Goal: Task Accomplishment & Management: Use online tool/utility

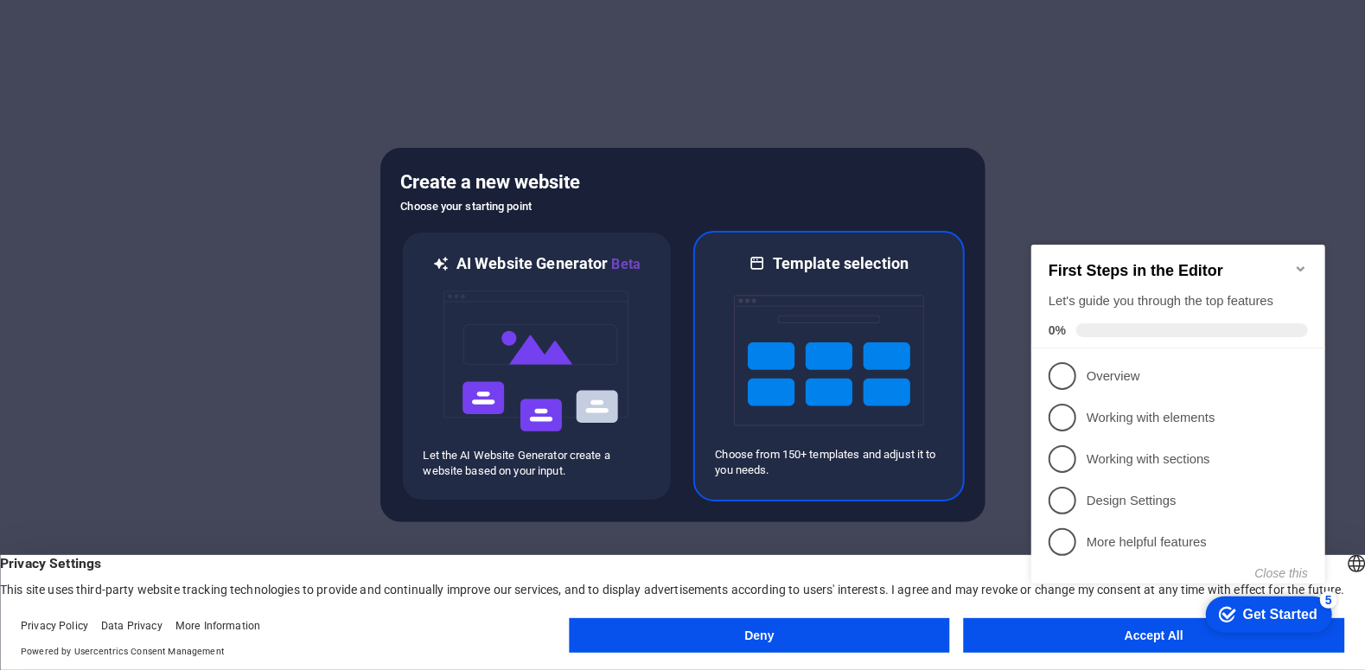
click at [759, 369] on img at bounding box center [829, 360] width 190 height 173
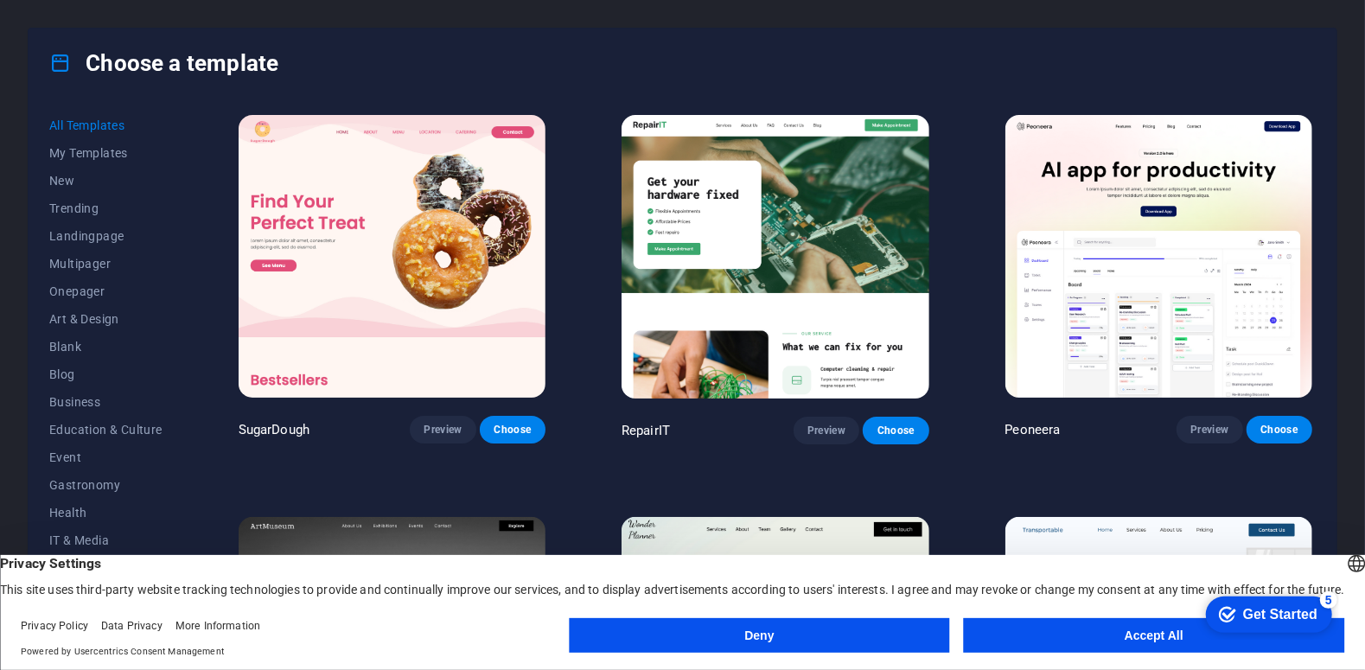
click at [1110, 634] on button "Accept All" at bounding box center [1154, 635] width 380 height 35
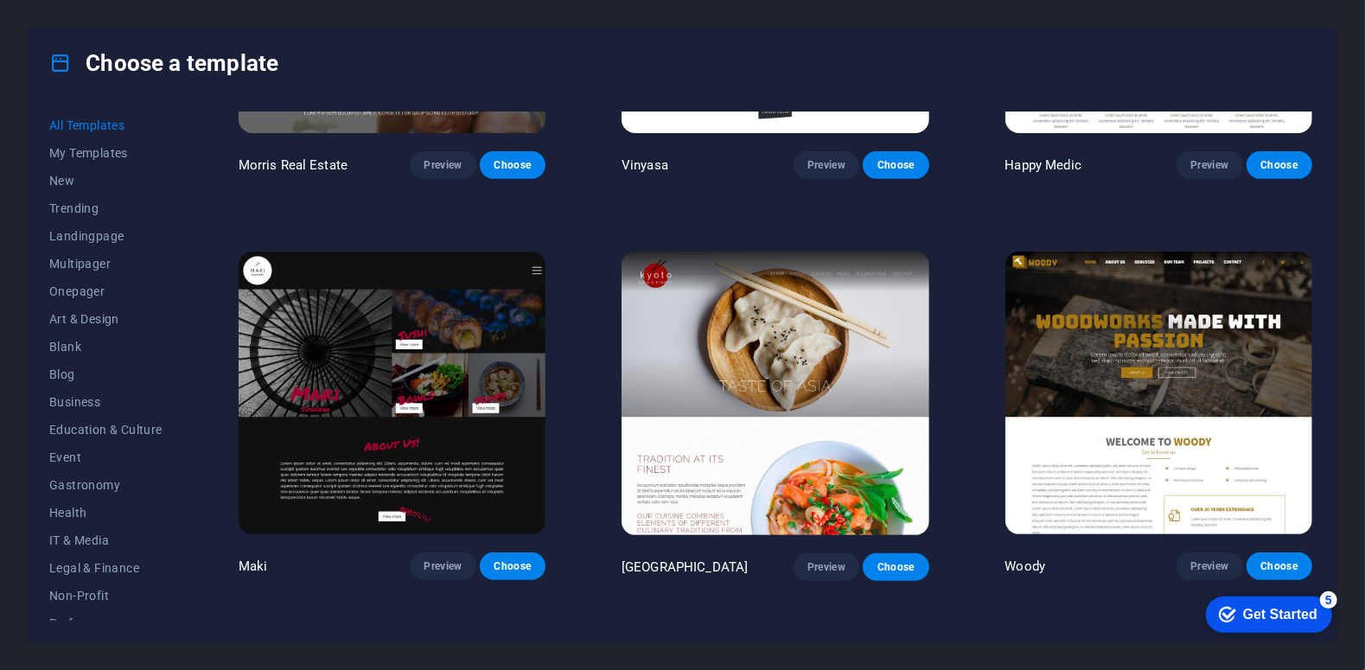
scroll to position [8696, 0]
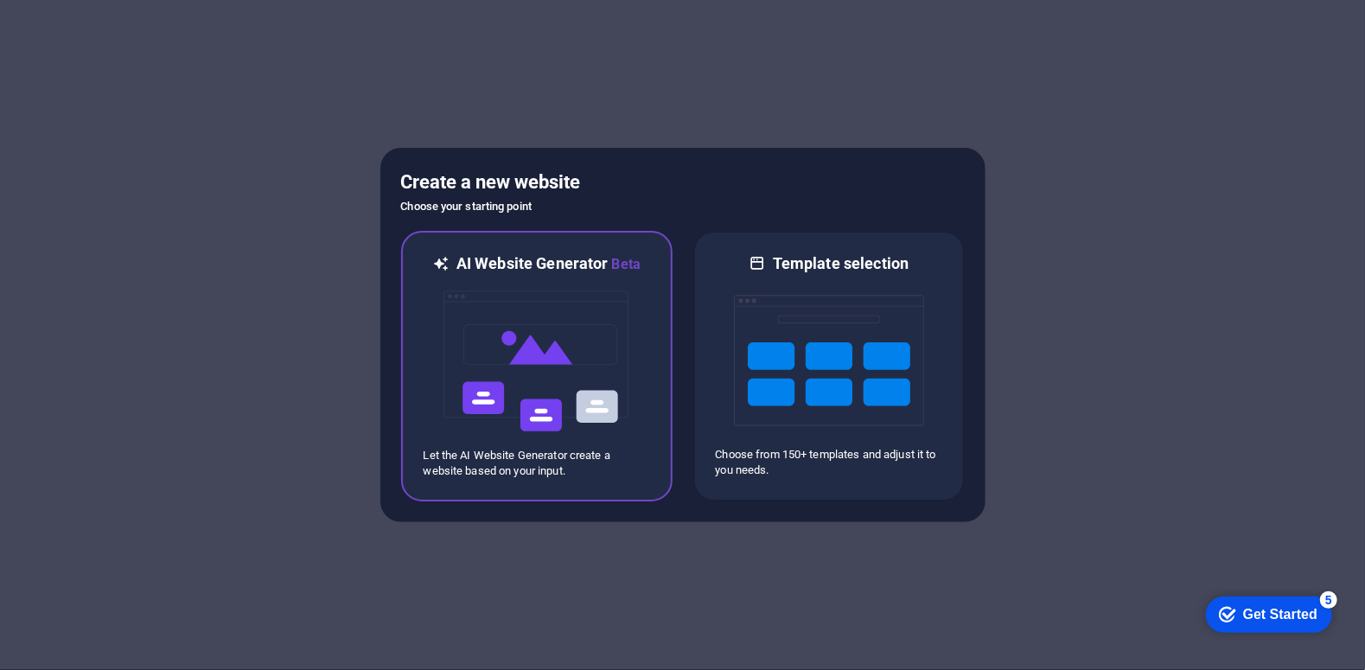
click at [659, 390] on div "AI Website Generator Beta Let the AI Website Generator create a website based o…" at bounding box center [536, 366] width 271 height 271
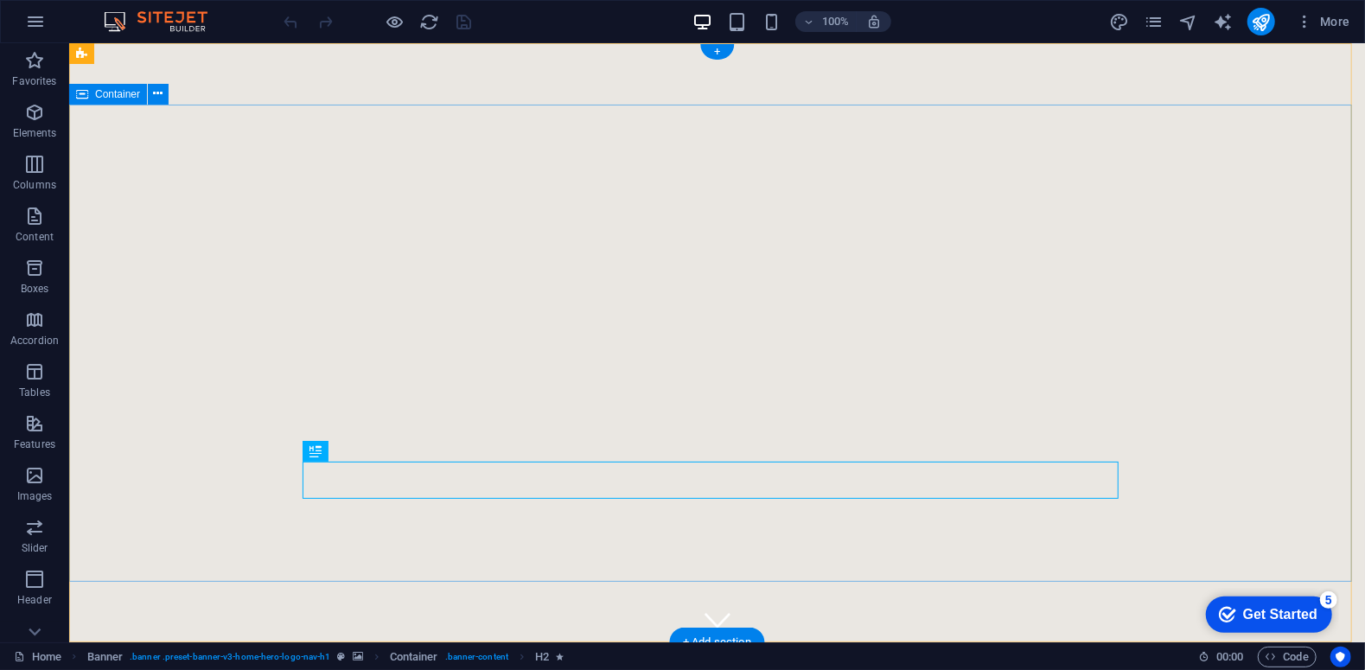
drag, startPoint x: 397, startPoint y: 498, endPoint x: 296, endPoint y: 286, distance: 234.7
drag, startPoint x: 381, startPoint y: 494, endPoint x: 319, endPoint y: 264, distance: 239.0
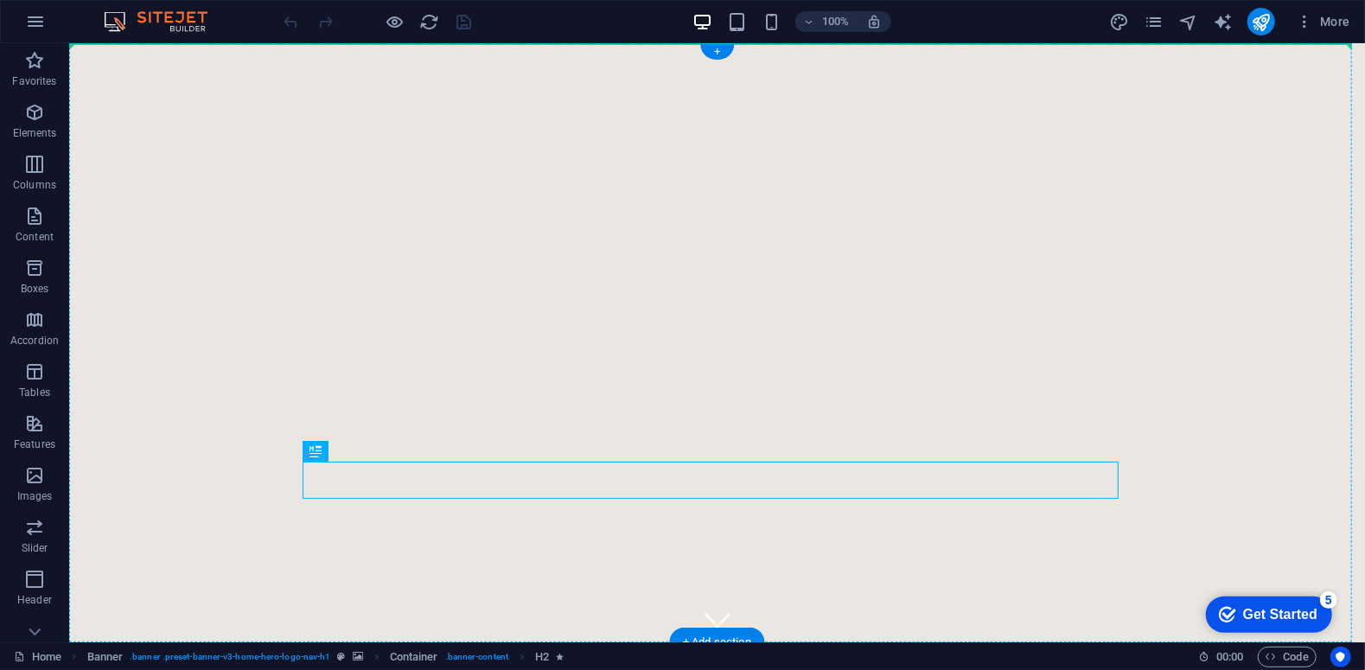
drag, startPoint x: 417, startPoint y: 478, endPoint x: 482, endPoint y: 326, distance: 165.7
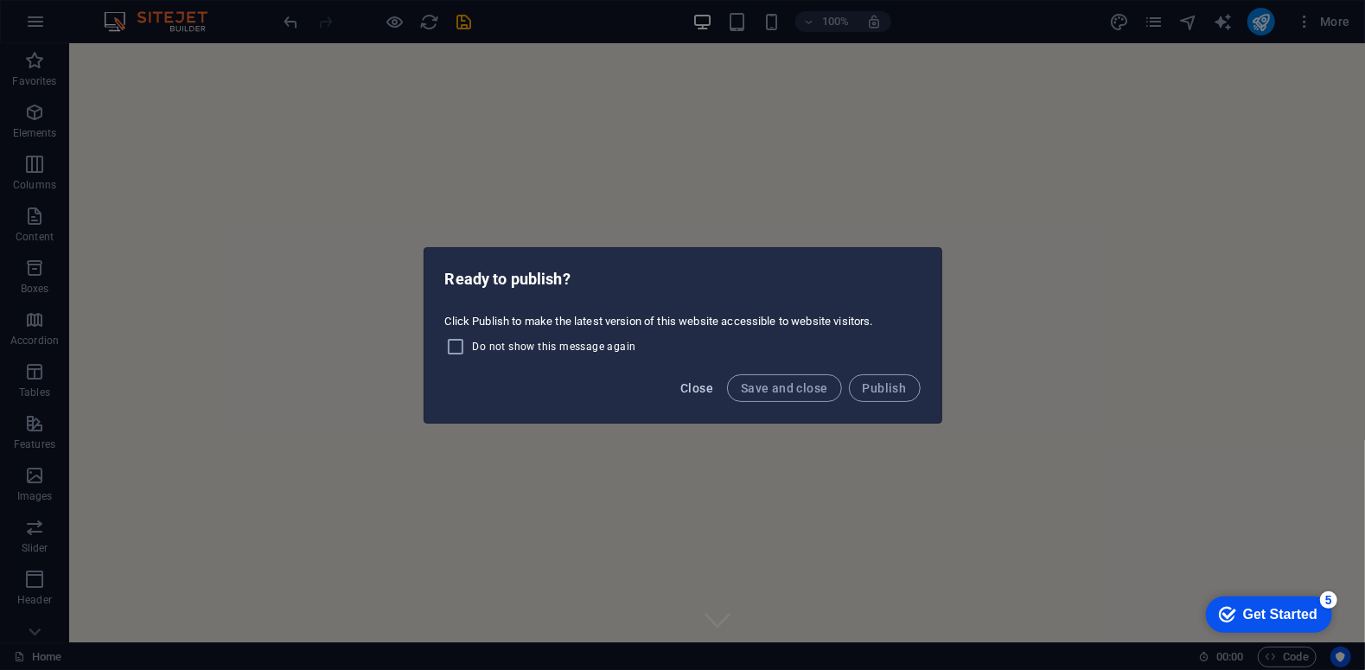
click at [696, 384] on span "Close" at bounding box center [696, 388] width 33 height 14
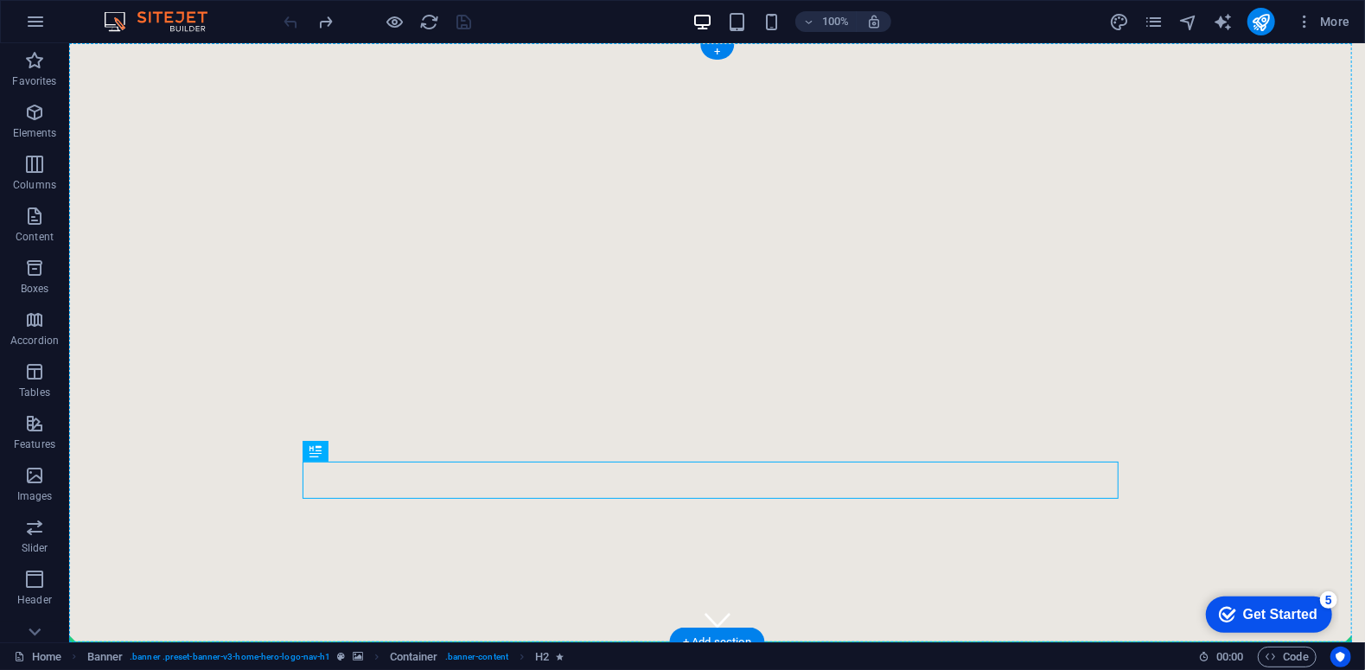
drag, startPoint x: 731, startPoint y: 482, endPoint x: 723, endPoint y: 400, distance: 82.5
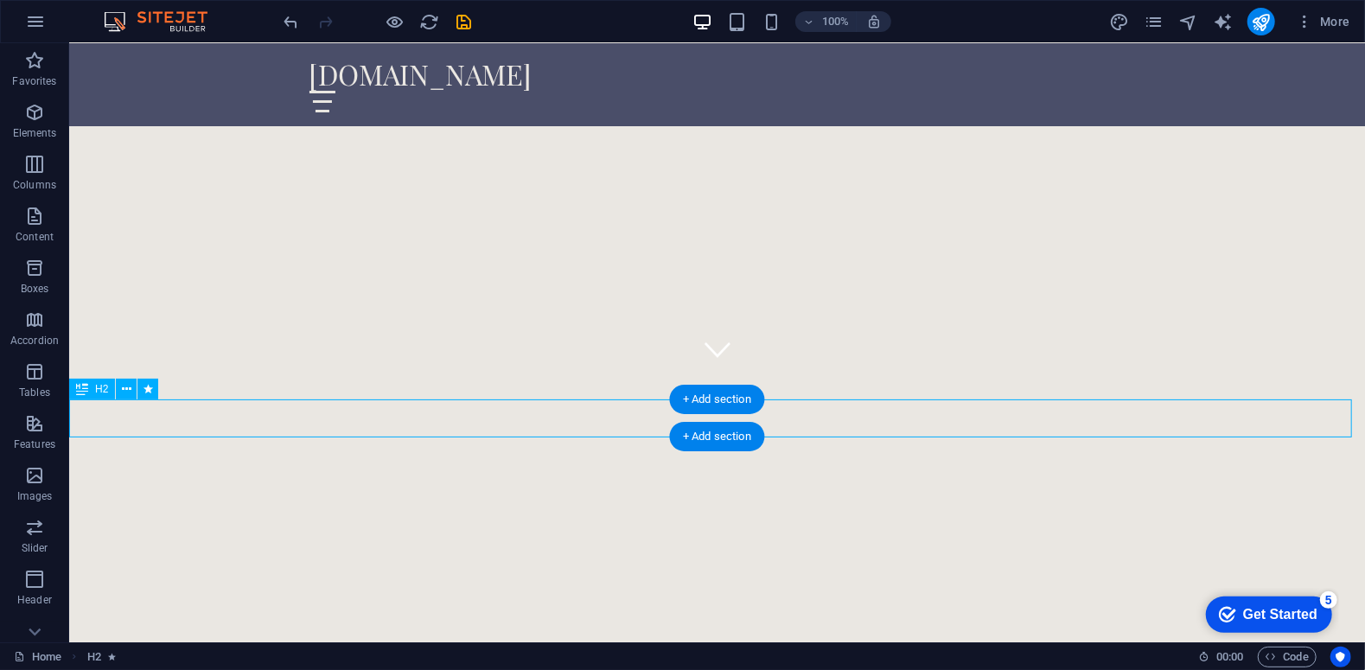
scroll to position [318, 0]
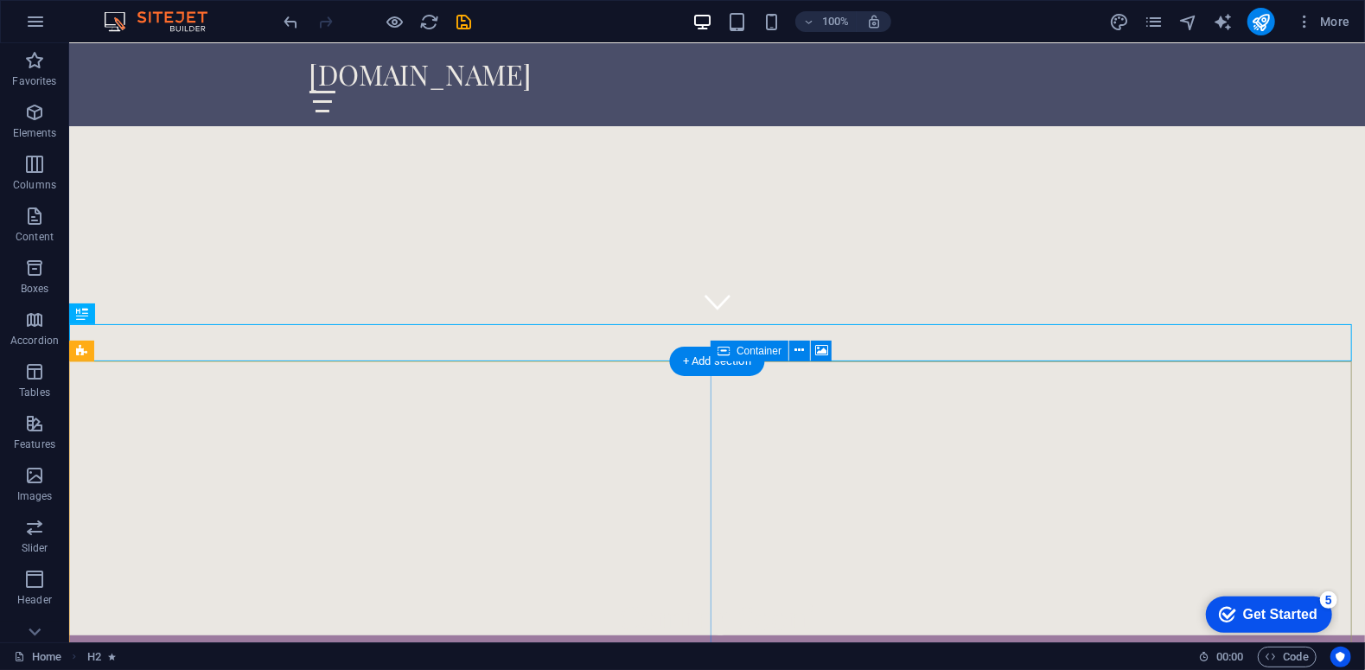
click at [723, 400] on div "archmuseum.am Home Coming Soon! Stay Tuned for Our Grand Opening! archmuseum.am…" at bounding box center [716, 633] width 1296 height 1818
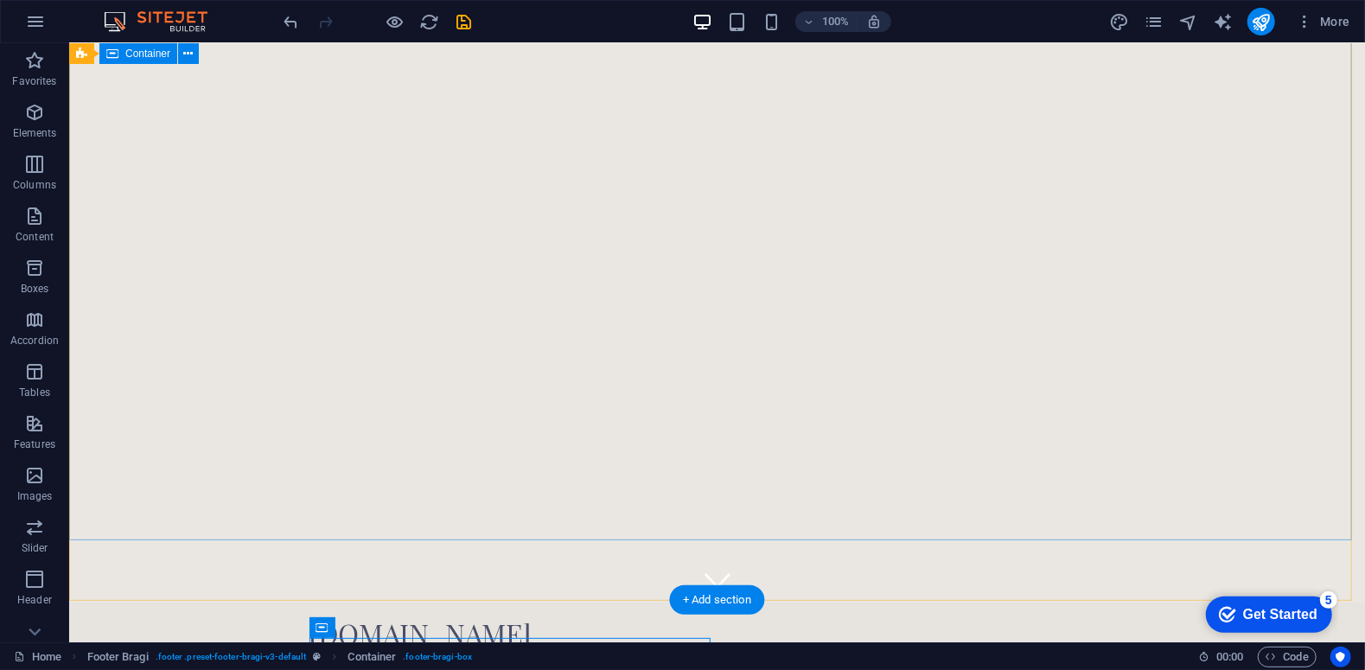
scroll to position [0, 0]
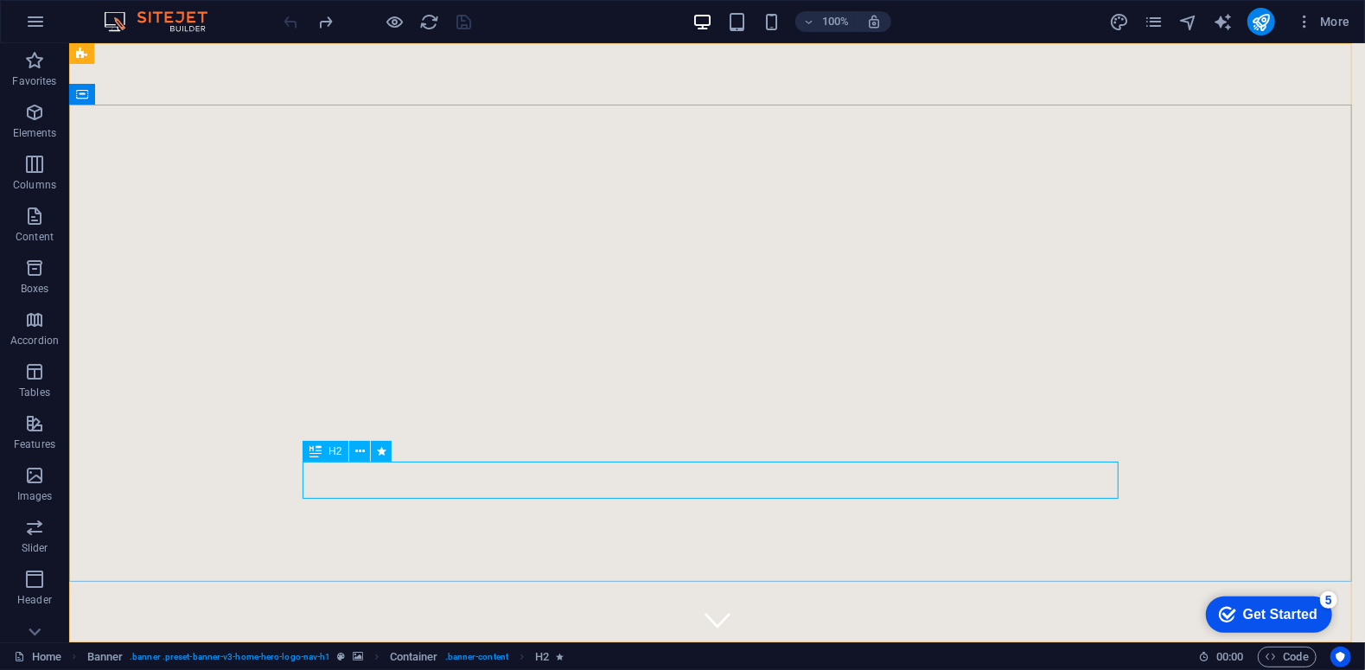
click at [332, 456] on span "H2" at bounding box center [334, 451] width 13 height 10
click at [318, 448] on icon at bounding box center [315, 451] width 12 height 21
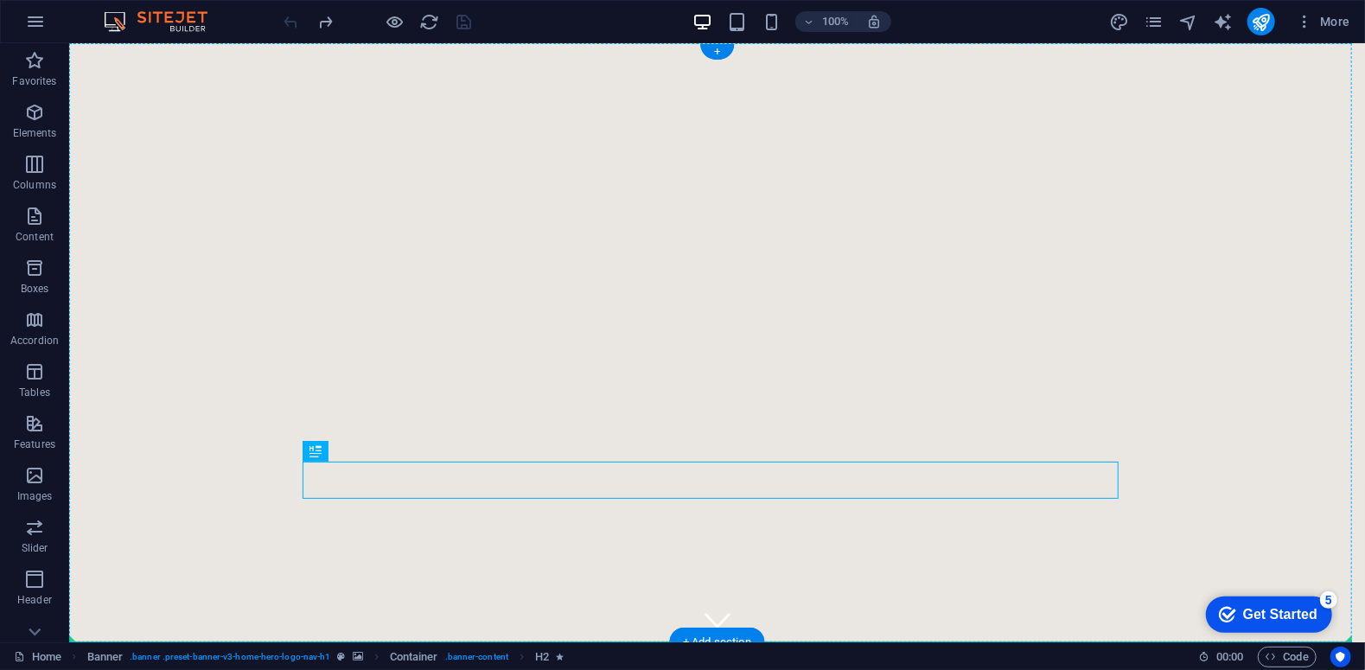
drag, startPoint x: 385, startPoint y: 494, endPoint x: 312, endPoint y: 373, distance: 141.9
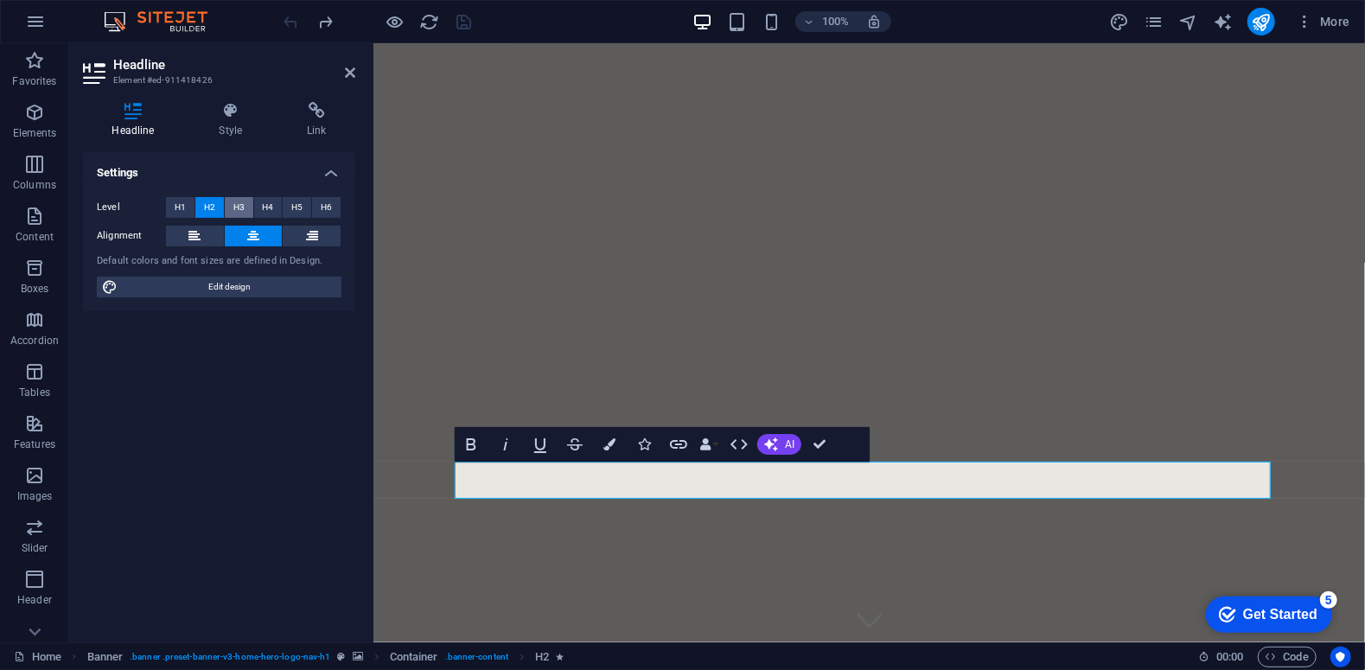
click at [238, 207] on span "H3" at bounding box center [238, 207] width 11 height 21
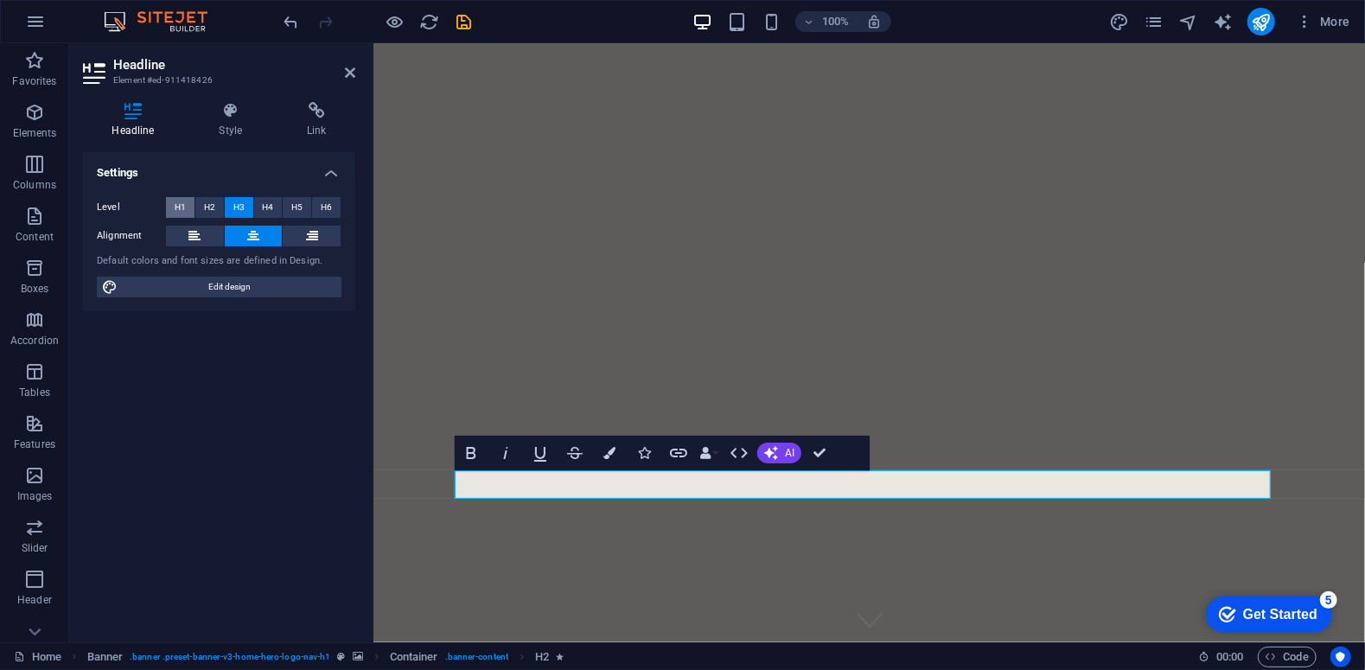
click at [182, 205] on span "H1" at bounding box center [180, 207] width 11 height 21
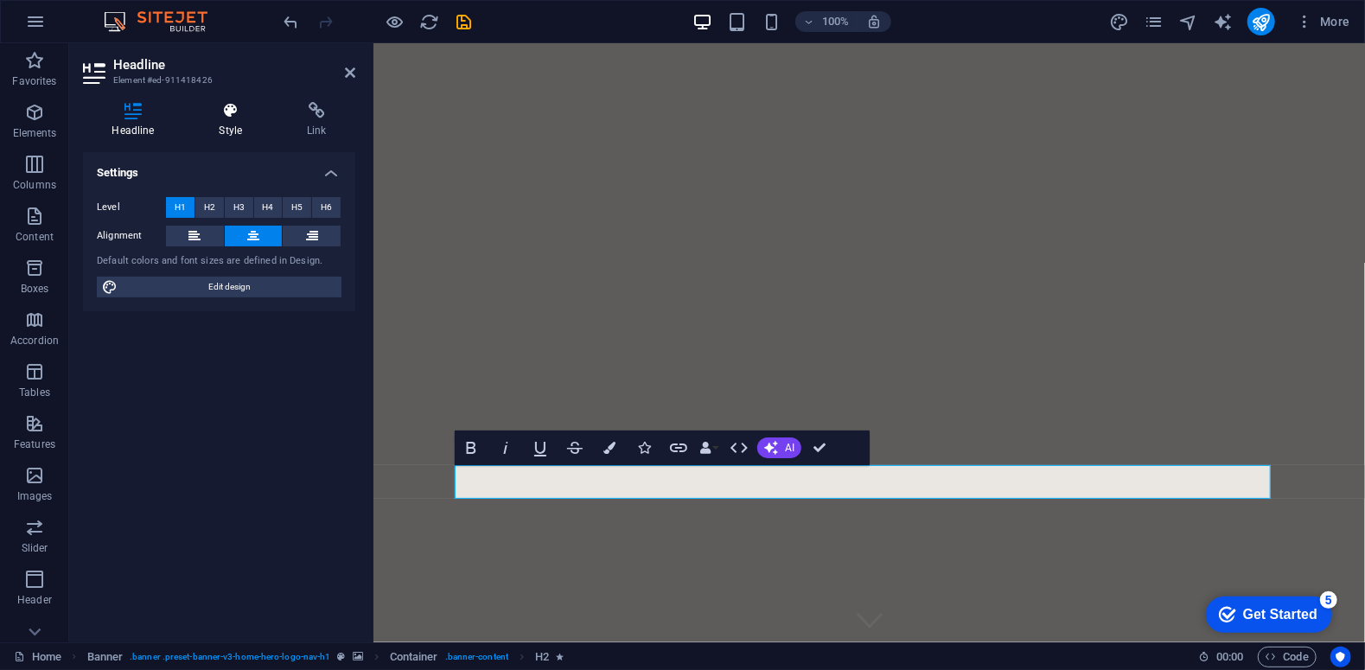
click at [222, 129] on h4 "Style" at bounding box center [234, 120] width 88 height 36
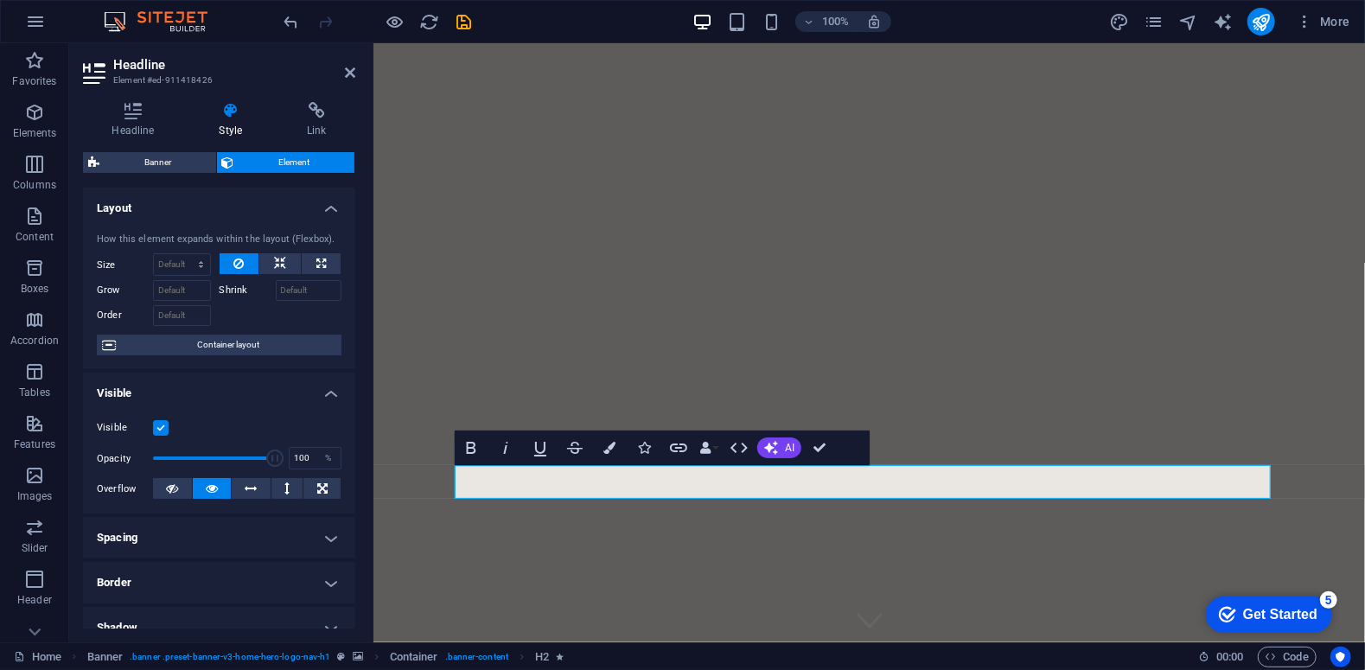
click at [239, 295] on label "Shrink" at bounding box center [248, 290] width 56 height 21
click at [276, 295] on input "Shrink" at bounding box center [309, 290] width 67 height 21
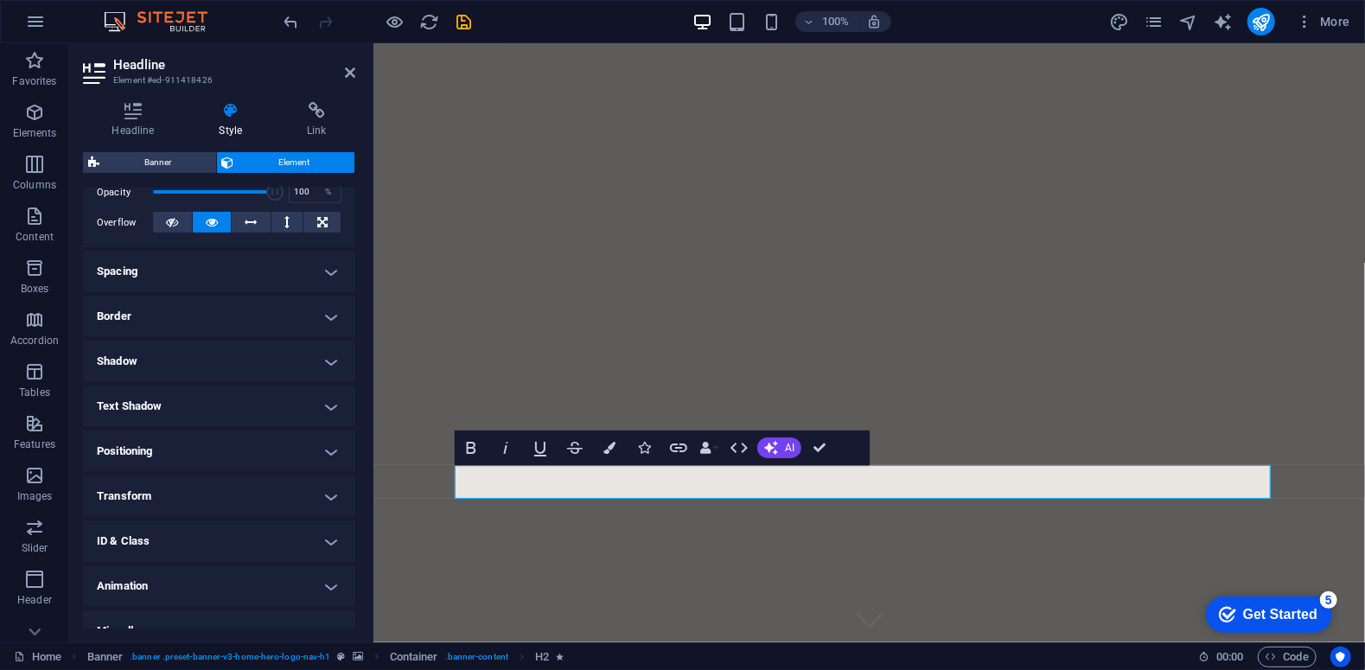
scroll to position [268, 0]
click at [199, 458] on h4 "Positioning" at bounding box center [219, 449] width 272 height 41
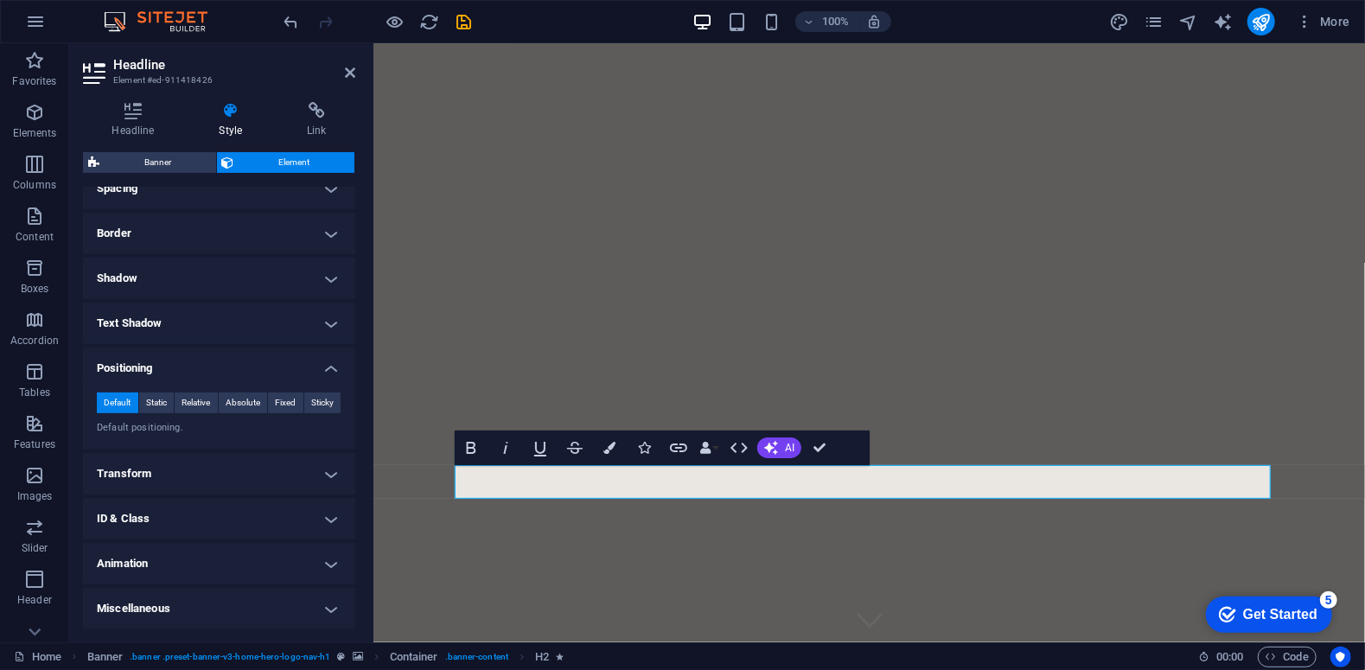
click at [143, 563] on h4 "Animation" at bounding box center [219, 563] width 272 height 41
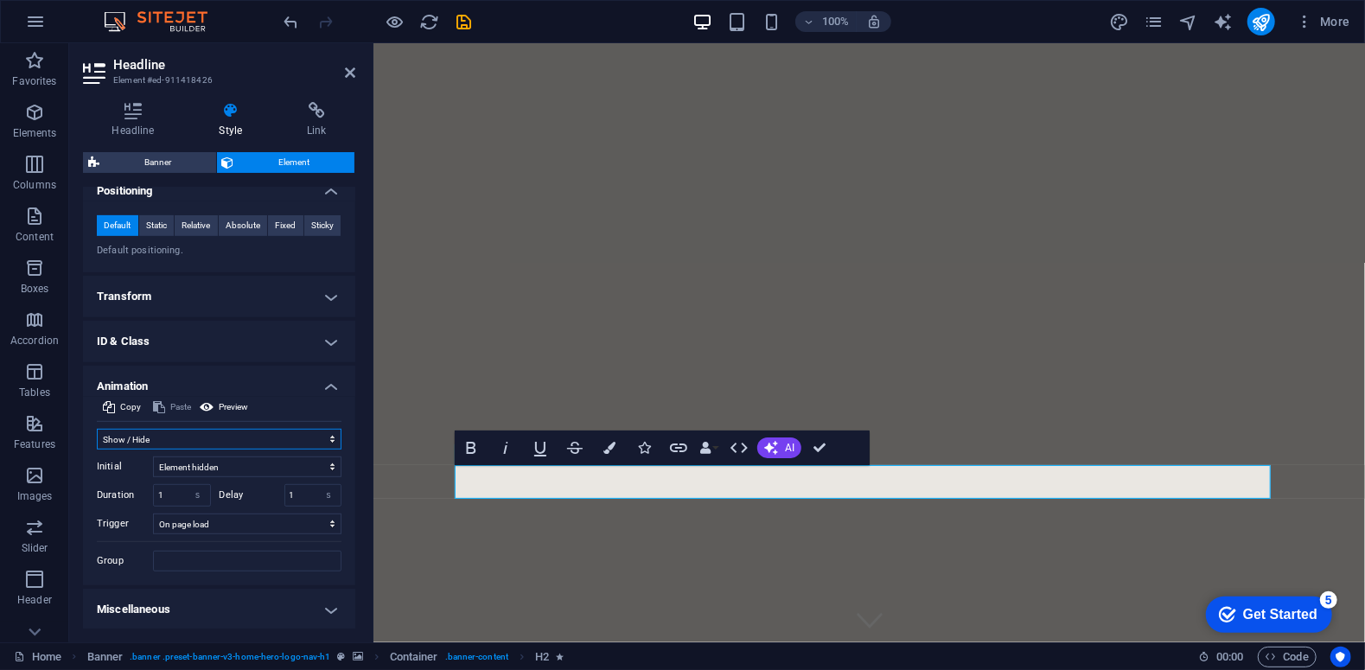
click at [176, 438] on select "Don't animate Show / Hide Slide up/down Zoom in/out Slide left to right Slide r…" at bounding box center [219, 439] width 245 height 21
select select "slide"
click at [97, 429] on select "Don't animate Show / Hide Slide up/down Zoom in/out Slide left to right Slide r…" at bounding box center [219, 439] width 245 height 21
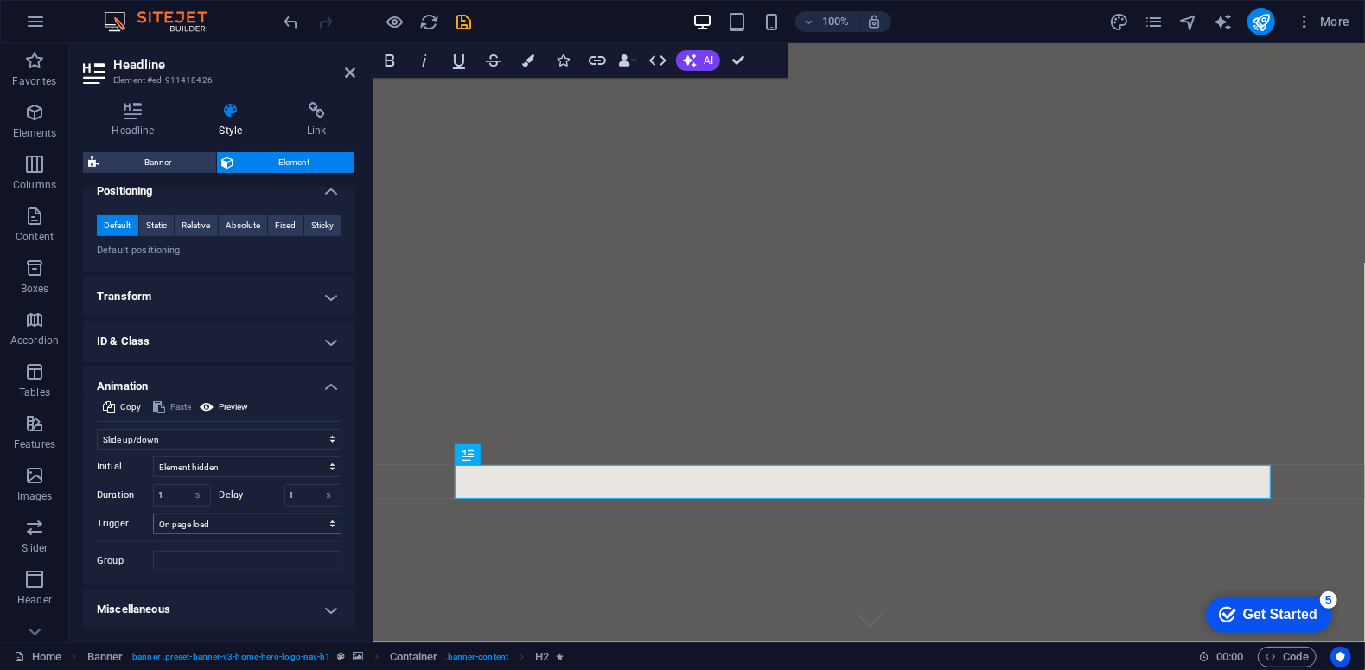
click at [226, 523] on select "No automatic trigger On page load Element scrolled into view" at bounding box center [247, 523] width 188 height 21
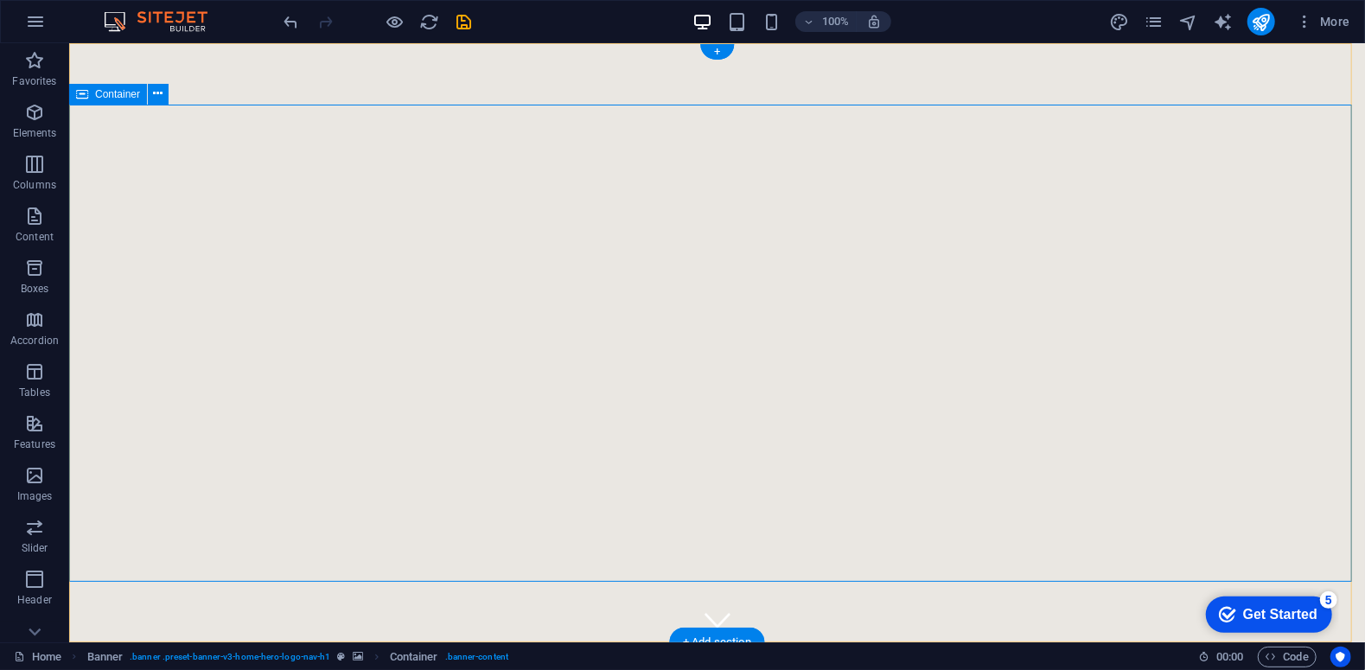
click at [128, 99] on span "Container" at bounding box center [117, 94] width 45 height 10
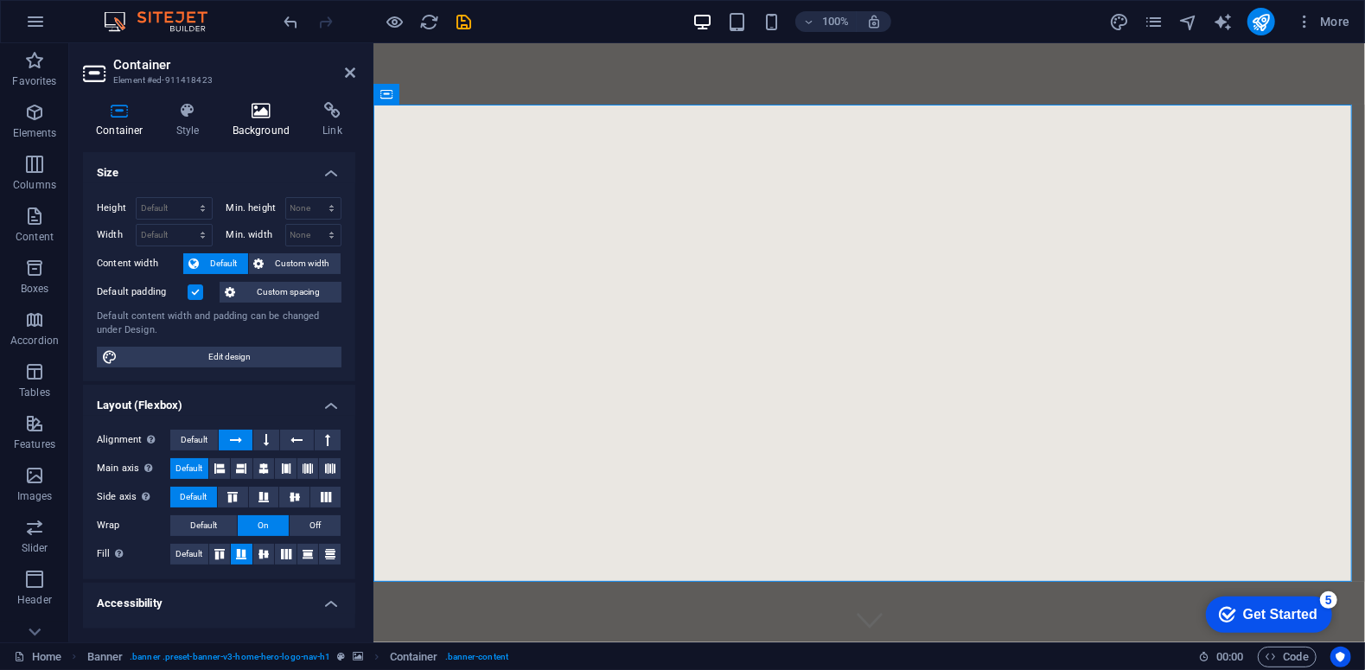
click at [243, 123] on h4 "Background" at bounding box center [265, 120] width 91 height 36
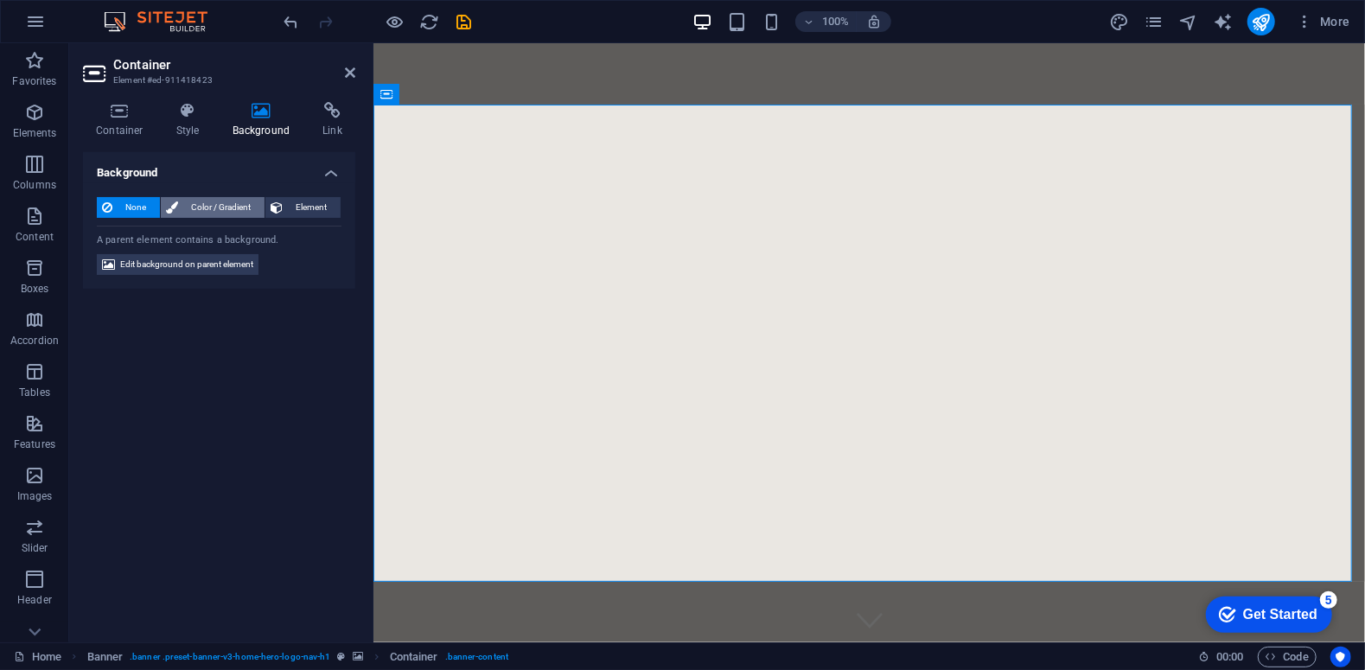
click at [202, 207] on span "Color / Gradient" at bounding box center [221, 207] width 76 height 21
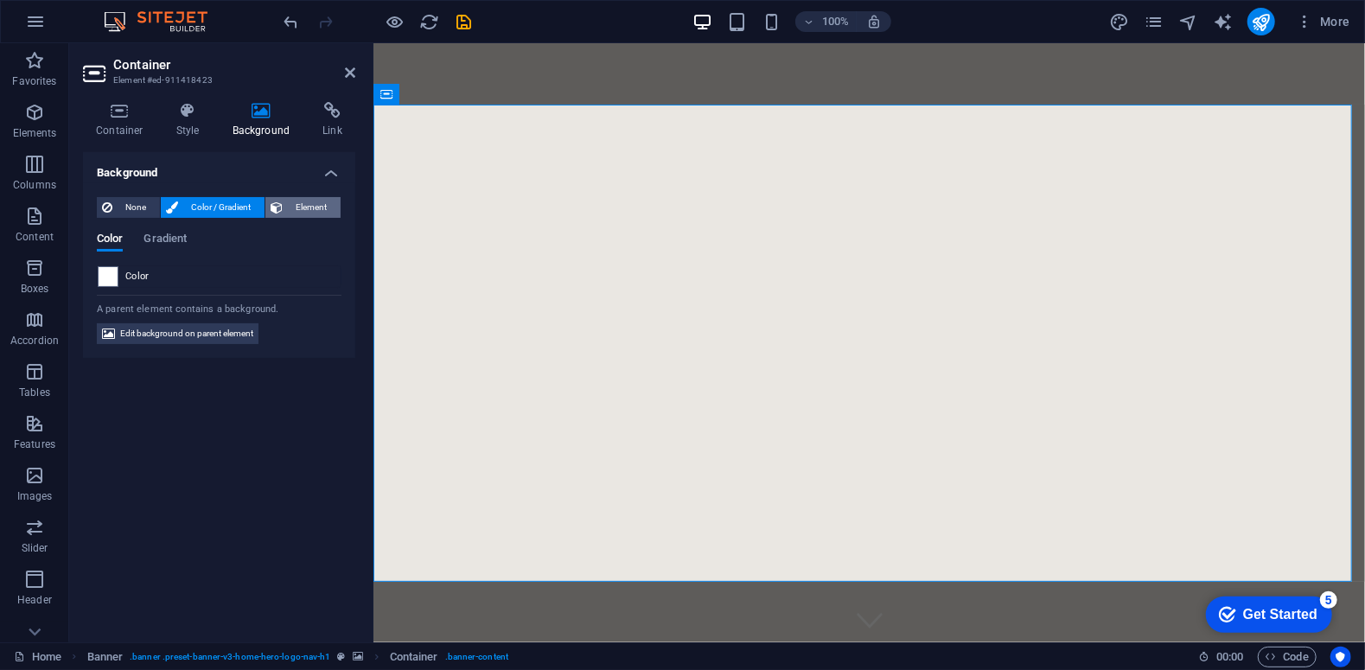
click at [309, 207] on span "Element" at bounding box center [312, 207] width 48 height 21
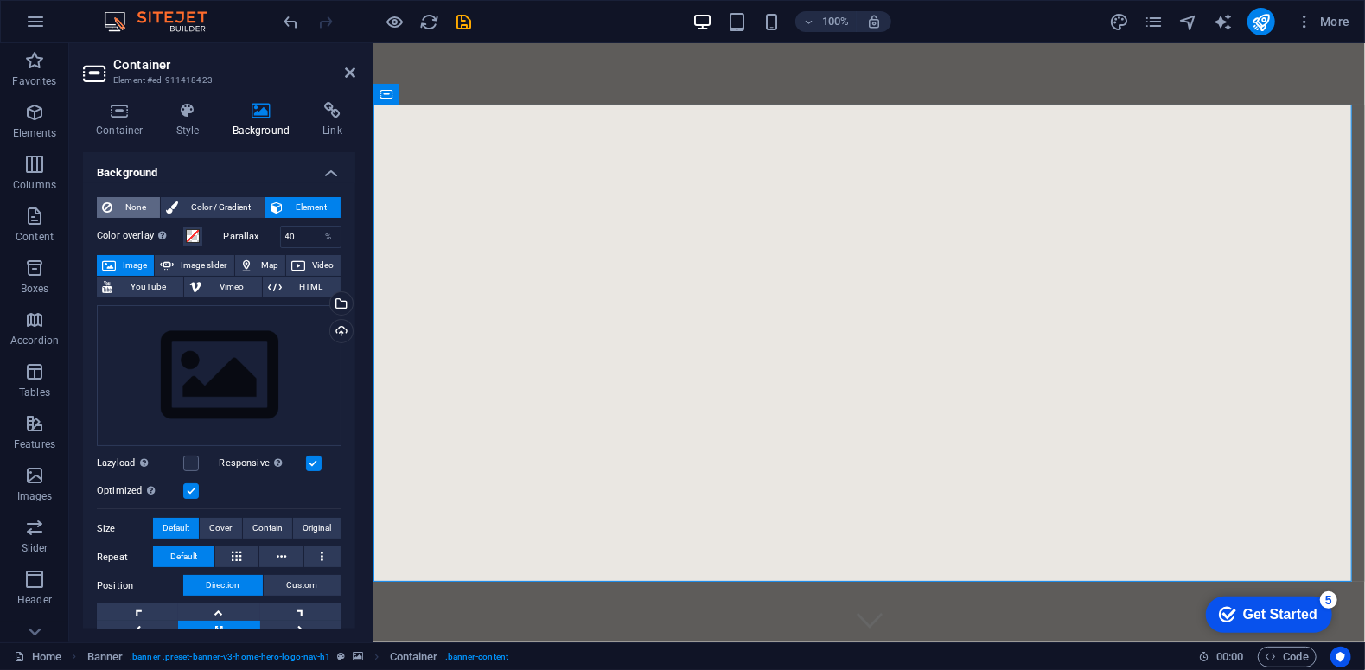
click at [118, 198] on span "None" at bounding box center [136, 207] width 37 height 21
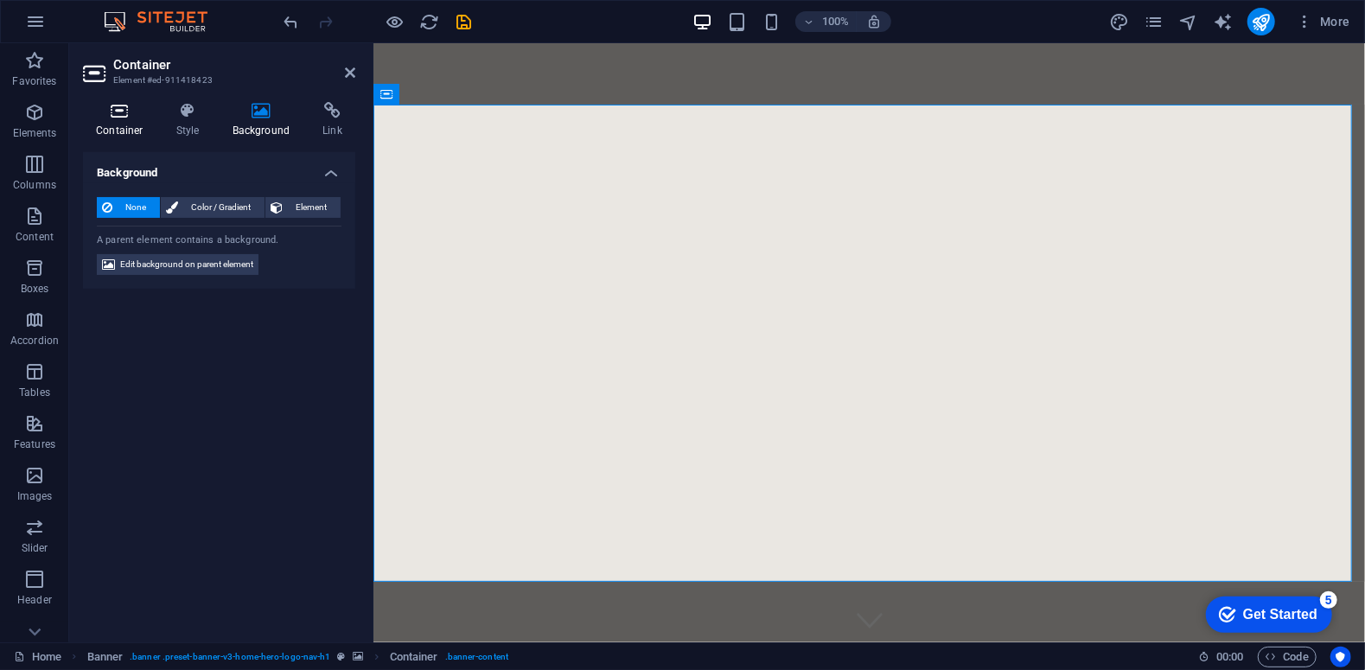
click at [91, 121] on h4 "Container" at bounding box center [123, 120] width 80 height 36
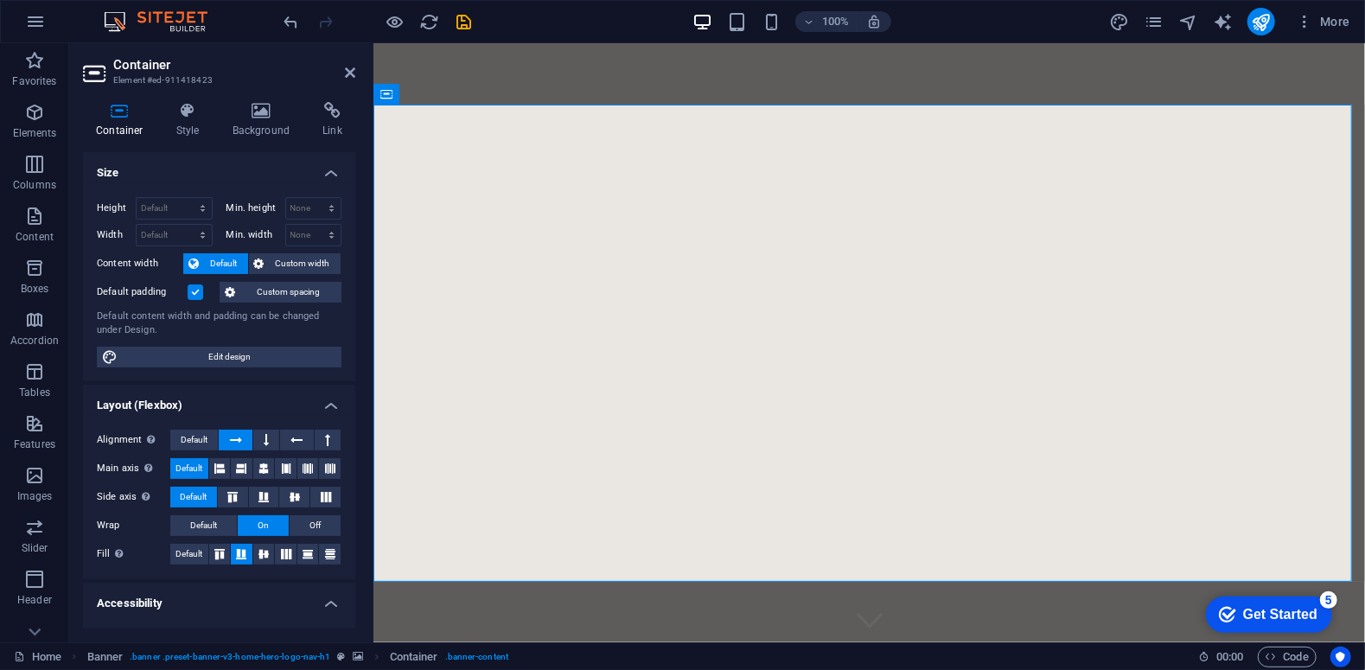
scroll to position [193, 0]
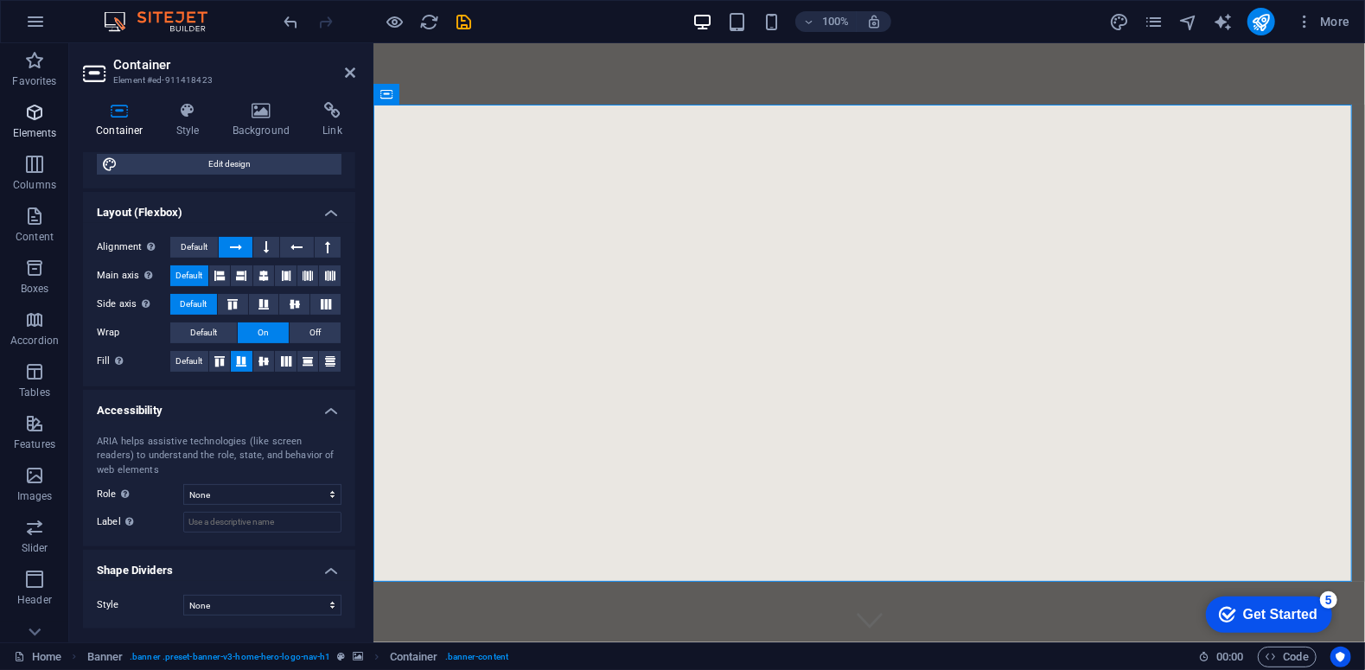
click at [36, 133] on p "Elements" at bounding box center [35, 133] width 44 height 14
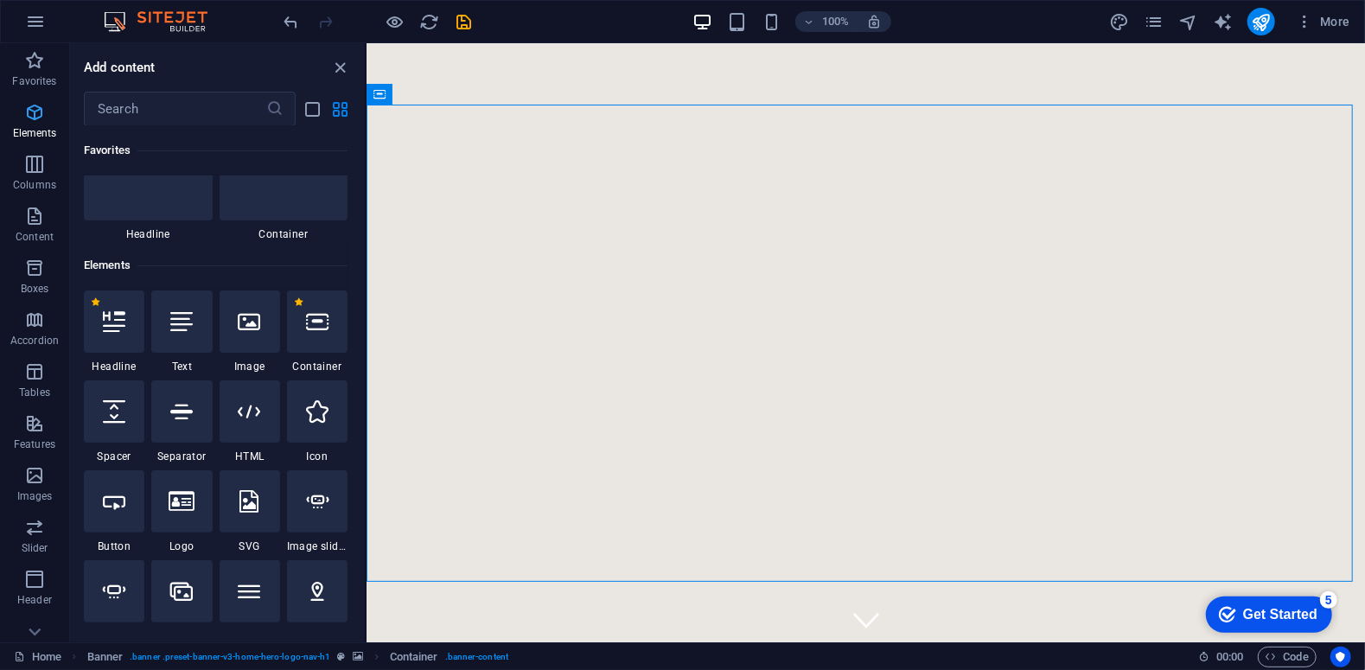
scroll to position [184, 0]
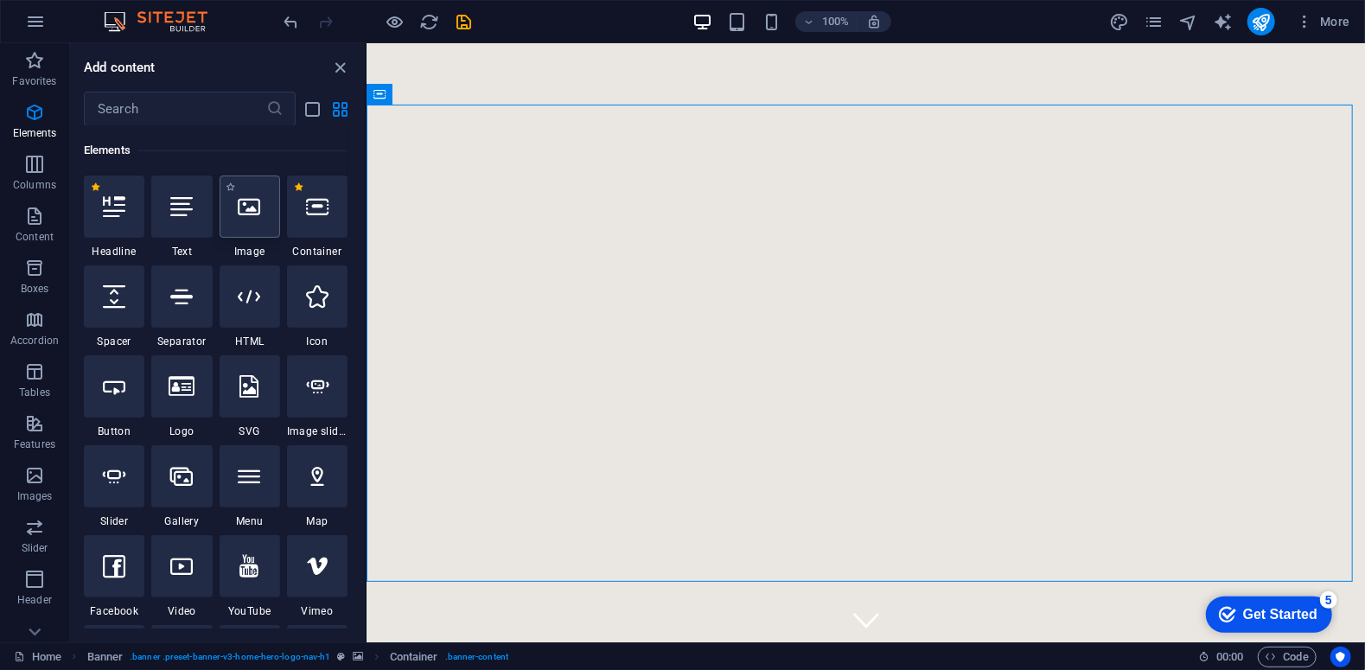
click at [234, 208] on div at bounding box center [250, 206] width 61 height 62
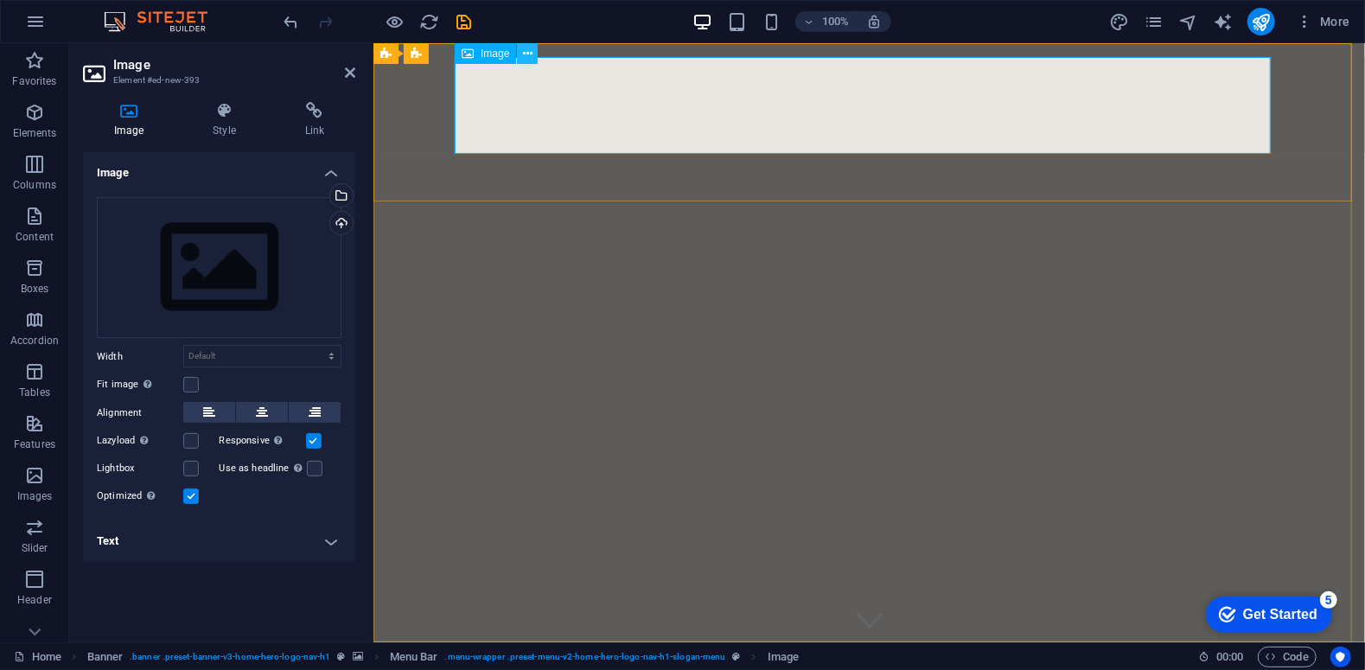
click at [529, 53] on icon at bounding box center [528, 54] width 10 height 18
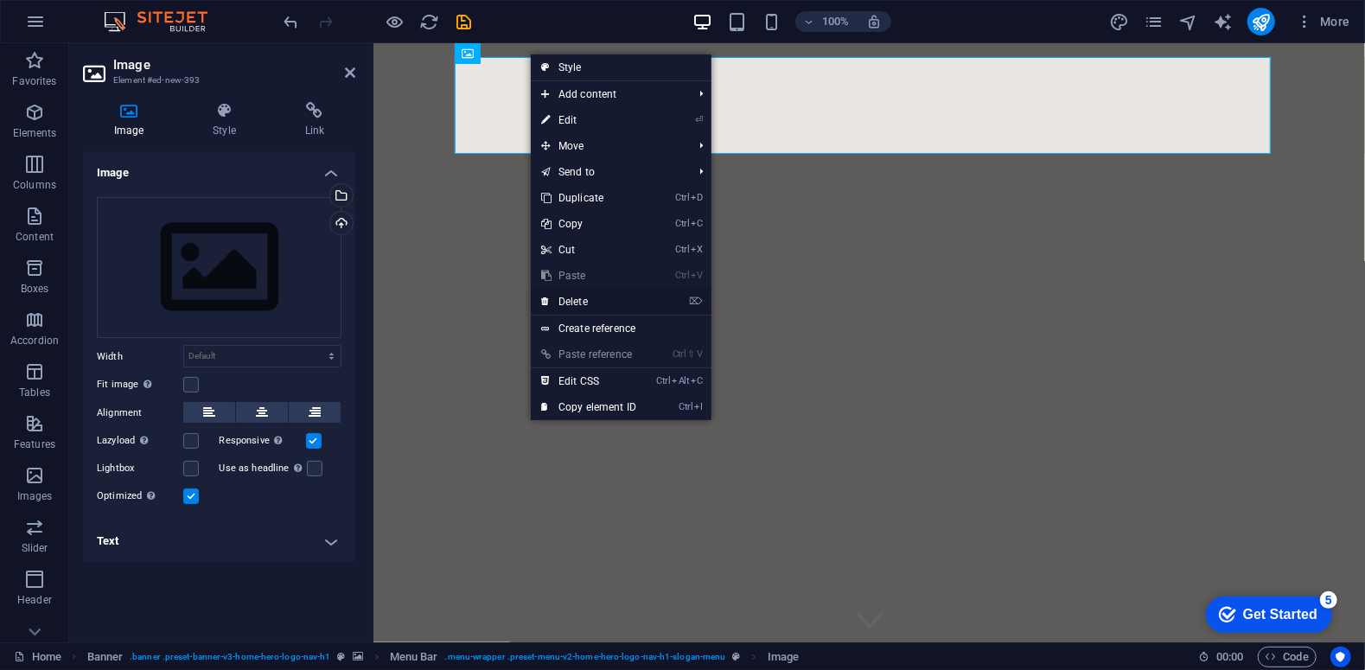
click at [583, 302] on link "⌦ Delete" at bounding box center [589, 302] width 116 height 26
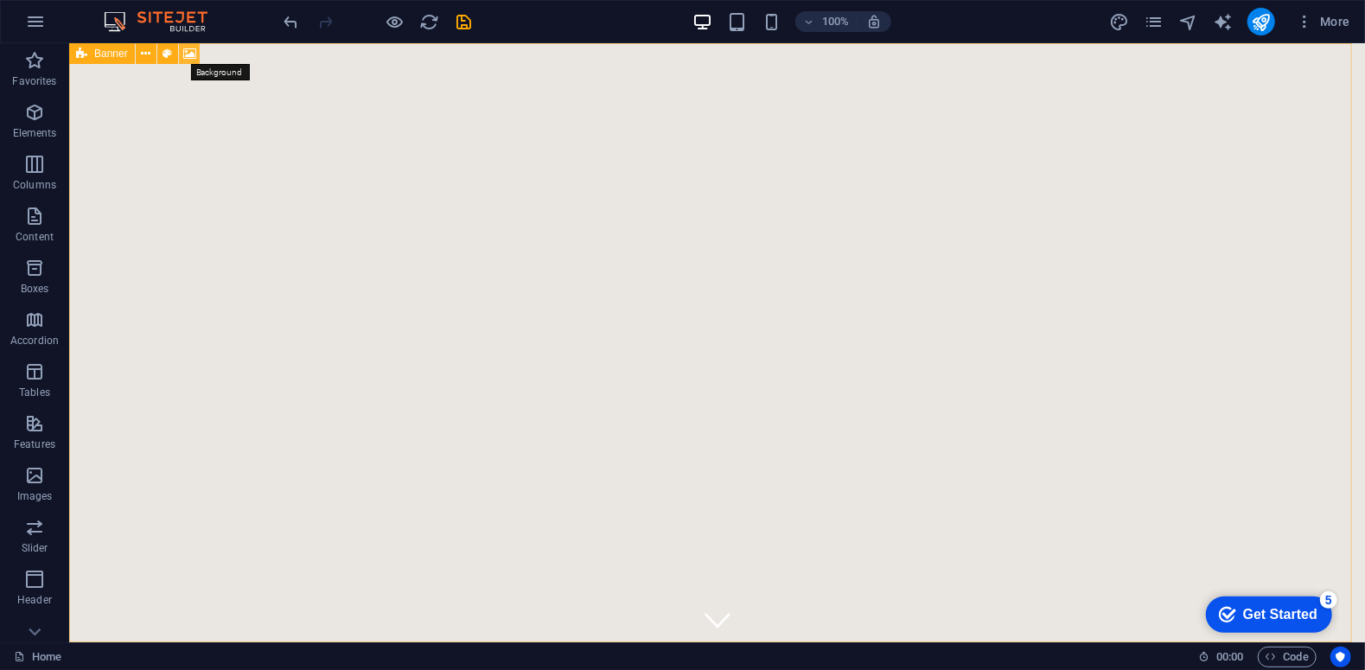
click at [186, 51] on icon at bounding box center [189, 54] width 13 height 18
select select "ms"
select select "s"
select select "progressive"
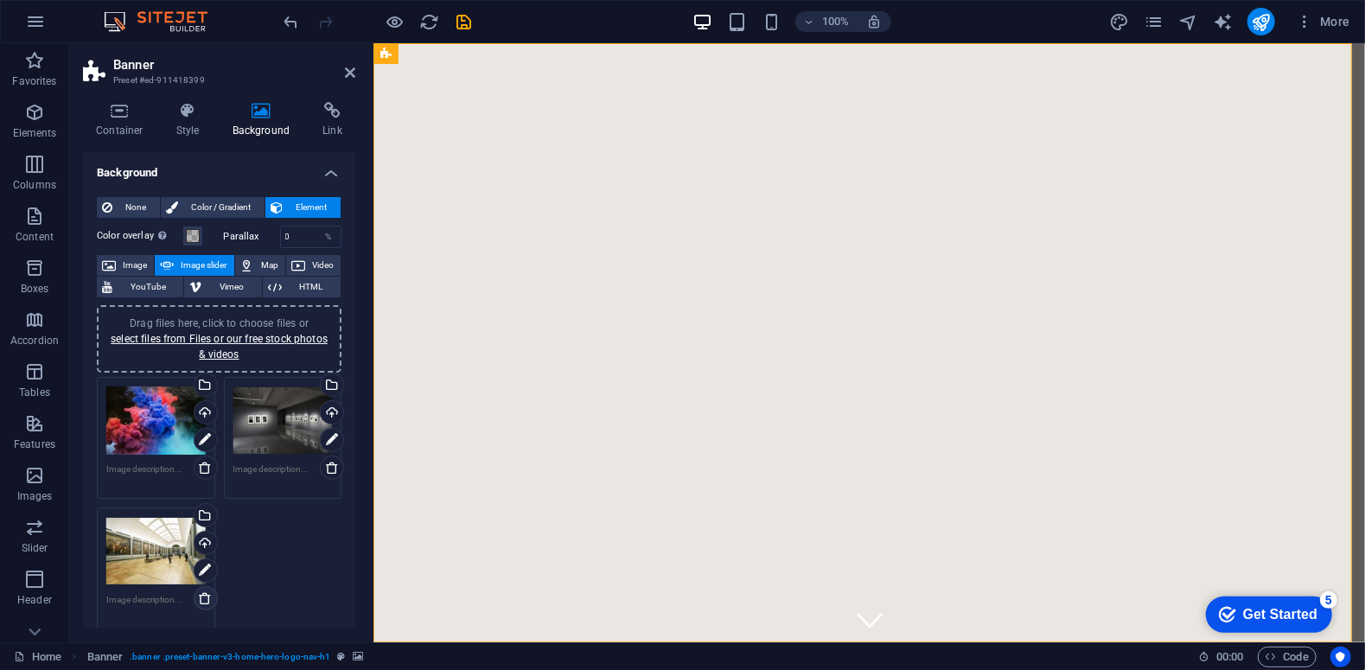
click at [202, 594] on icon at bounding box center [205, 598] width 14 height 14
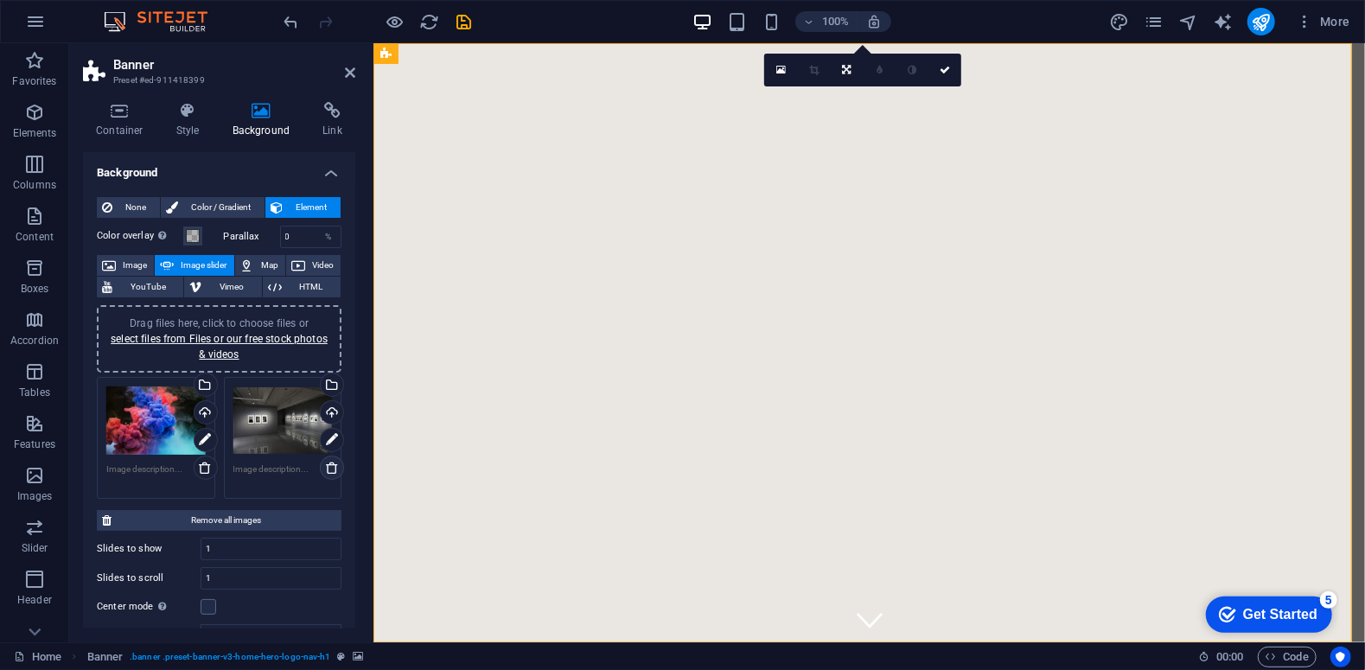
click at [327, 467] on icon at bounding box center [332, 468] width 14 height 14
click at [200, 463] on icon at bounding box center [205, 468] width 14 height 14
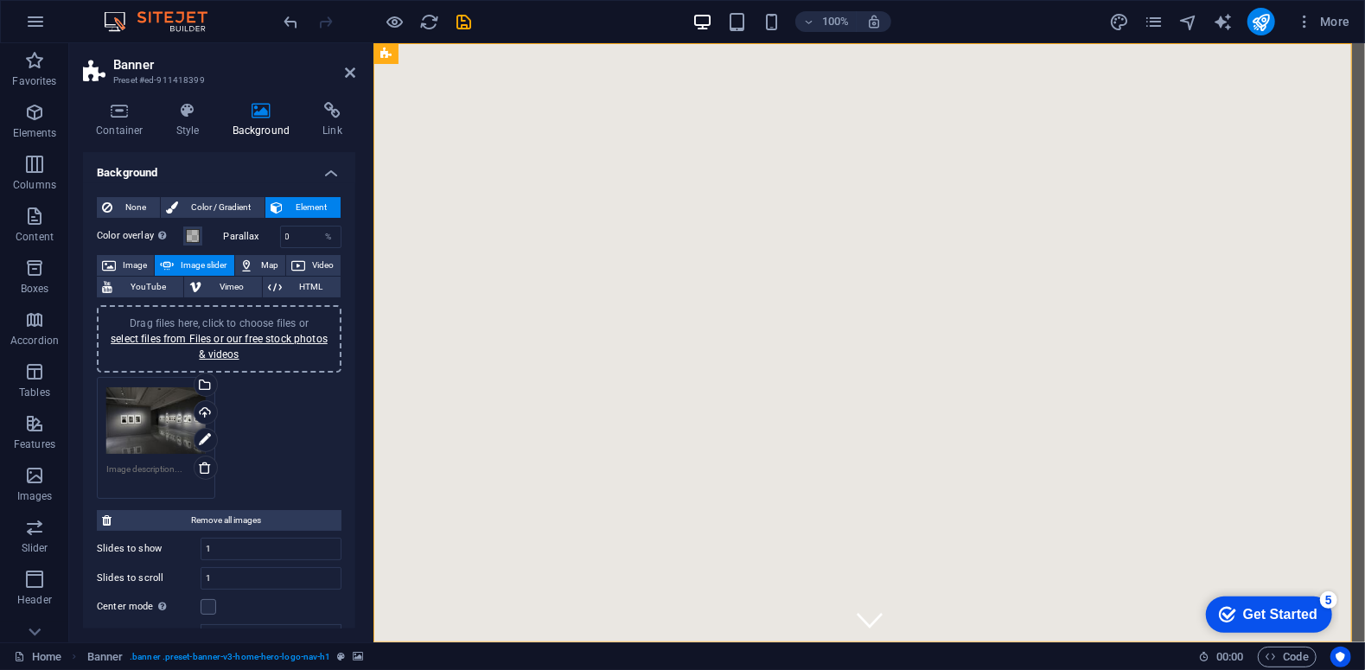
click at [162, 411] on div "Drag files here, click to choose files or select files from Files or our free s…" at bounding box center [155, 420] width 99 height 69
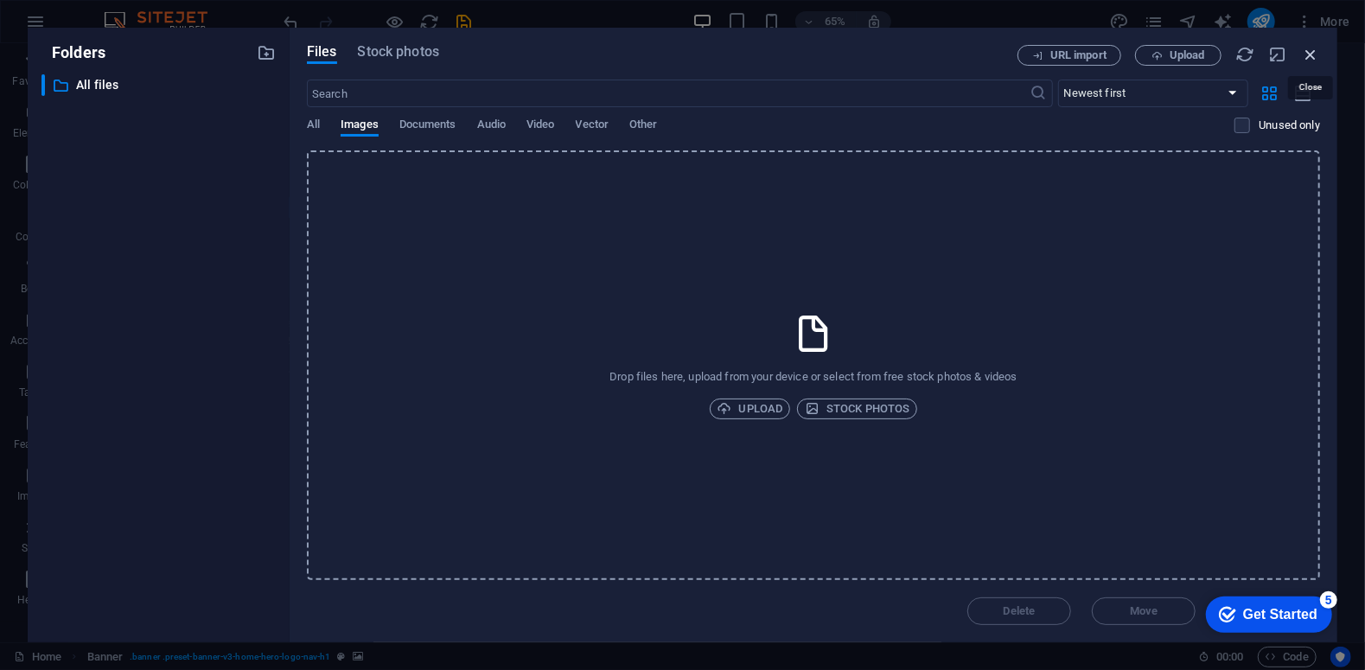
click at [1313, 47] on icon "button" at bounding box center [1310, 54] width 19 height 19
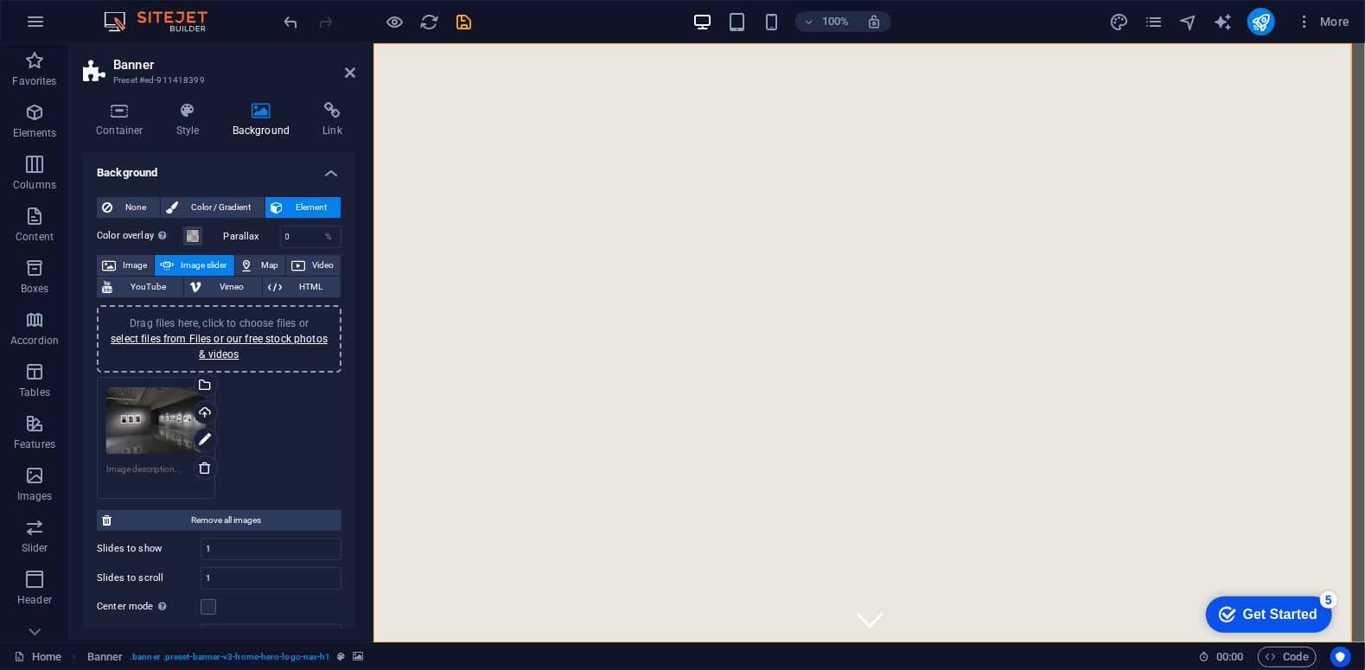
click at [313, 459] on div "Drag files here, click to choose files or select files from Files or our free s…" at bounding box center [218, 438] width 253 height 131
click at [288, 23] on icon "undo" at bounding box center [292, 22] width 20 height 20
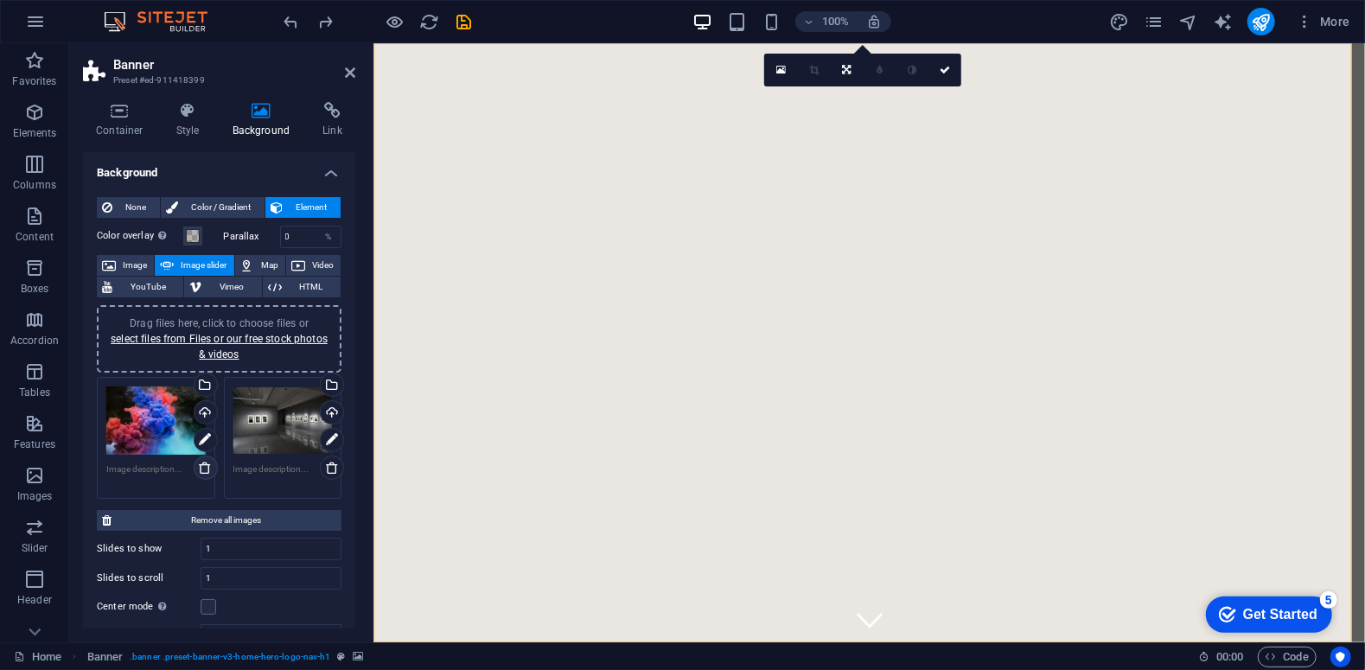
click at [200, 469] on icon at bounding box center [205, 468] width 14 height 14
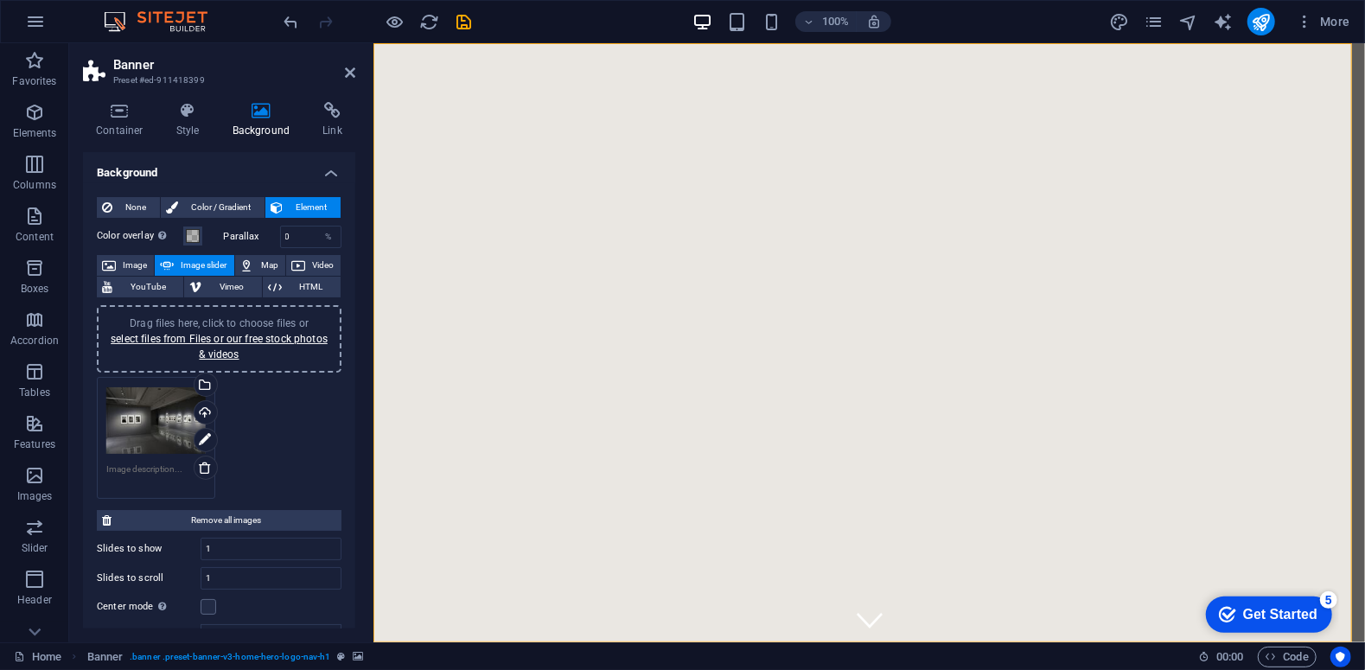
click at [170, 433] on div "Drag files here, click to choose files or select files from Files or our free s…" at bounding box center [155, 420] width 99 height 69
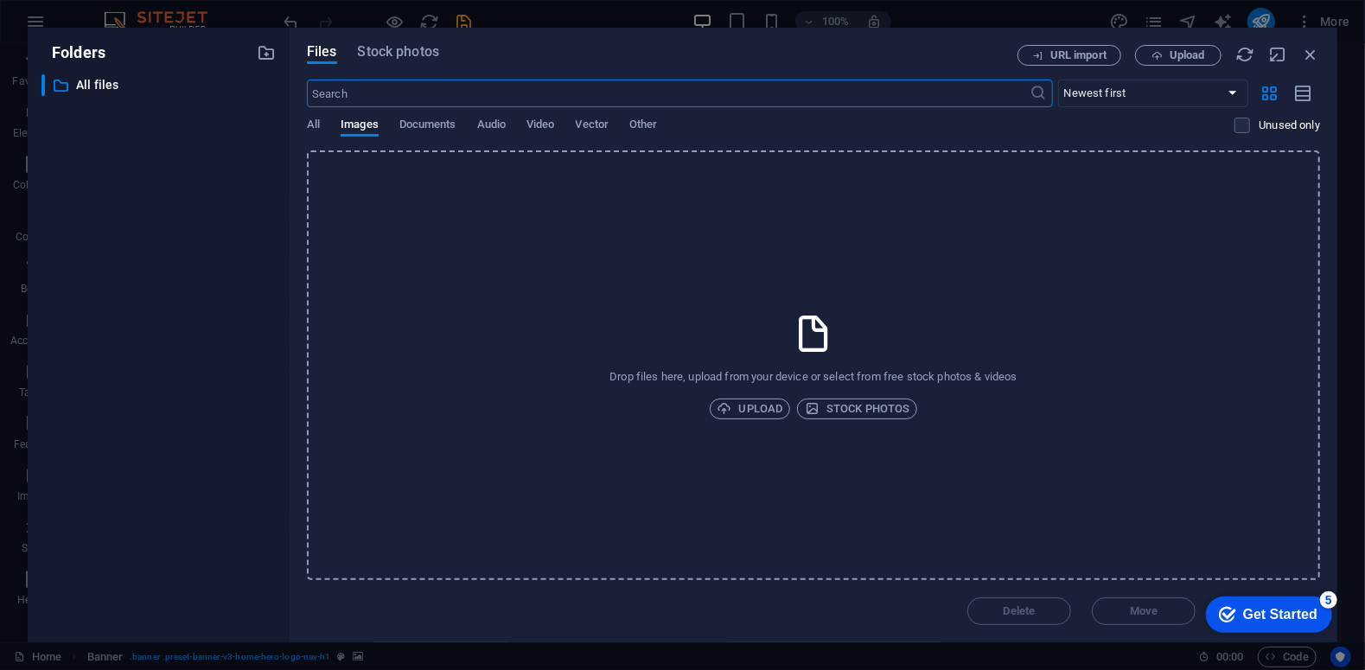
click at [170, 433] on body "archmuseum.am Home Favorites Elements Columns Content Boxes Accordion Tables Fe…" at bounding box center [682, 335] width 1365 height 670
click at [1315, 52] on icon "button" at bounding box center [1310, 54] width 19 height 19
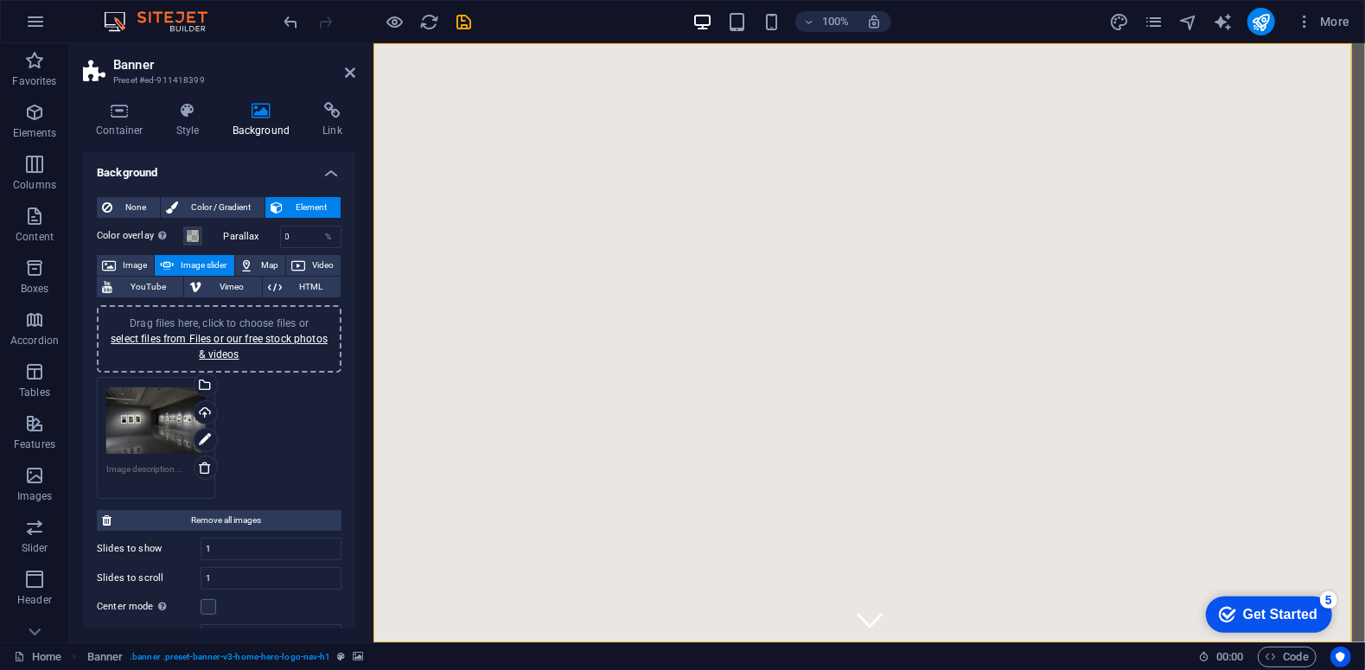
click at [271, 463] on div "Drag files here, click to choose files or select files from Files or our free s…" at bounding box center [218, 438] width 253 height 131
click at [353, 75] on icon at bounding box center [350, 73] width 10 height 14
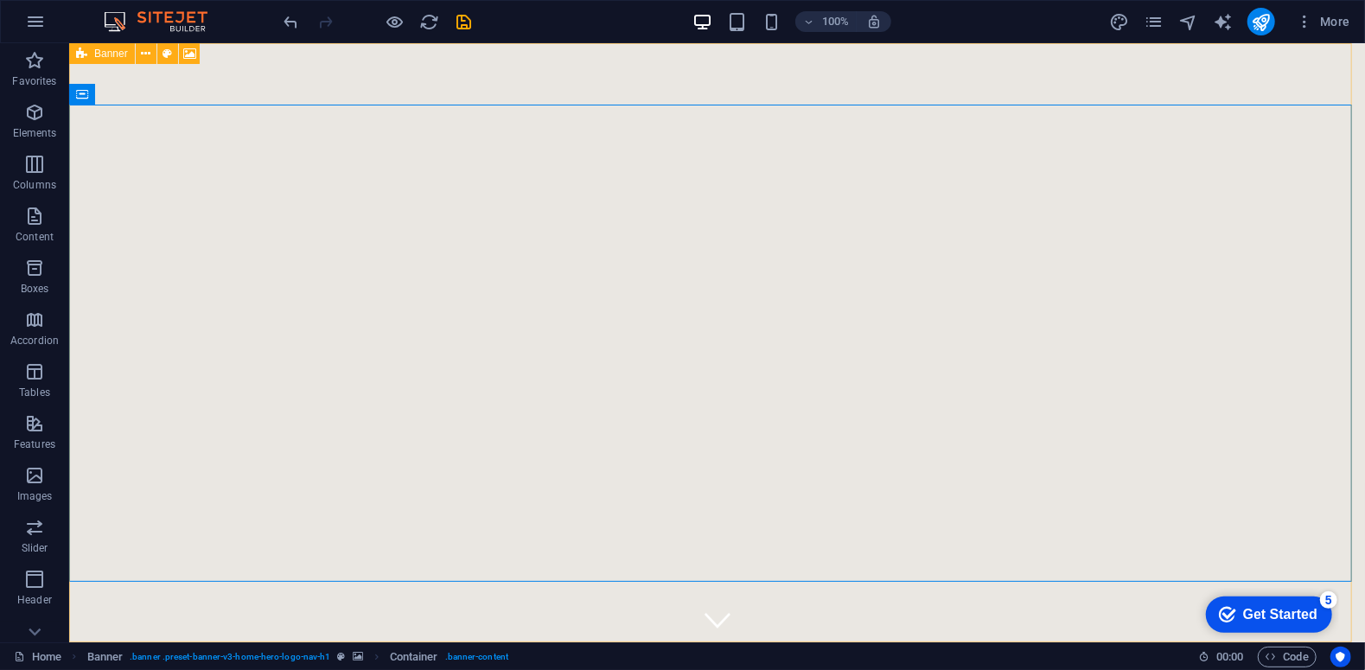
click at [85, 49] on icon at bounding box center [81, 53] width 11 height 21
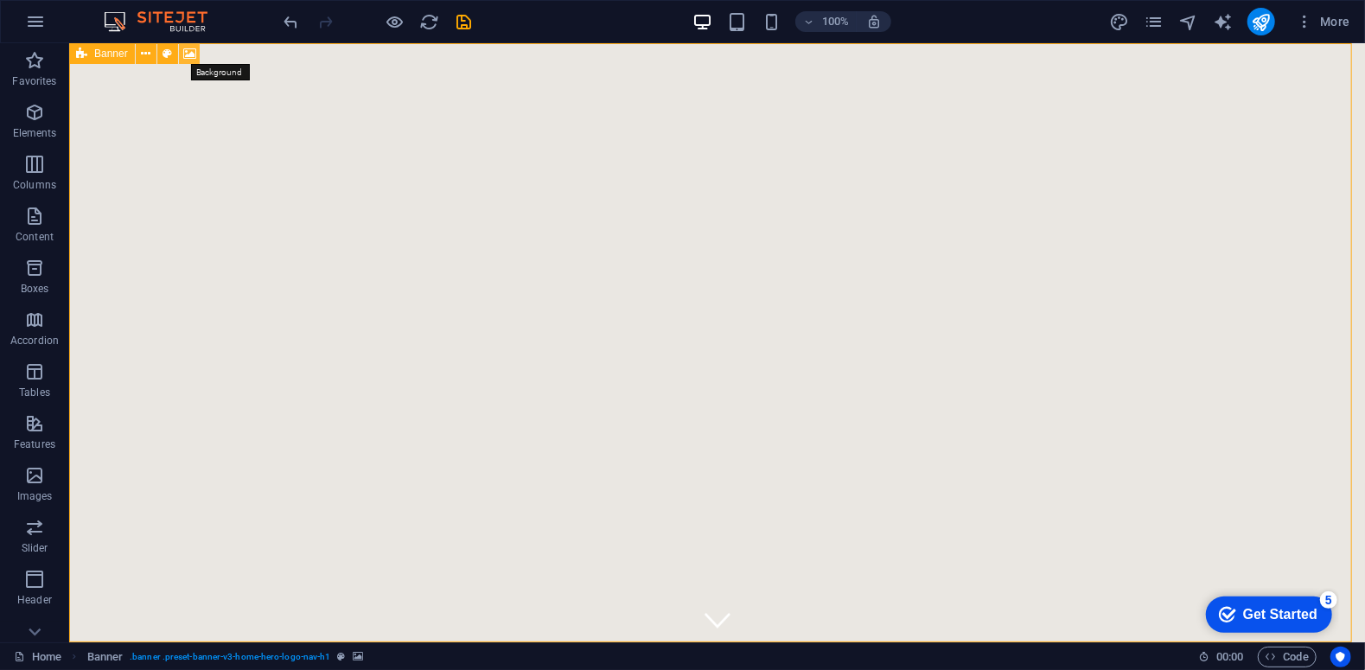
click at [185, 55] on icon at bounding box center [189, 54] width 13 height 18
select select "ms"
select select "s"
select select "progressive"
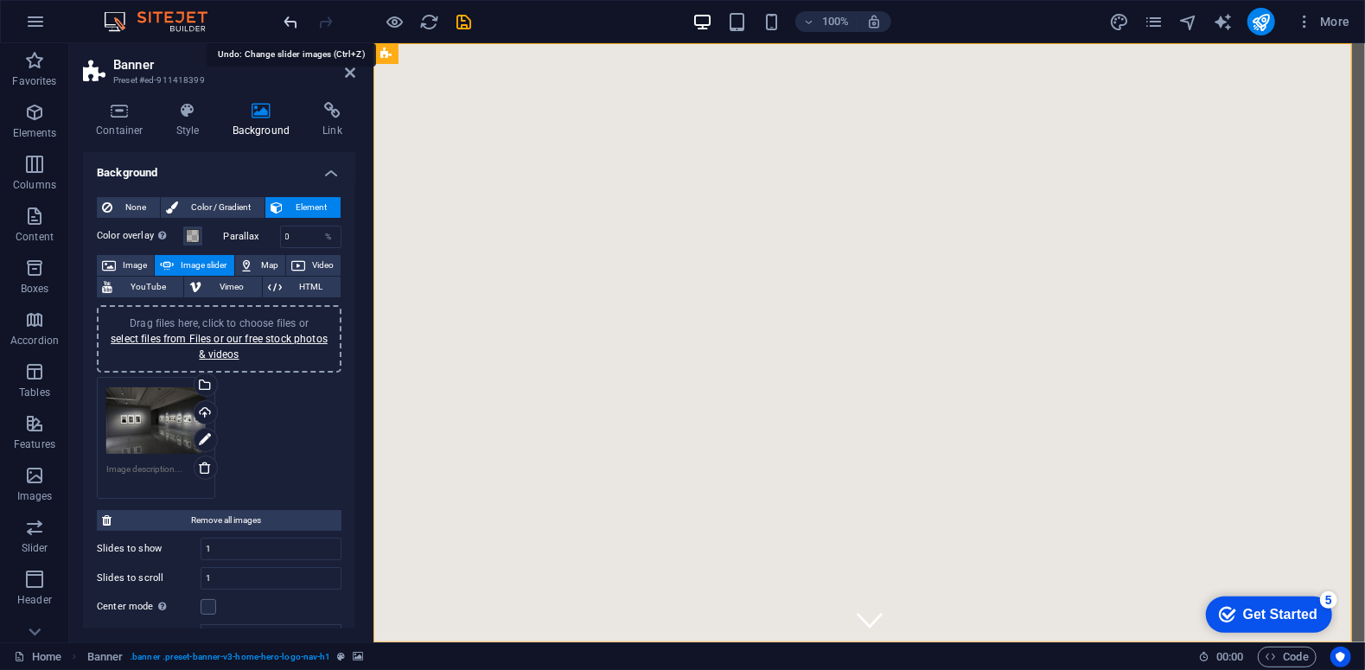
click at [290, 22] on icon "undo" at bounding box center [292, 22] width 20 height 20
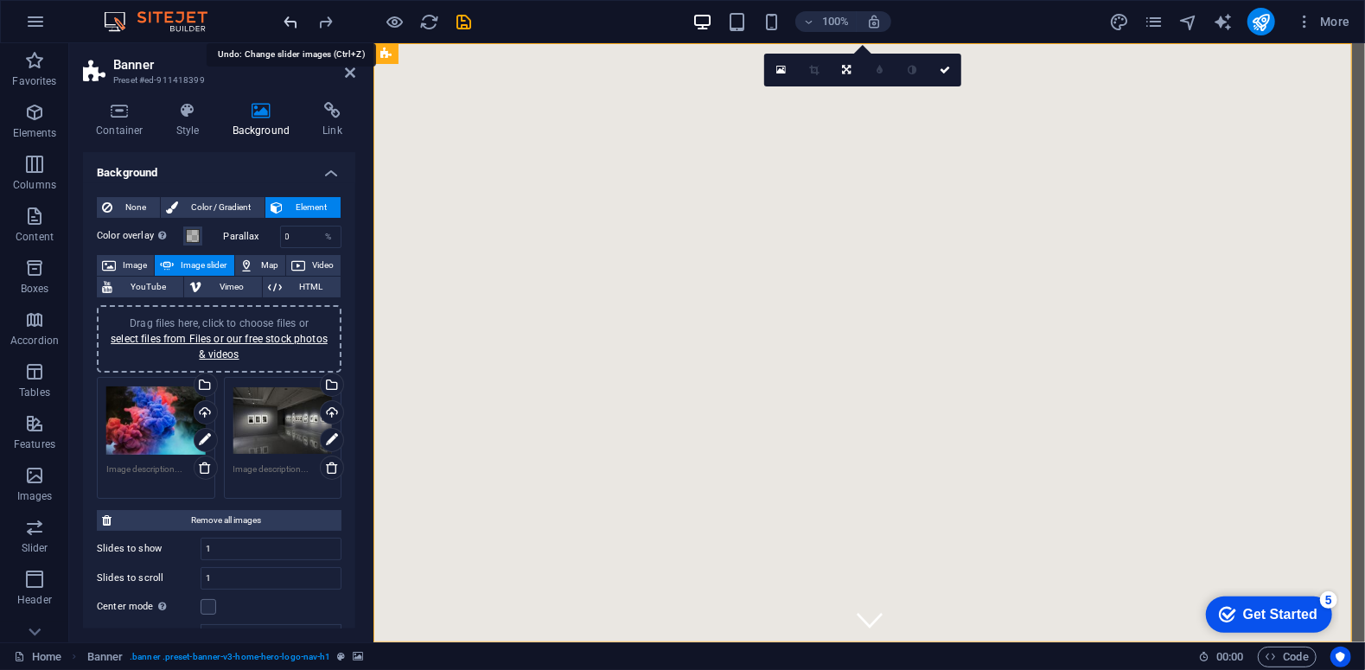
click at [290, 22] on icon "undo" at bounding box center [292, 22] width 20 height 20
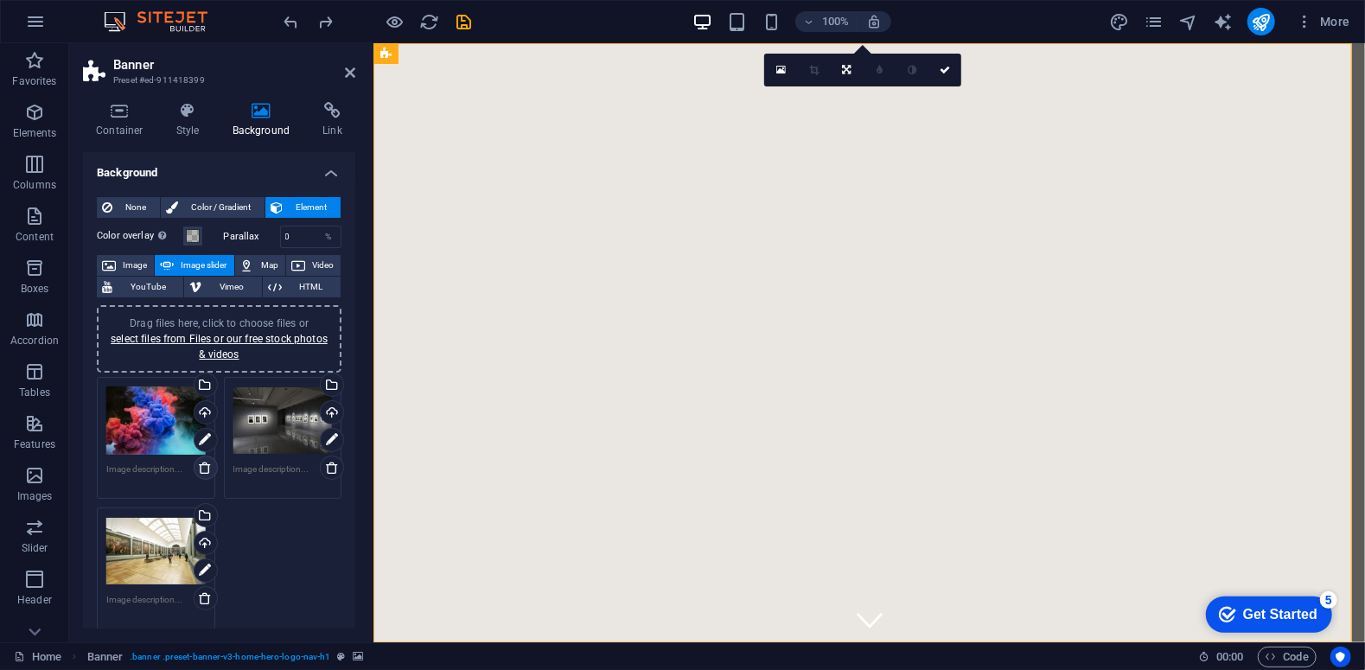
click at [201, 461] on icon at bounding box center [205, 468] width 14 height 14
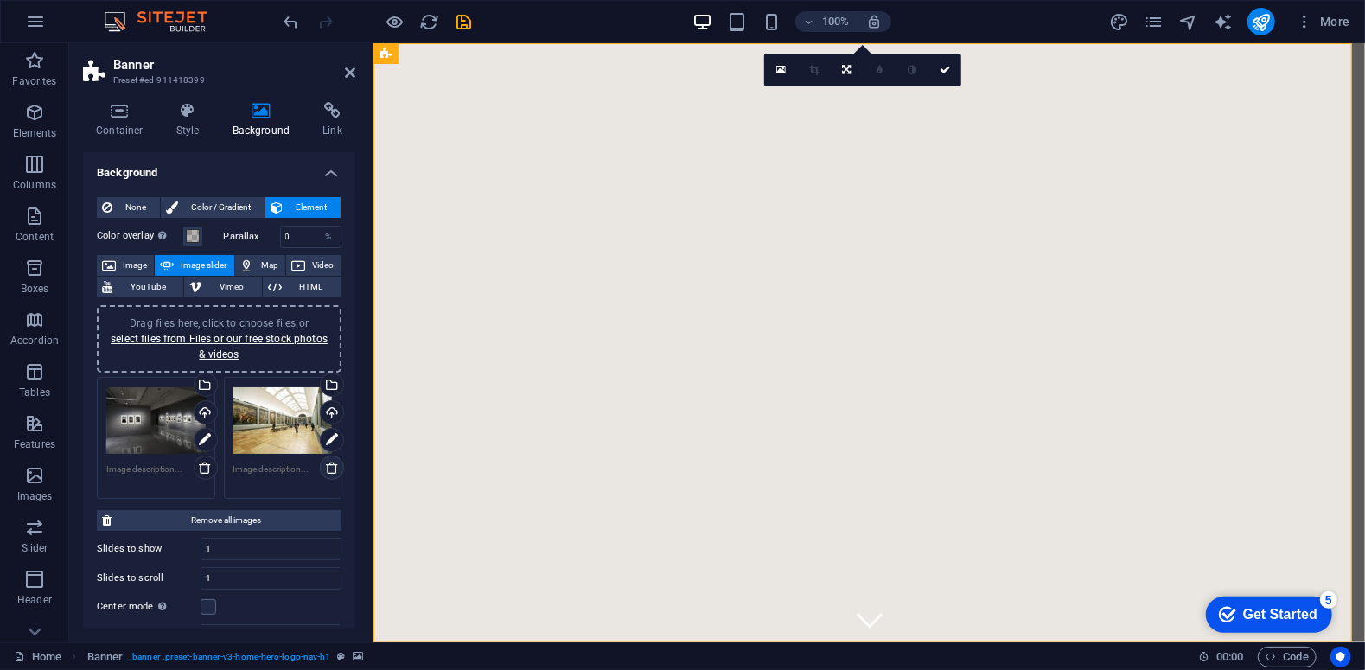
click at [325, 471] on icon at bounding box center [332, 468] width 14 height 14
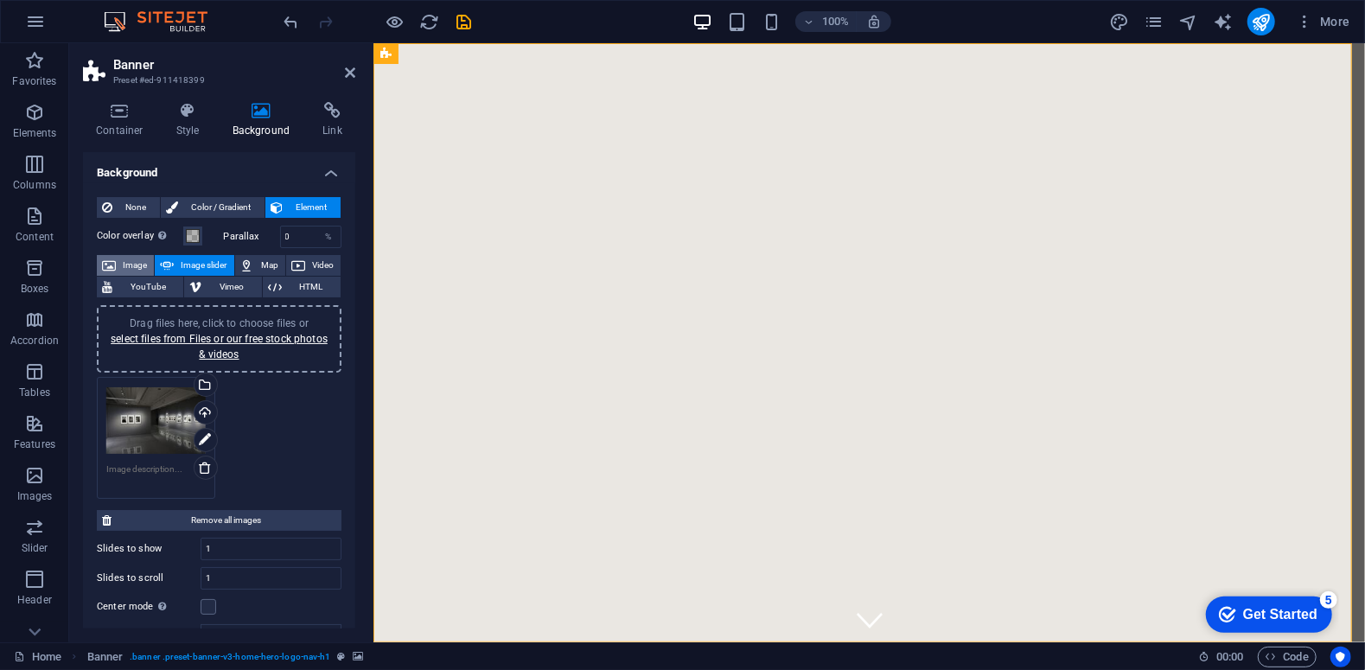
click at [126, 261] on span "Image" at bounding box center [135, 265] width 28 height 21
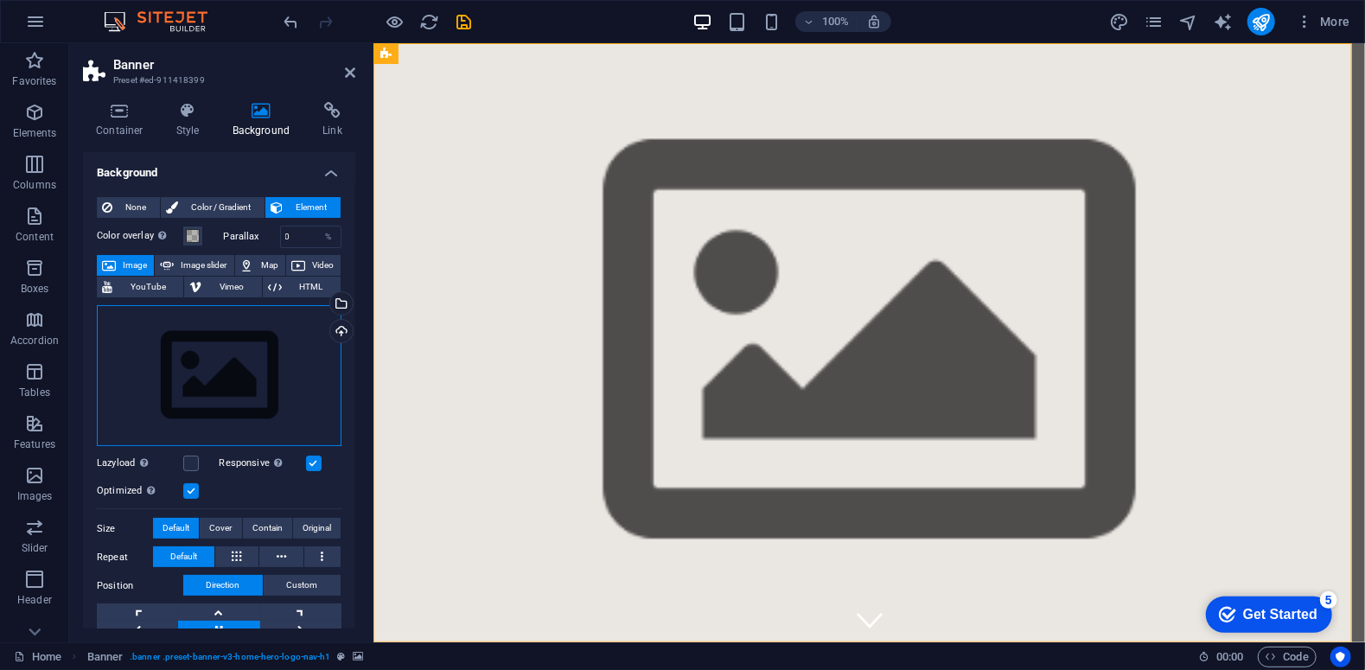
click at [188, 392] on div "Drag files here, click to choose files or select files from Files or our free s…" at bounding box center [219, 376] width 245 height 142
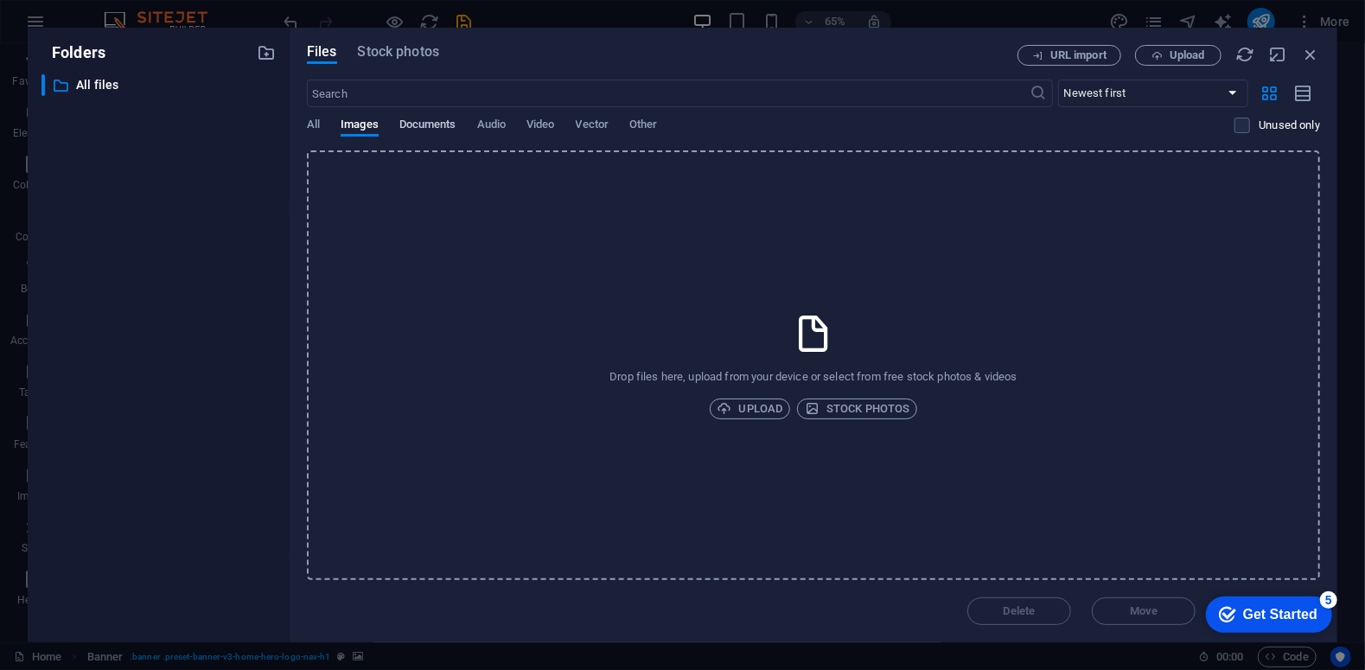
click at [428, 129] on span "Documents" at bounding box center [427, 126] width 57 height 24
click at [498, 121] on span "Audio" at bounding box center [491, 126] width 29 height 24
click at [535, 125] on span "Video" at bounding box center [540, 126] width 28 height 24
click at [587, 121] on span "Vector" at bounding box center [593, 126] width 34 height 24
drag, startPoint x: 625, startPoint y: 125, endPoint x: 647, endPoint y: 125, distance: 21.6
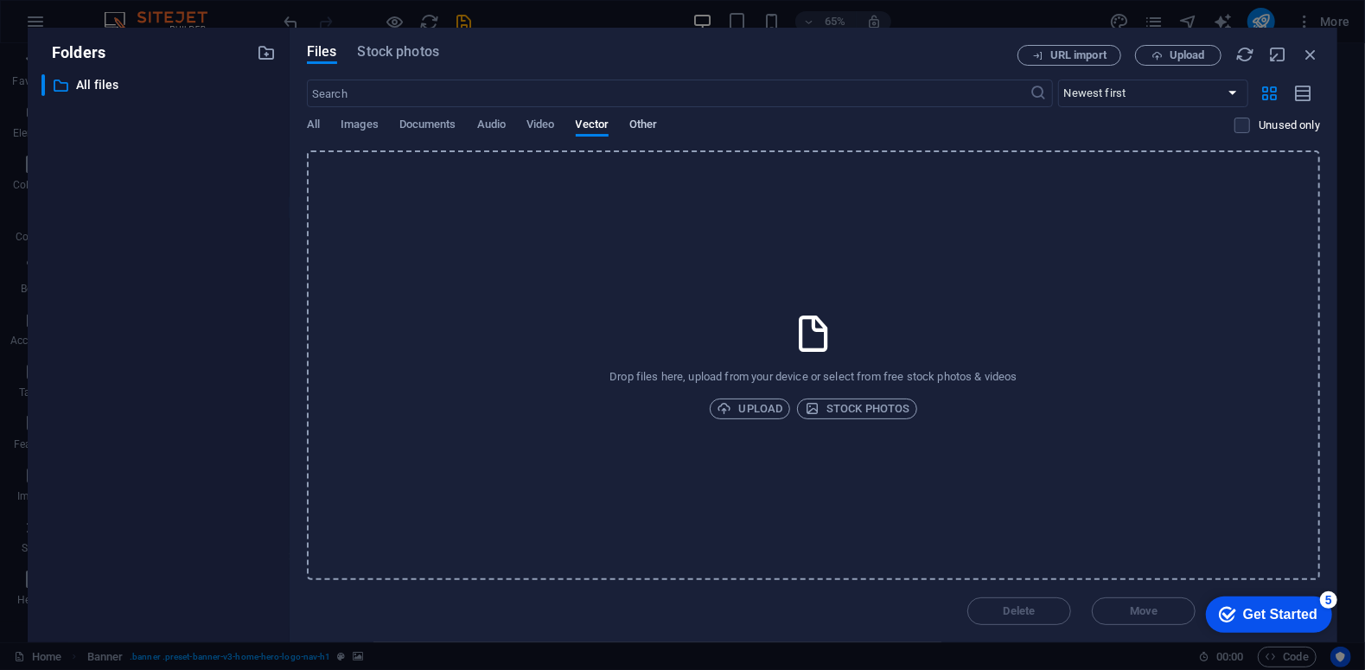
click at [647, 125] on div "All Images Documents Audio Video Vector Other" at bounding box center [770, 134] width 927 height 33
click at [647, 125] on span "Other" at bounding box center [643, 126] width 28 height 24
click at [364, 133] on span "Images" at bounding box center [360, 126] width 38 height 24
click at [761, 417] on span "Upload" at bounding box center [750, 408] width 66 height 21
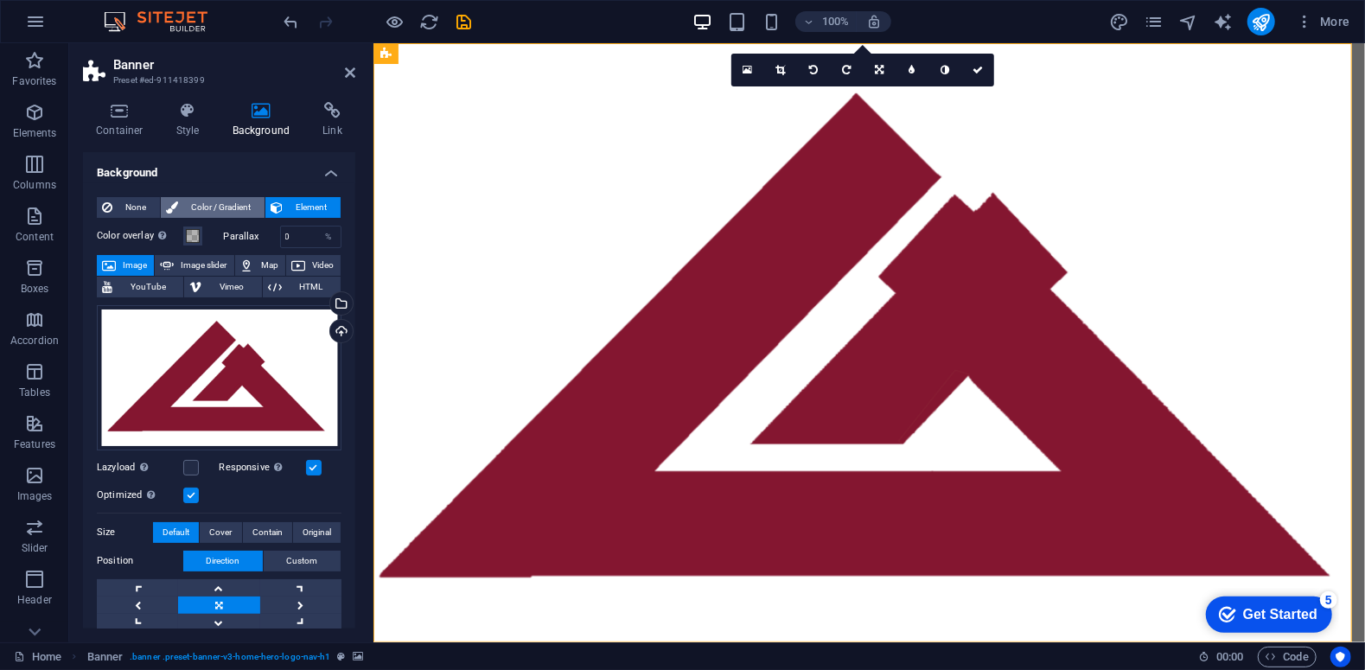
click at [202, 200] on span "Color / Gradient" at bounding box center [221, 207] width 76 height 21
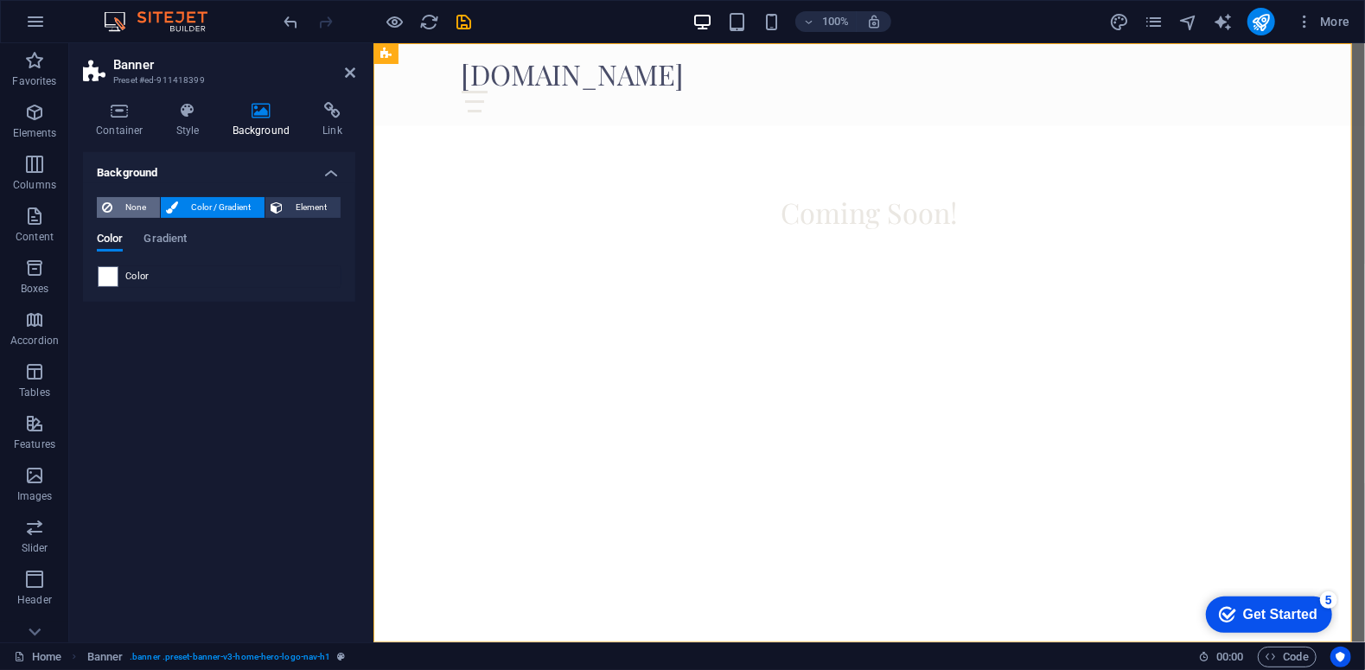
click at [128, 211] on span "None" at bounding box center [136, 207] width 37 height 21
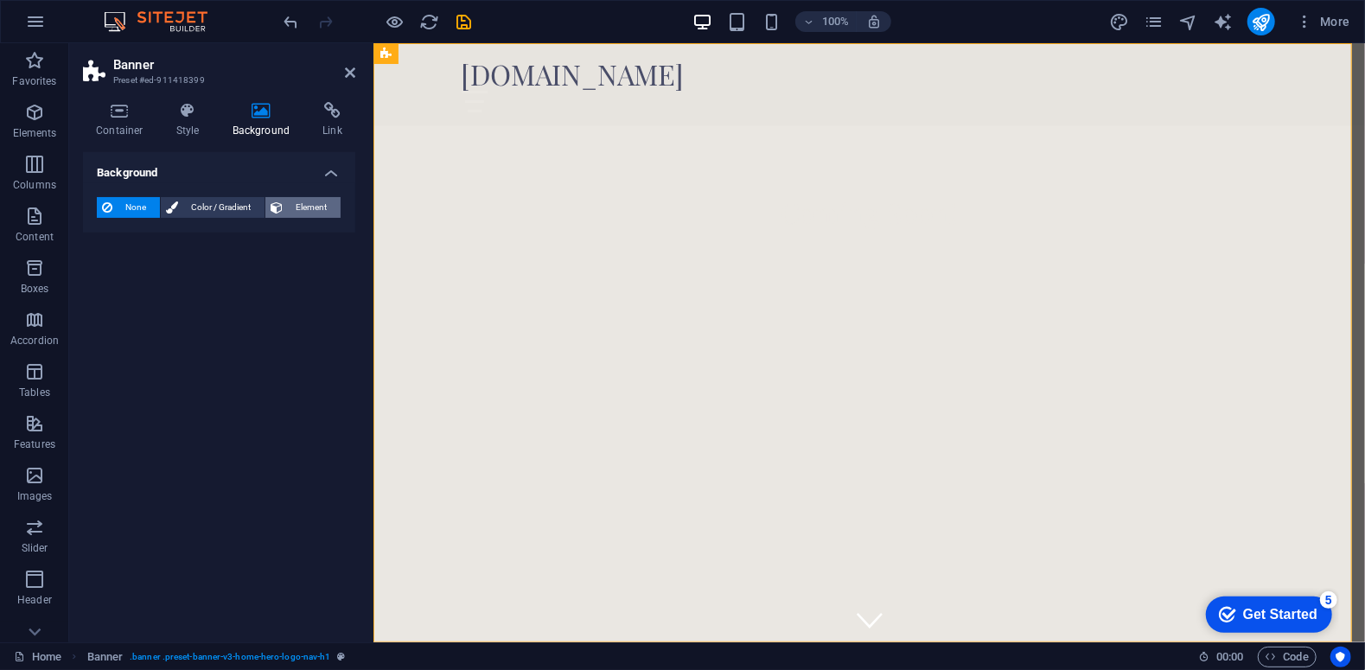
click at [280, 215] on icon at bounding box center [277, 207] width 12 height 21
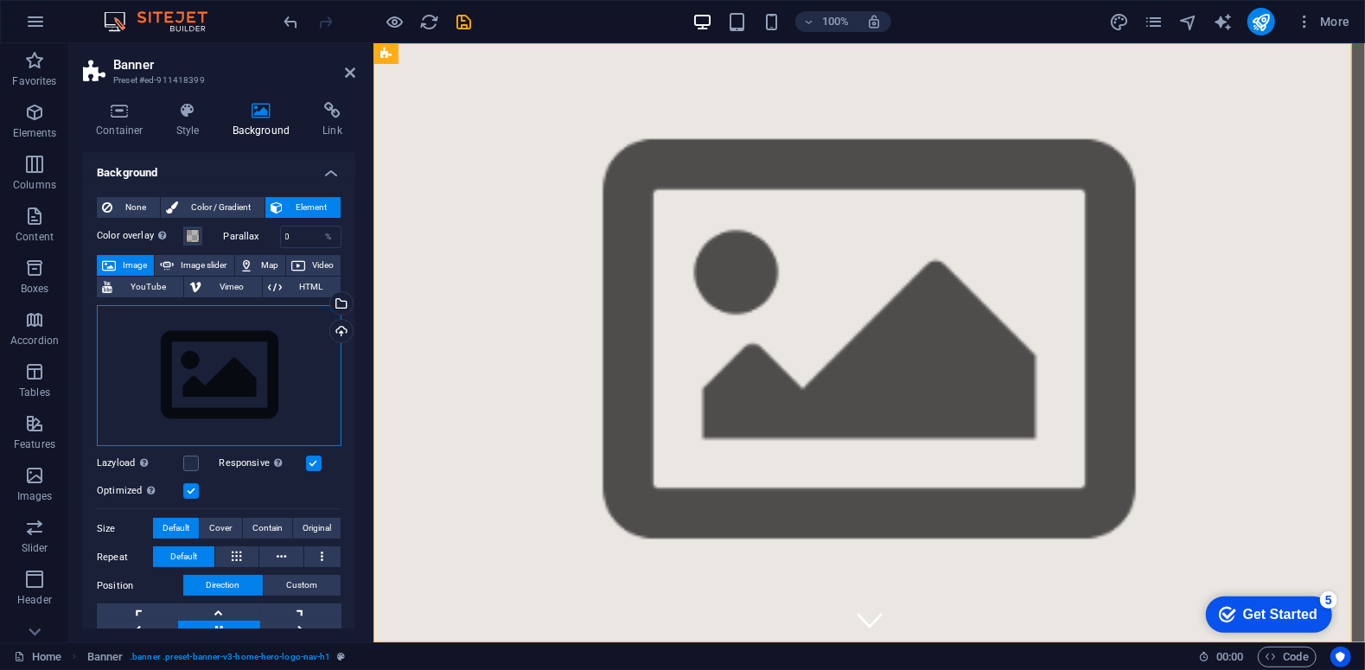
click at [182, 318] on div "Drag files here, click to choose files or select files from Files or our free s…" at bounding box center [219, 376] width 245 height 142
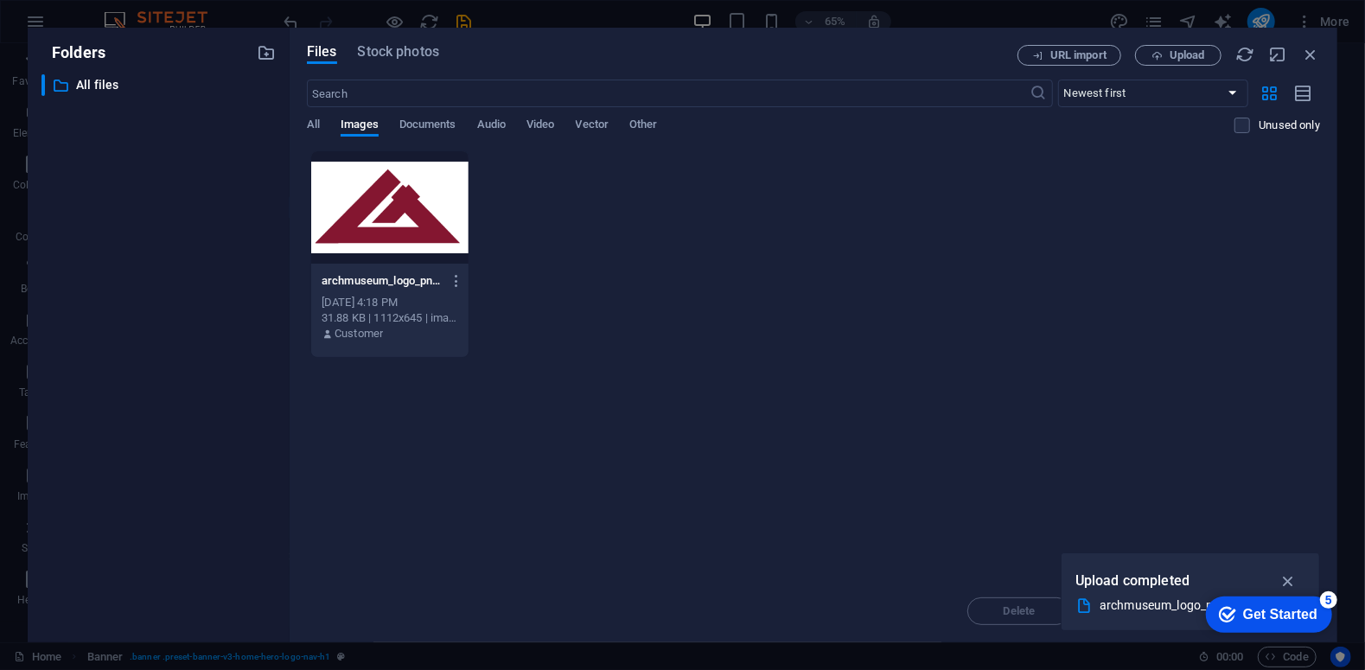
click at [375, 239] on div at bounding box center [389, 207] width 157 height 112
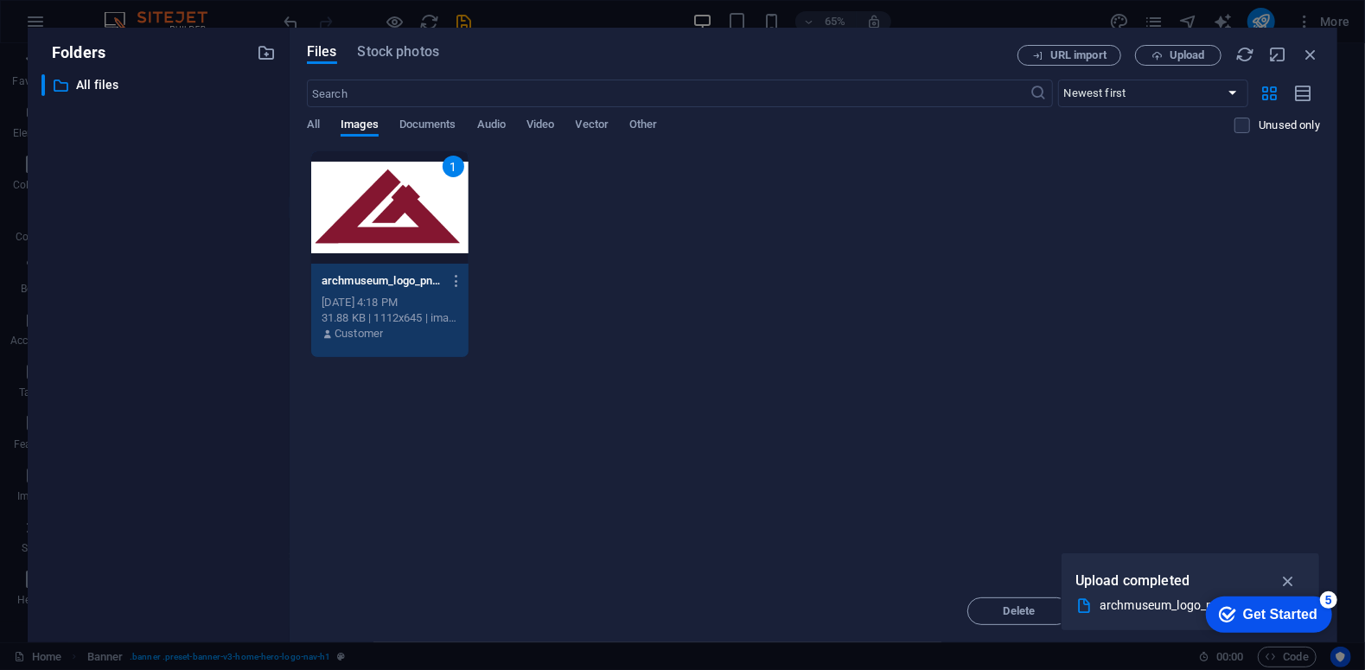
click at [375, 239] on div "1" at bounding box center [389, 207] width 157 height 112
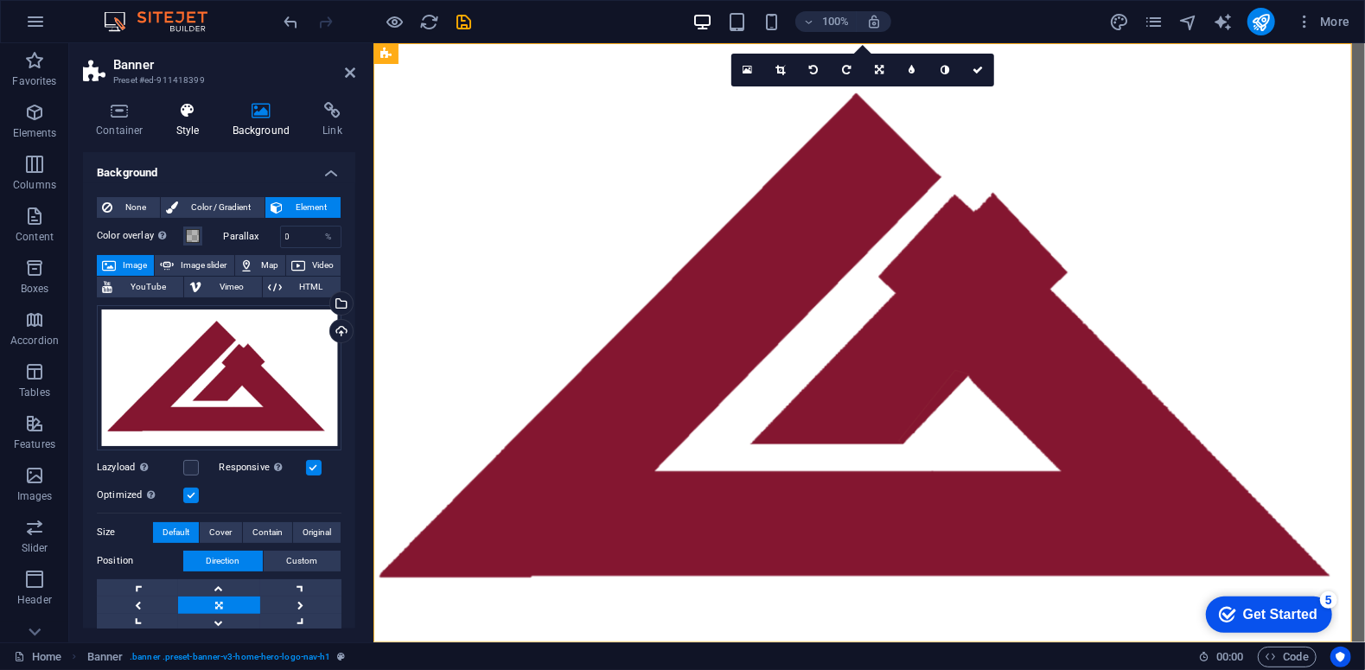
click at [199, 123] on h4 "Style" at bounding box center [191, 120] width 56 height 36
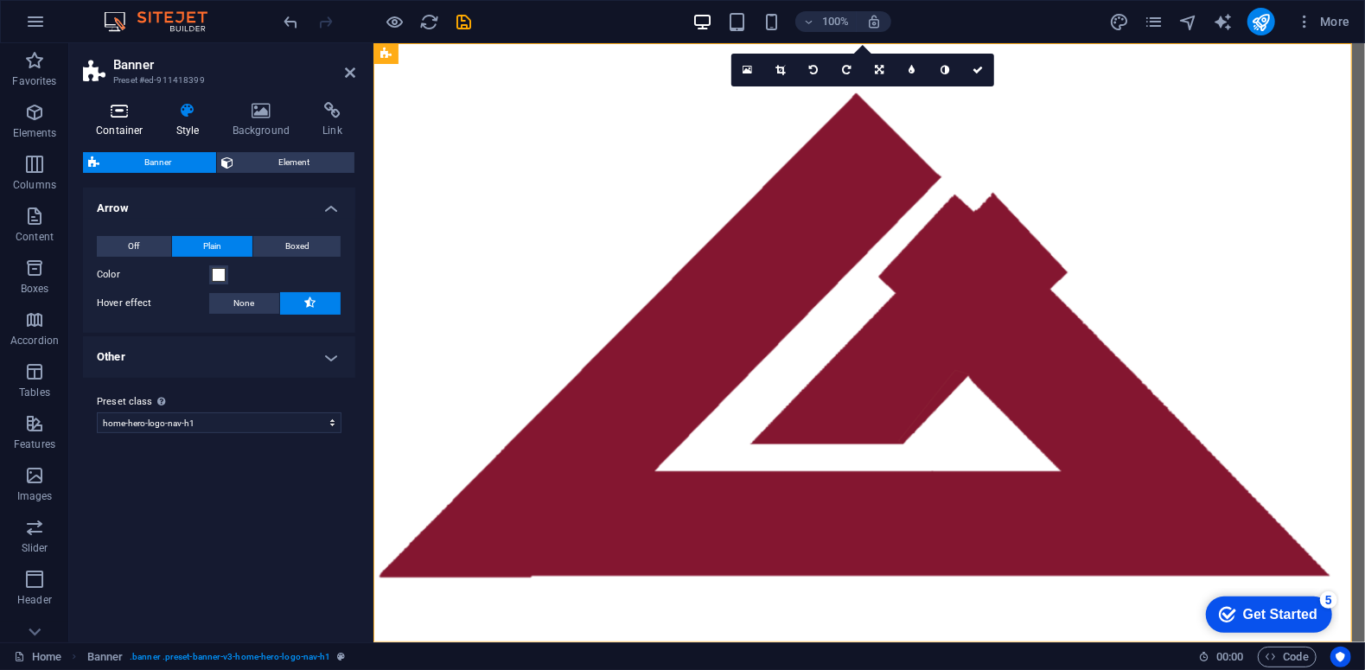
click at [112, 111] on icon at bounding box center [119, 110] width 73 height 17
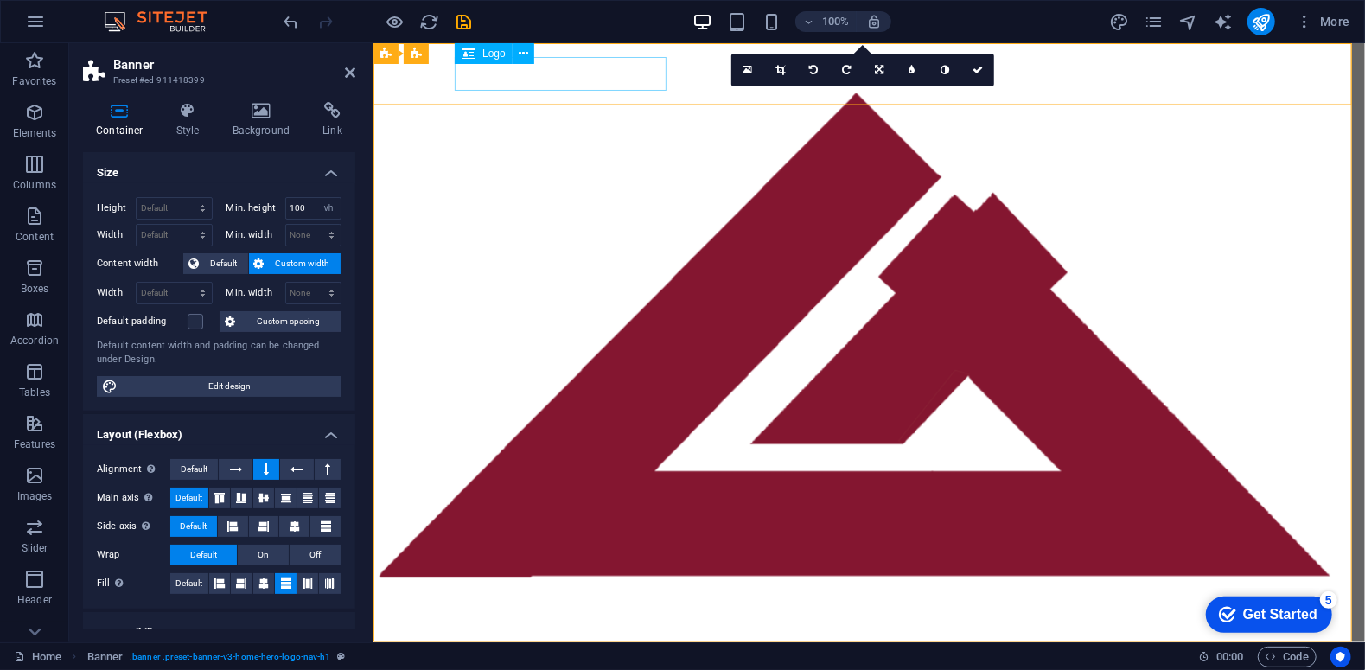
click at [567, 655] on div "[DOMAIN_NAME]" at bounding box center [869, 672] width 816 height 34
click at [523, 53] on icon at bounding box center [524, 54] width 10 height 18
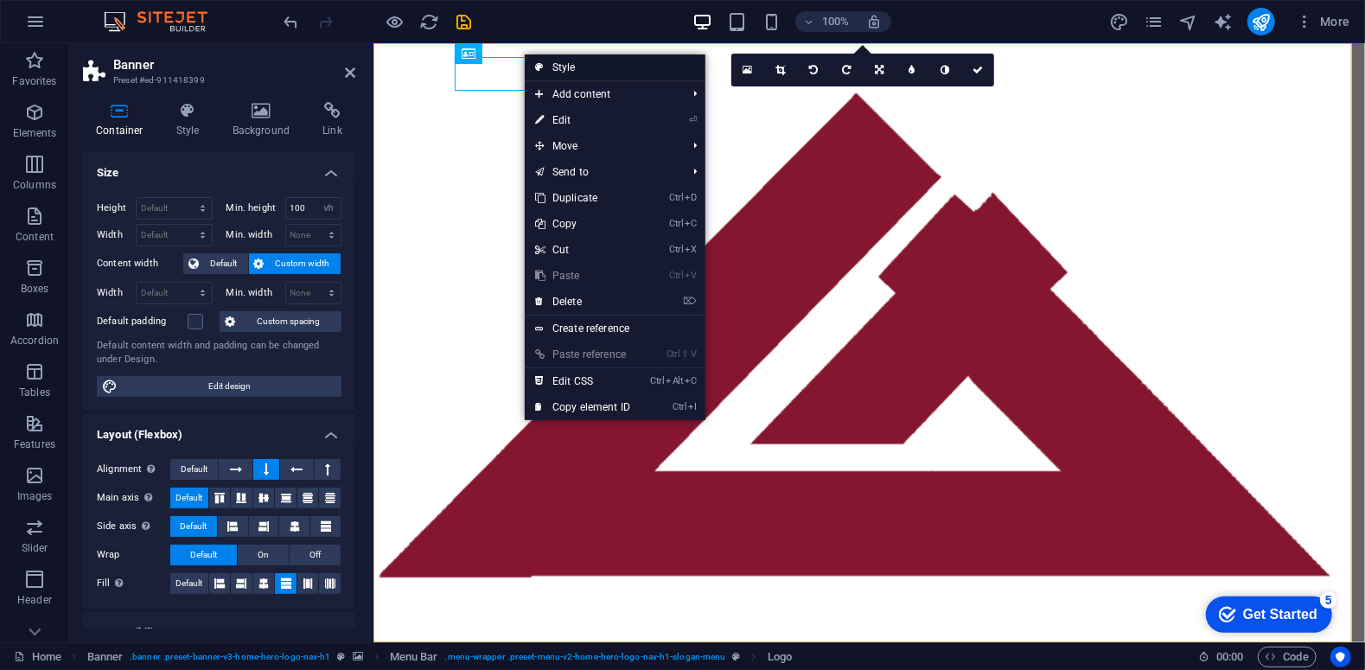
click at [564, 70] on link "Style" at bounding box center [615, 67] width 181 height 26
select select "rem"
select select "preset-menu-v2-home-hero-logo-nav-h1-slogan-menu"
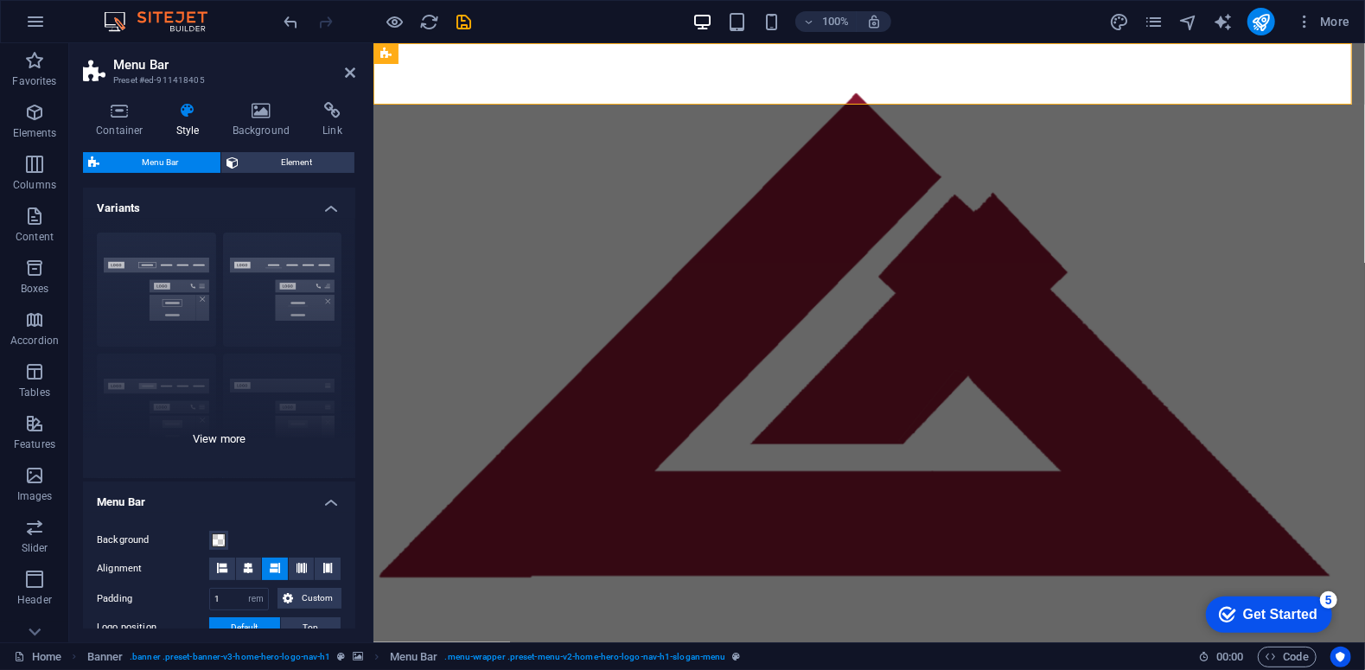
click at [285, 300] on div "Border Centered Default Fixed Loki Trigger Wide XXL" at bounding box center [219, 348] width 272 height 259
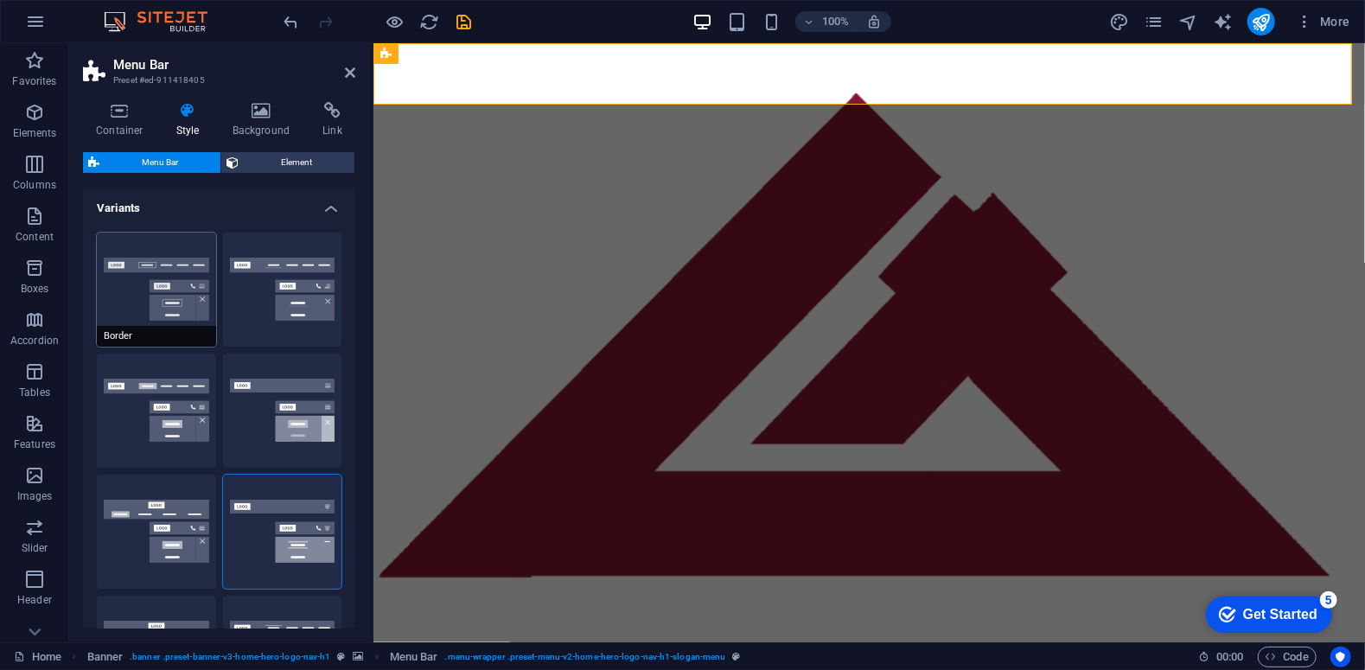
click at [161, 302] on button "Border" at bounding box center [156, 290] width 119 height 114
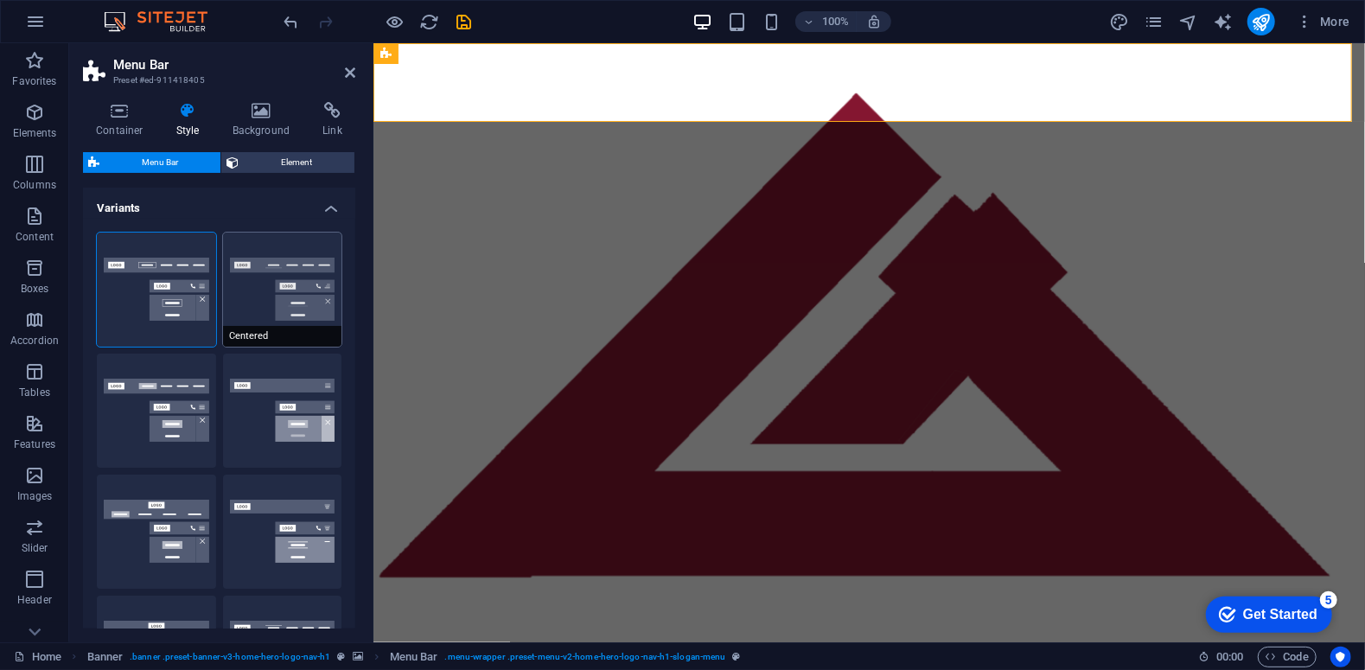
click at [259, 293] on button "Centered" at bounding box center [282, 290] width 119 height 114
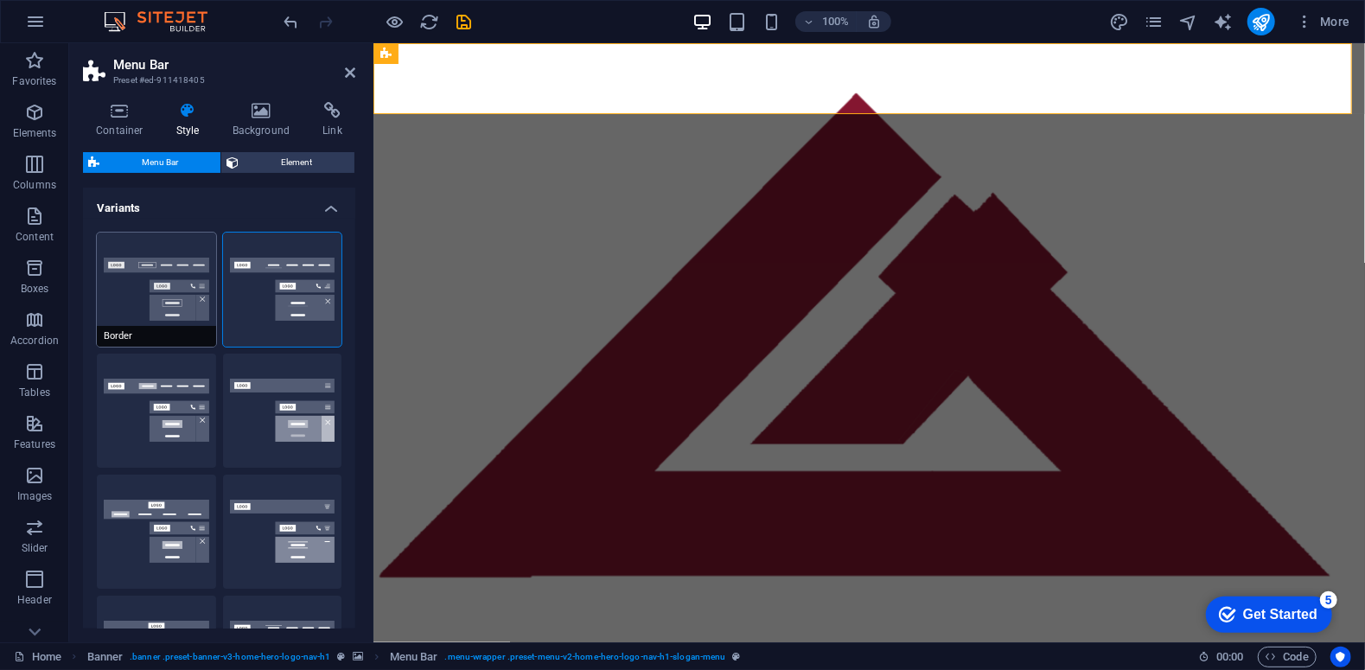
click at [179, 281] on button "Border" at bounding box center [156, 290] width 119 height 114
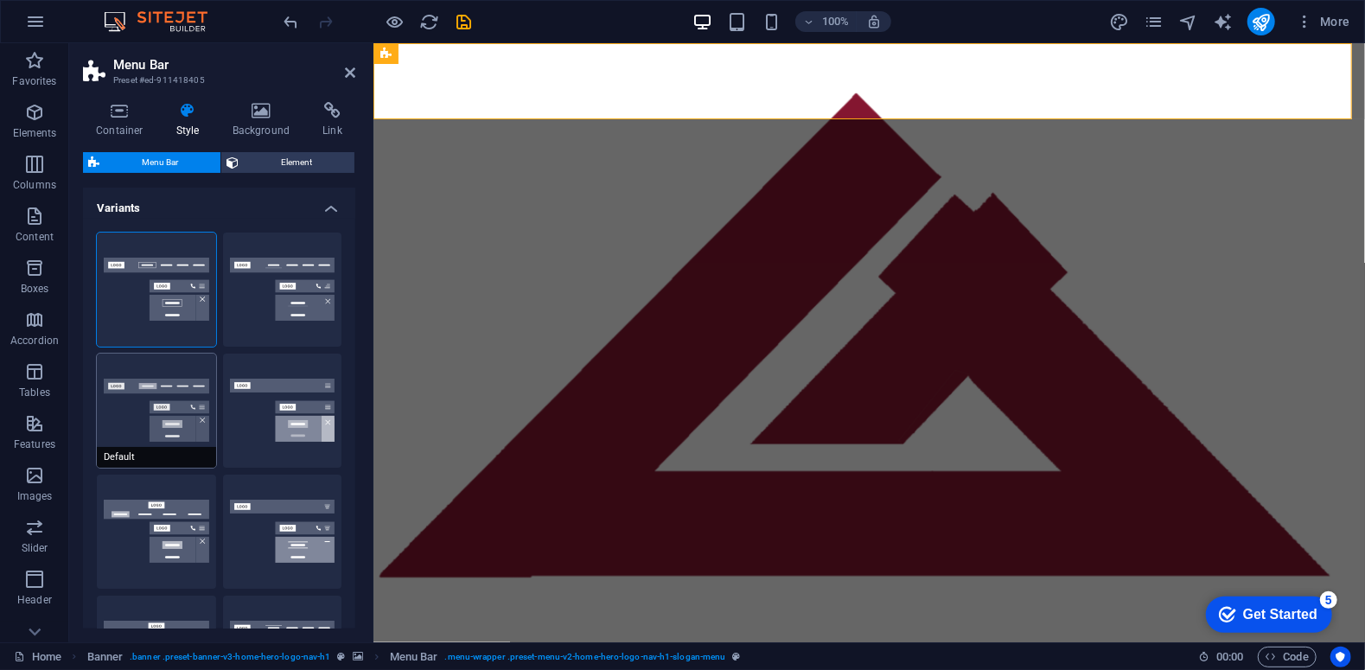
click at [185, 411] on button "Default" at bounding box center [156, 411] width 119 height 114
click at [292, 424] on button "Fixed" at bounding box center [282, 411] width 119 height 114
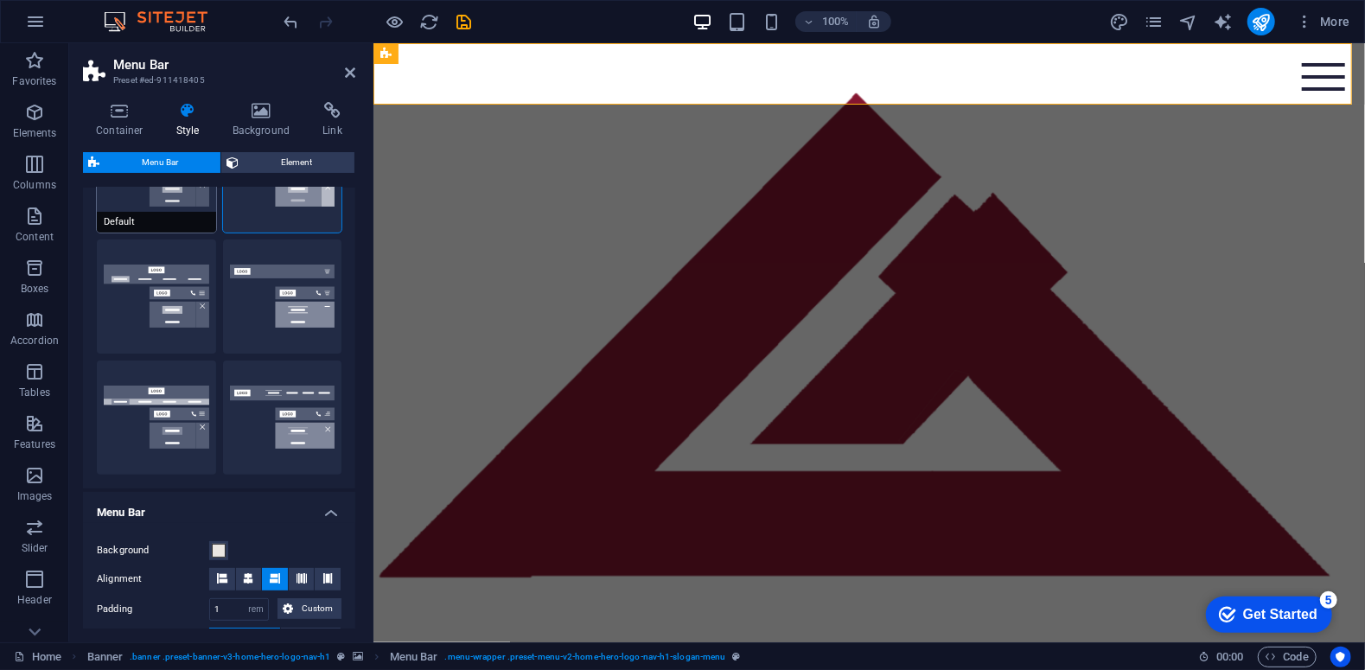
scroll to position [0, 0]
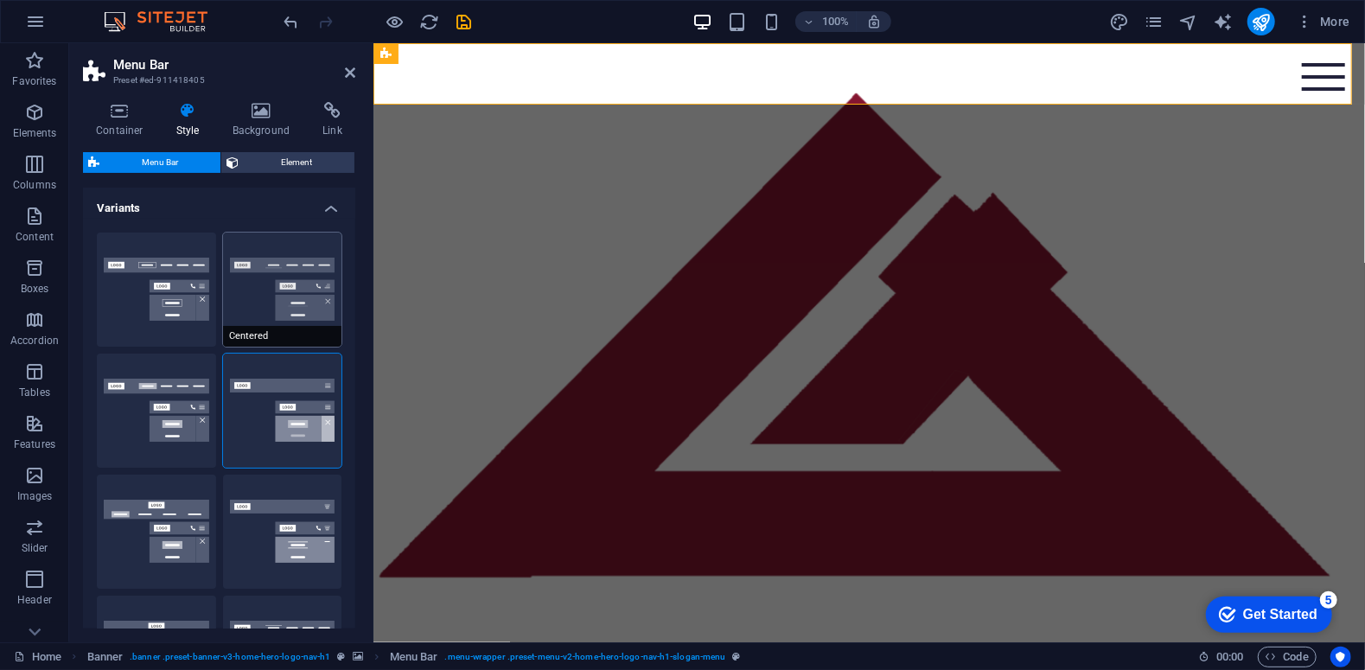
click at [277, 281] on button "Centered" at bounding box center [282, 290] width 119 height 114
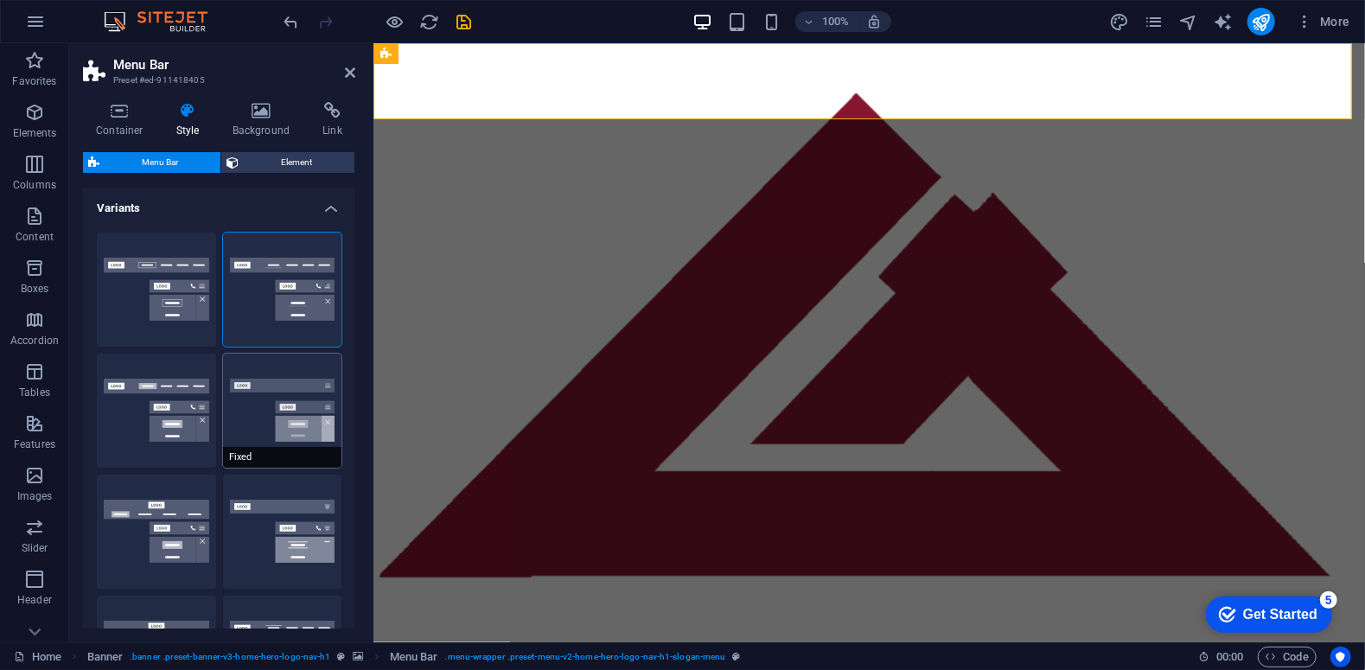
click at [280, 426] on button "Fixed" at bounding box center [282, 411] width 119 height 114
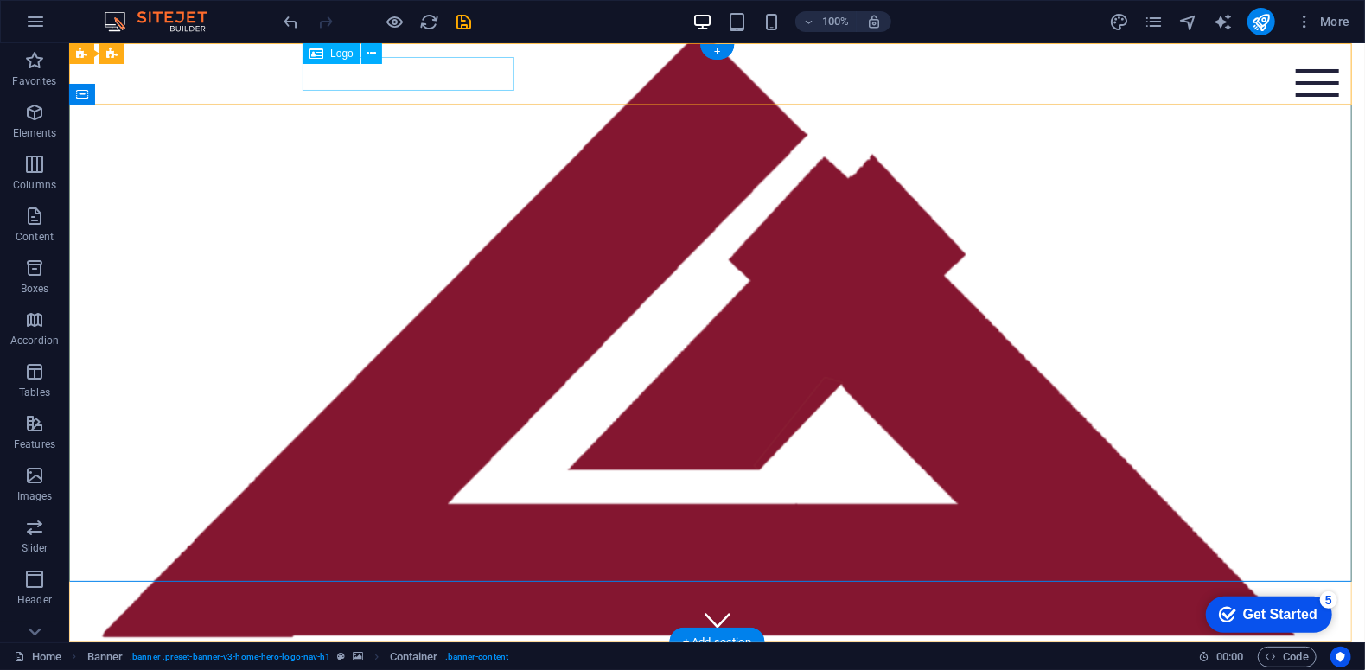
click at [424, 655] on div "[DOMAIN_NAME]" at bounding box center [717, 672] width 816 height 34
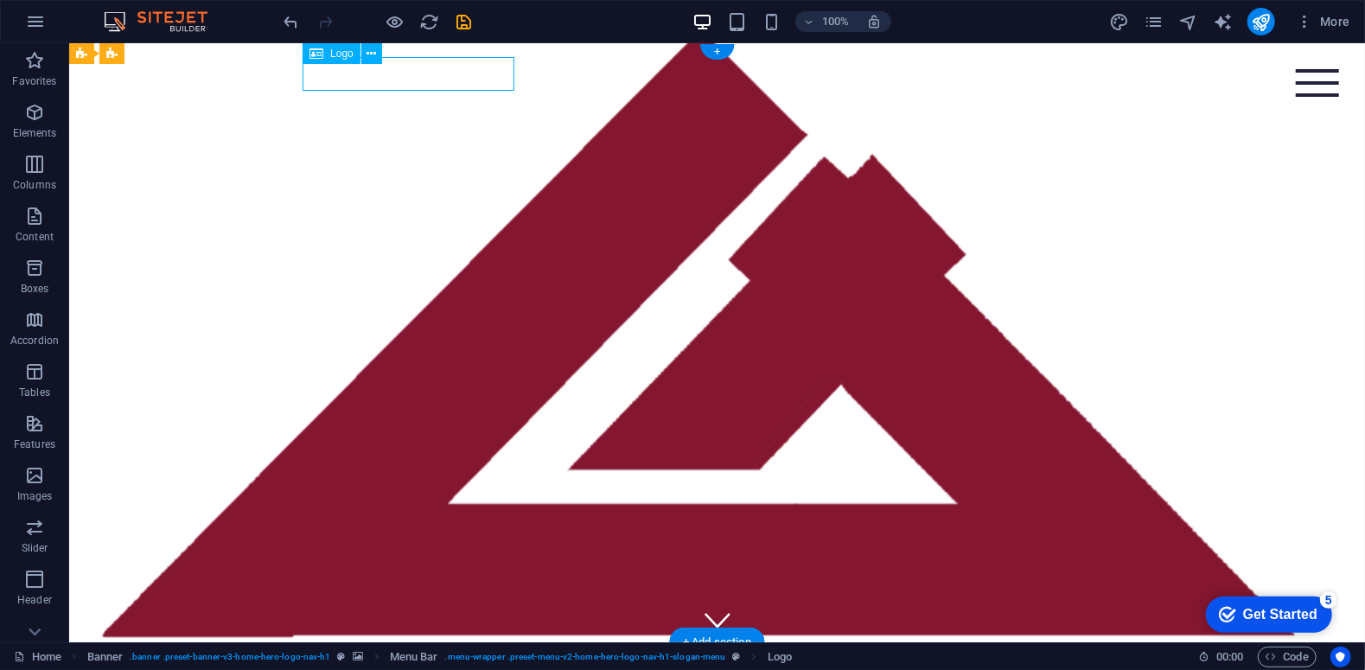
click at [424, 655] on div "[DOMAIN_NAME]" at bounding box center [717, 672] width 816 height 34
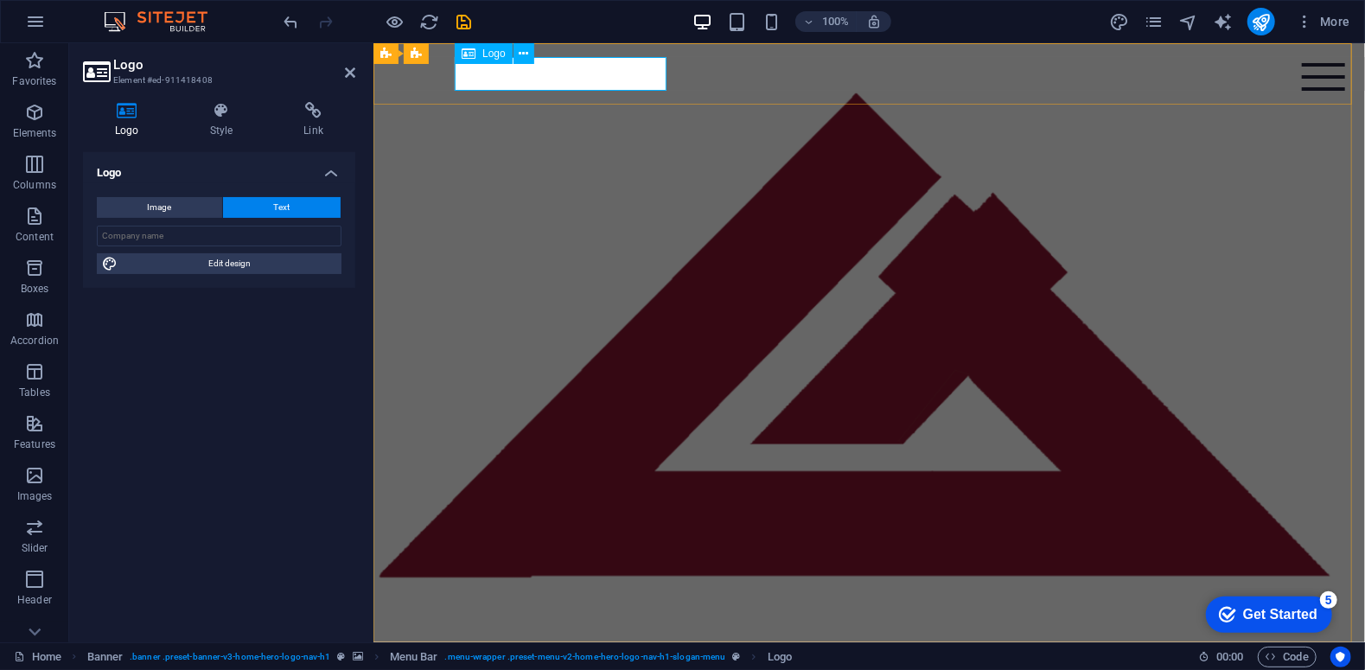
click at [467, 655] on div "[DOMAIN_NAME]" at bounding box center [869, 672] width 816 height 34
click at [323, 124] on h4 "Link" at bounding box center [313, 120] width 84 height 36
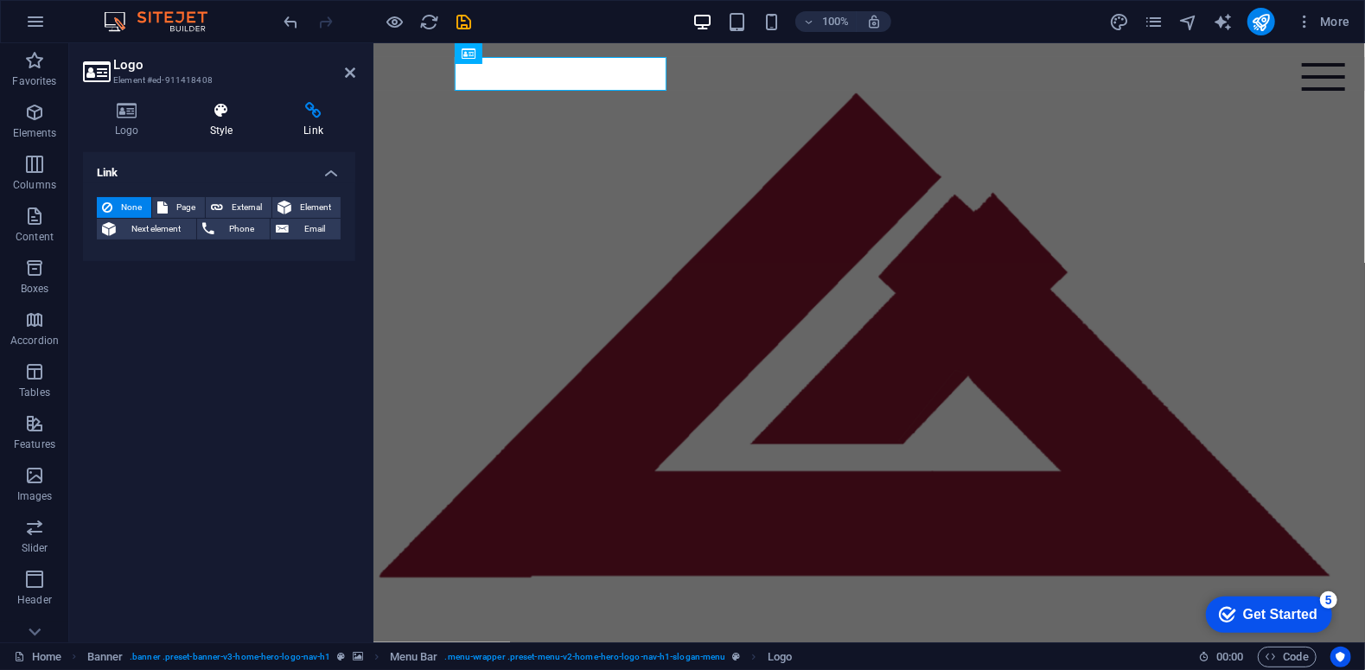
click at [214, 127] on h4 "Style" at bounding box center [225, 120] width 94 height 36
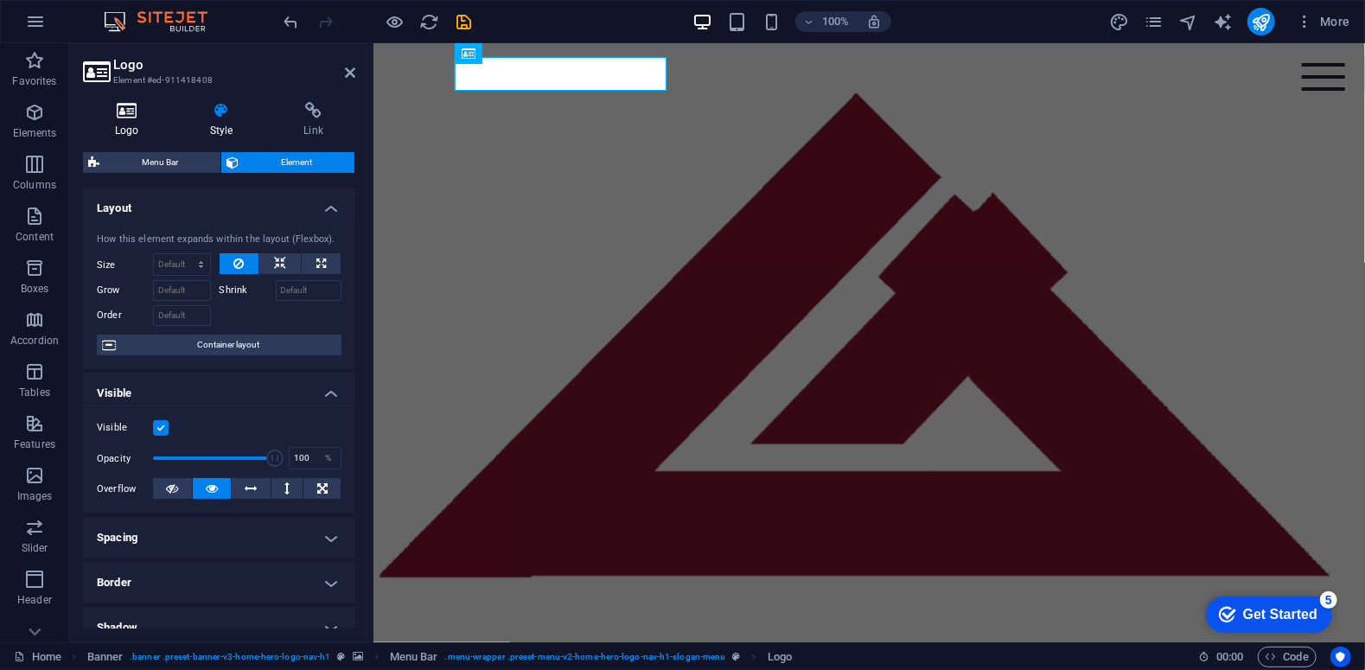
click at [132, 118] on icon at bounding box center [127, 110] width 88 height 17
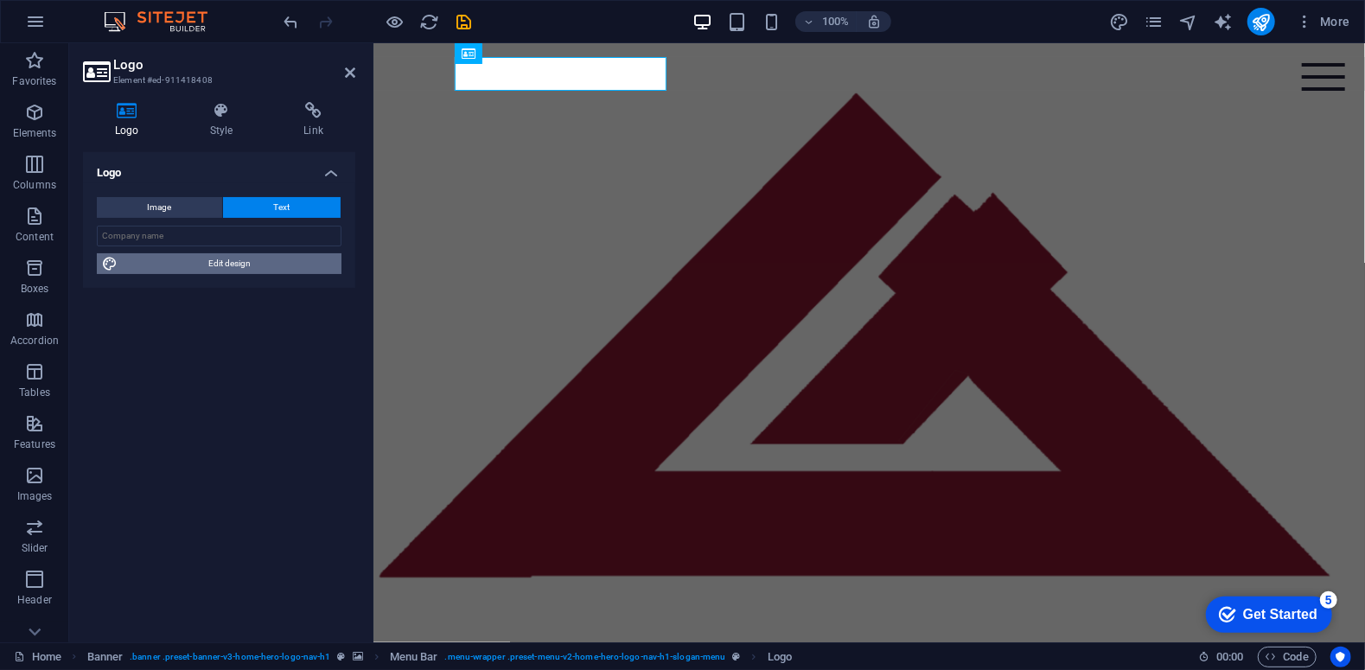
drag, startPoint x: 231, startPoint y: 267, endPoint x: 72, endPoint y: 49, distance: 269.7
click at [231, 267] on span "Edit design" at bounding box center [229, 263] width 213 height 21
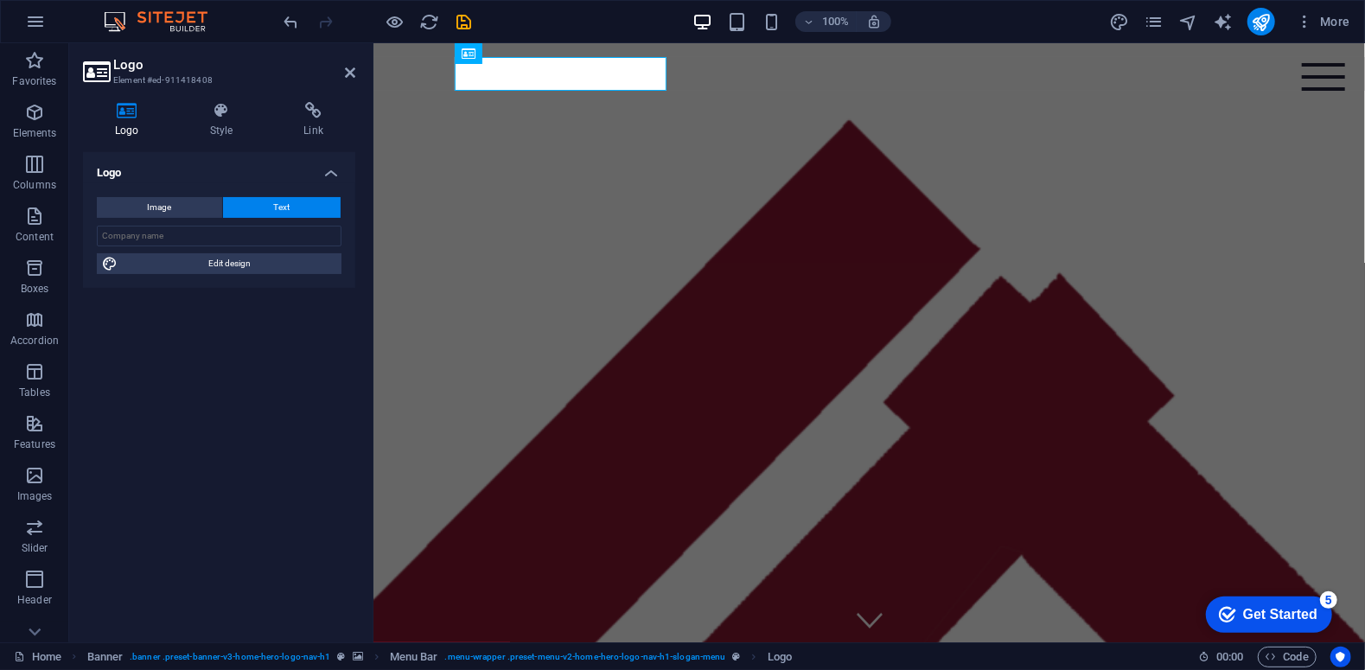
select select "px"
select select "200"
select select "px"
select select "rem"
select select "200"
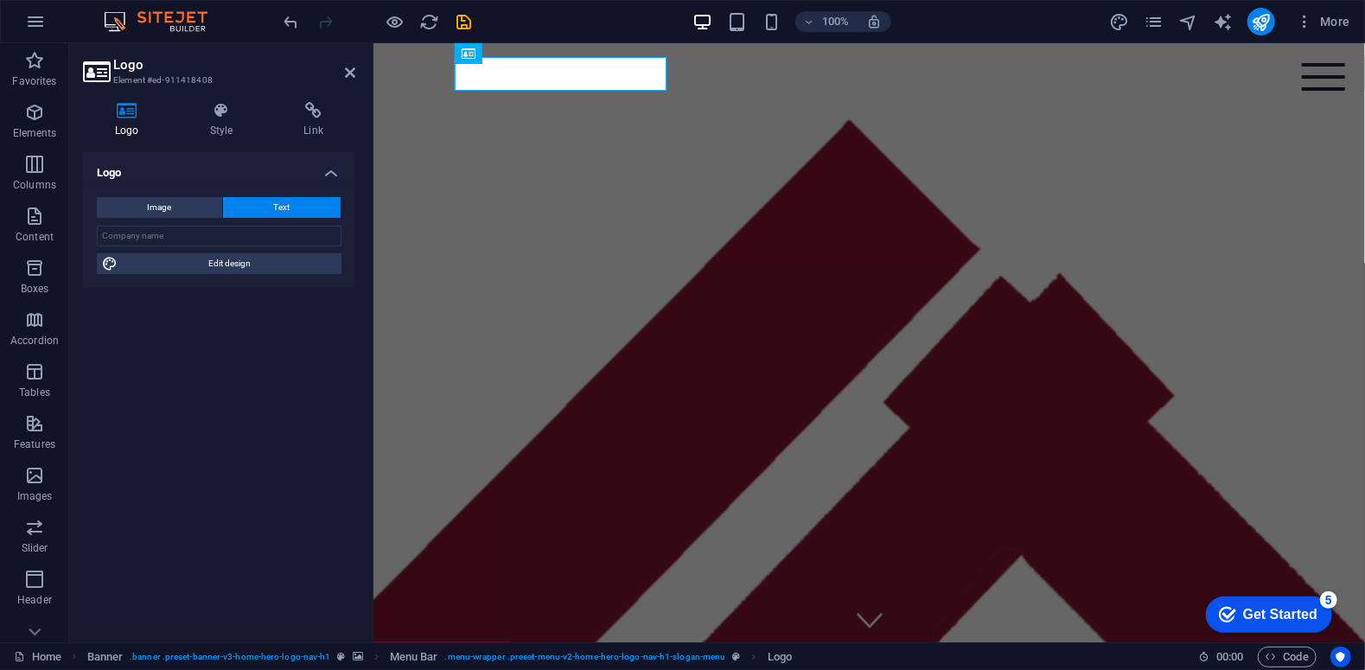
select select "px"
select select "rem"
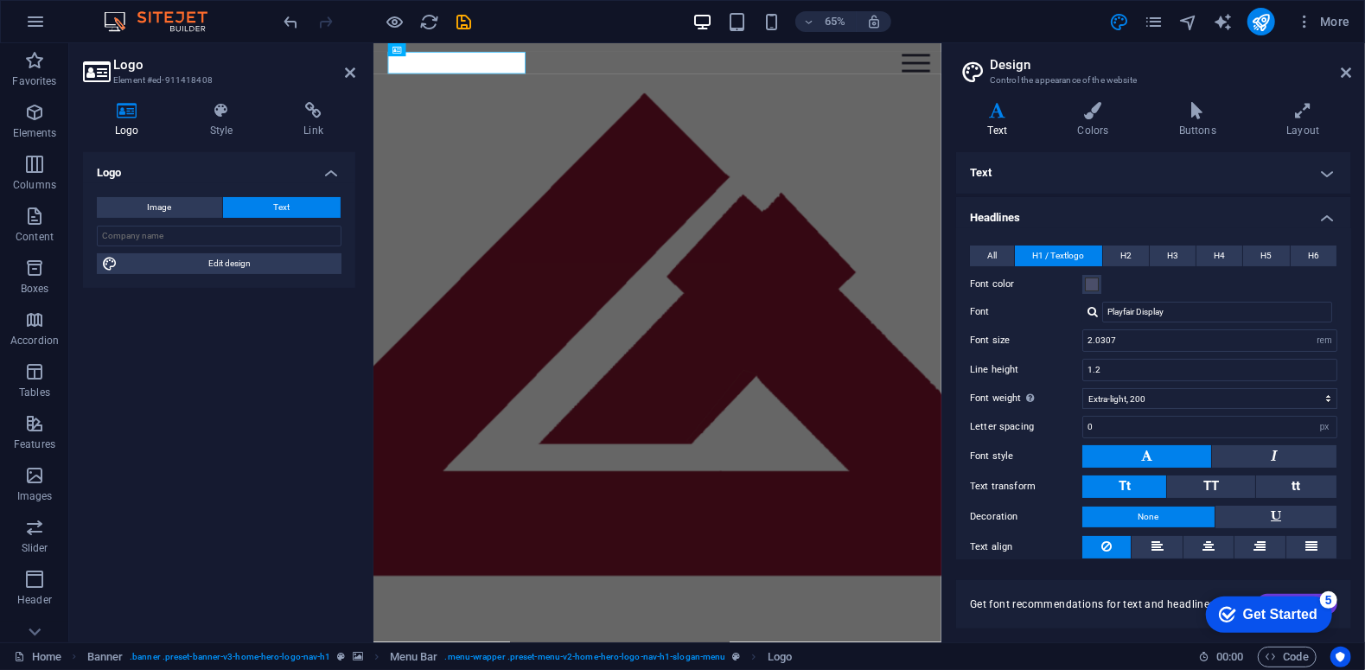
click at [1054, 171] on h4 "Text" at bounding box center [1153, 172] width 395 height 41
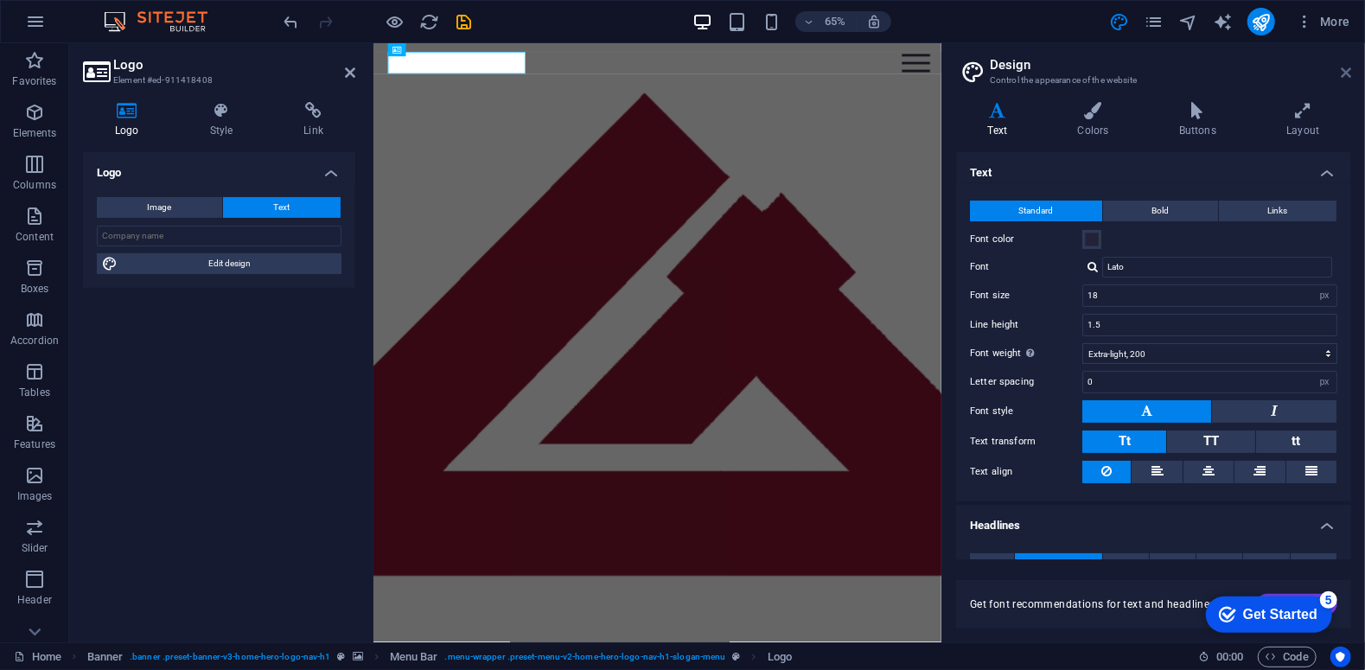
click at [1344, 74] on icon at bounding box center [1346, 73] width 10 height 14
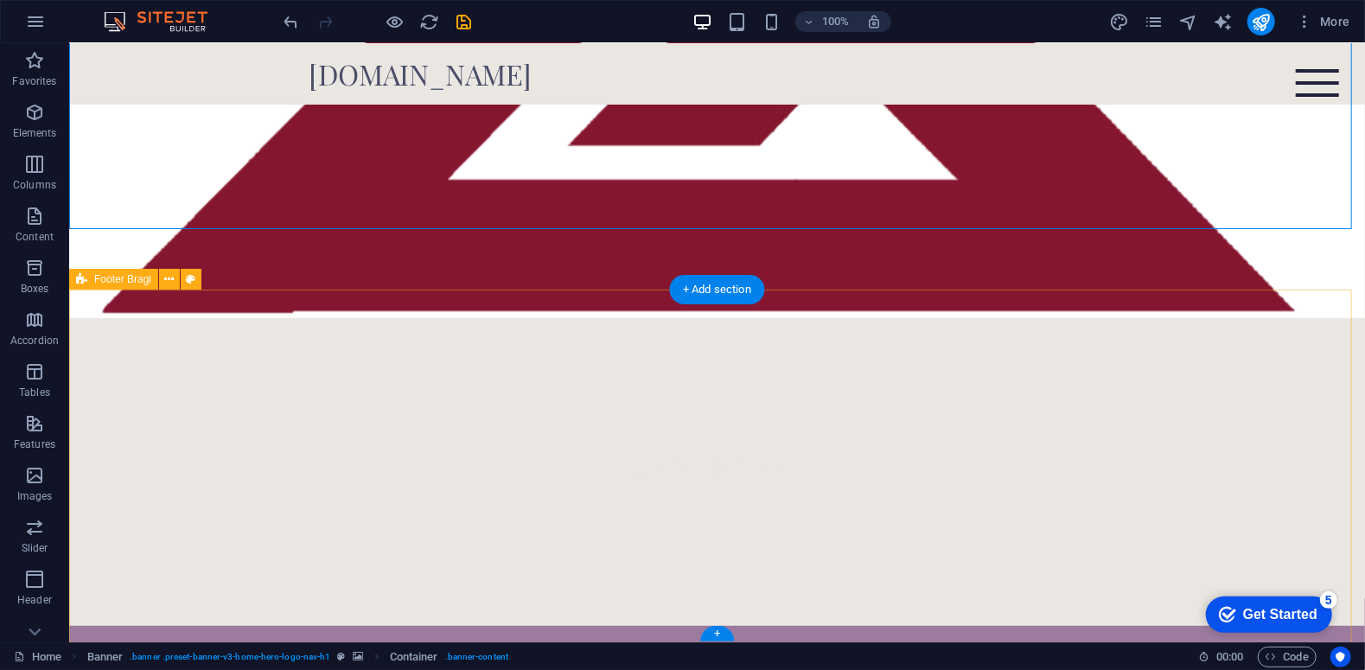
scroll to position [353, 0]
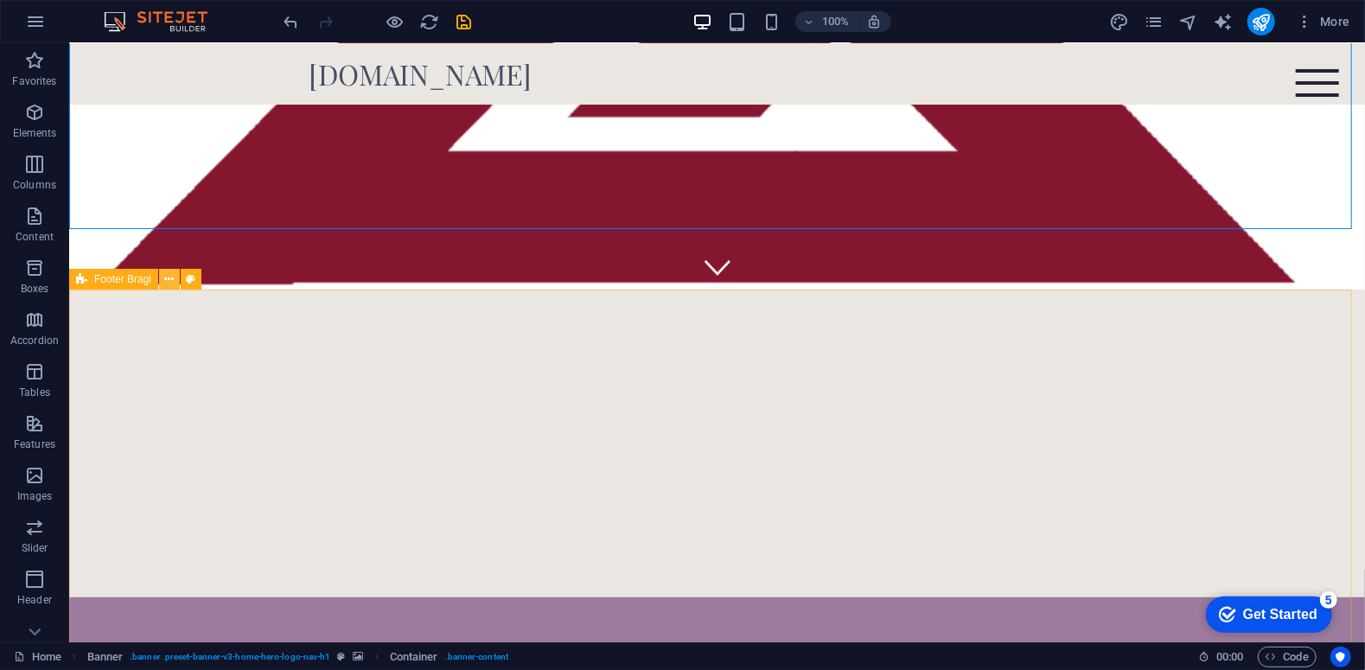
click at [171, 281] on icon at bounding box center [170, 280] width 10 height 18
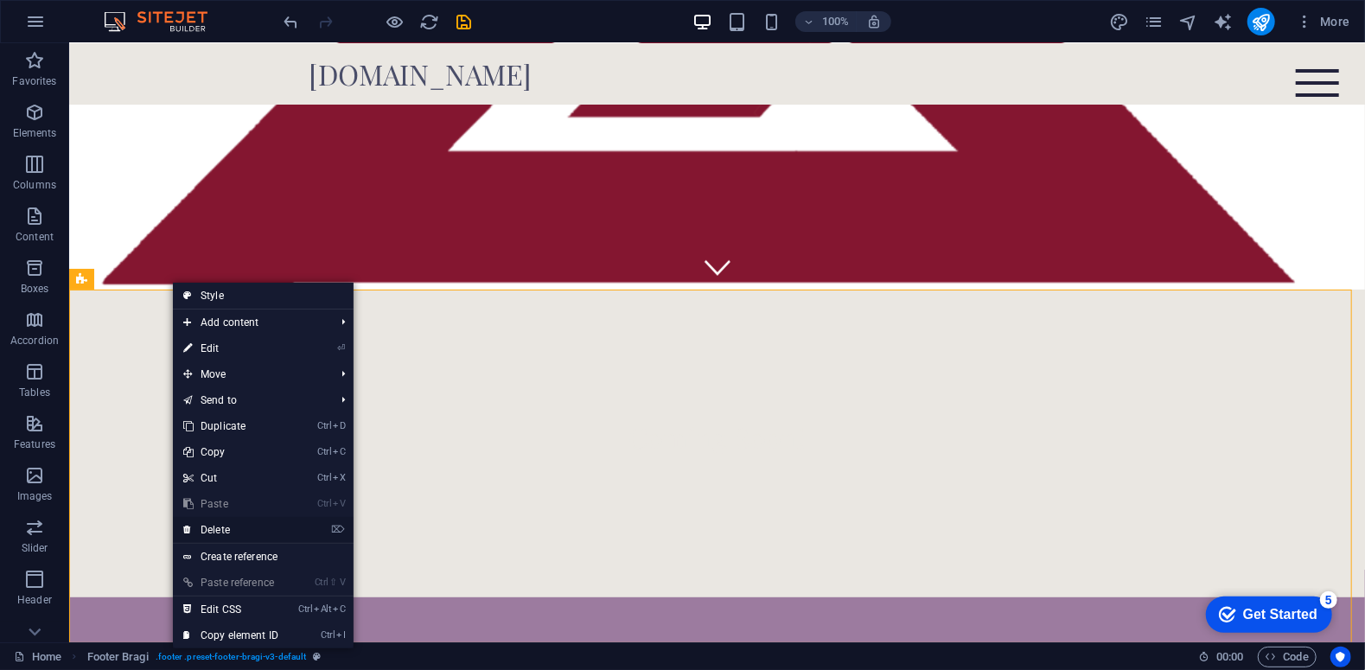
click at [221, 524] on link "⌦ Delete" at bounding box center [231, 530] width 116 height 26
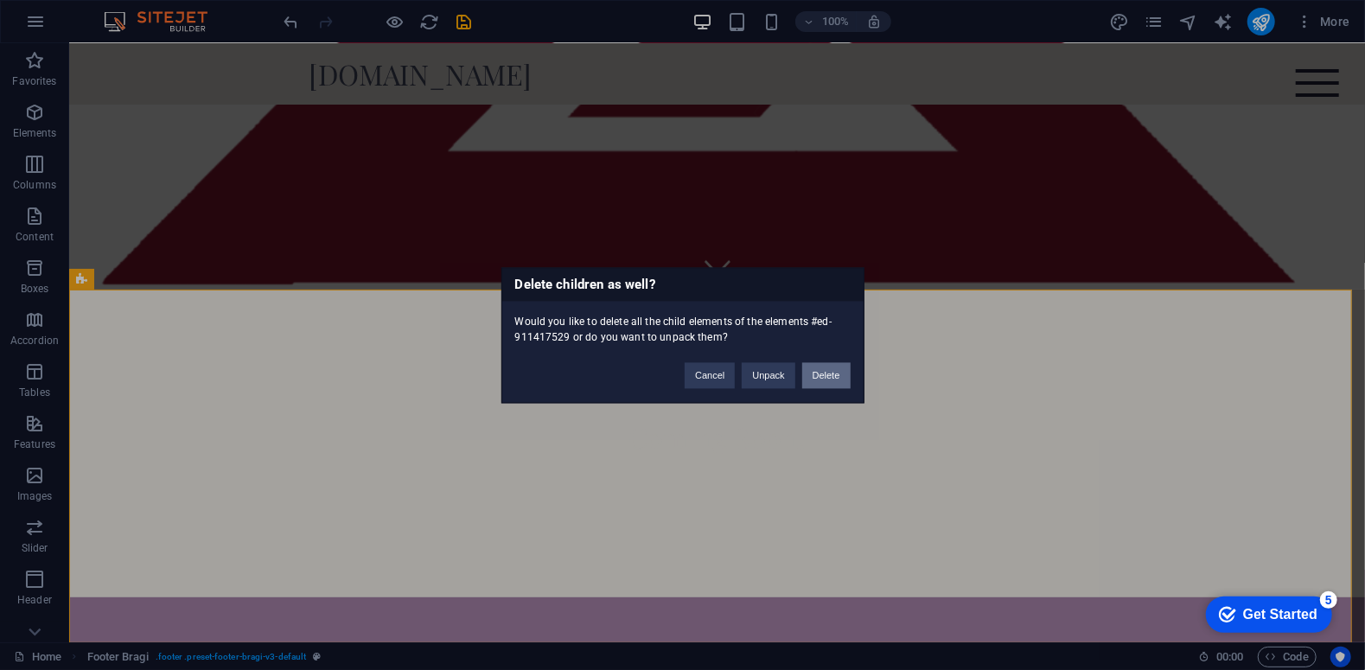
click at [819, 372] on button "Delete" at bounding box center [826, 375] width 48 height 26
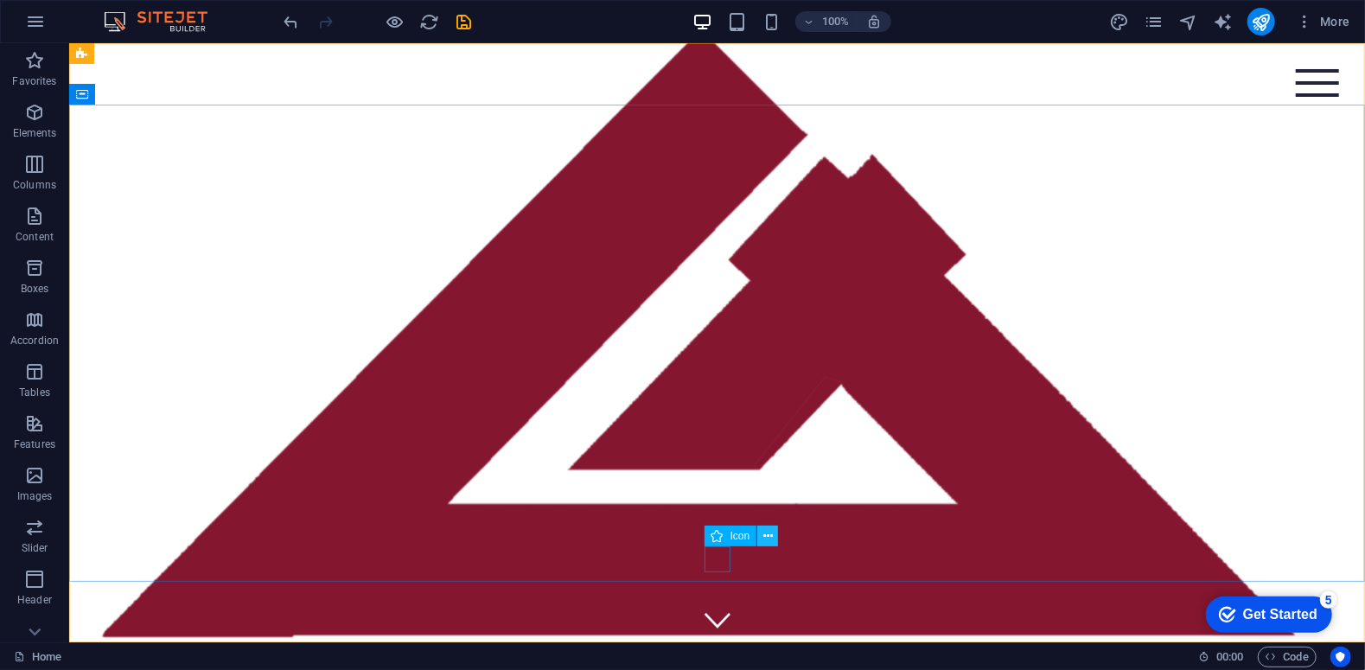
click at [770, 540] on icon at bounding box center [768, 536] width 10 height 18
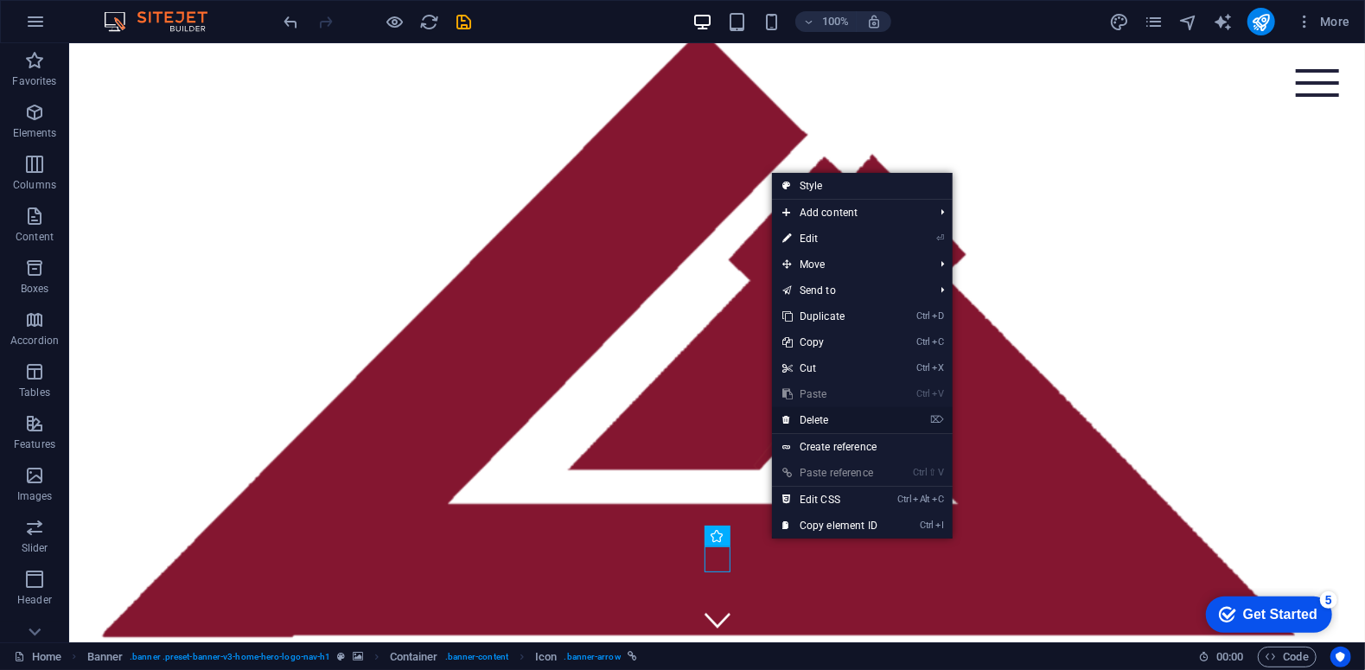
click at [825, 425] on link "⌦ Delete" at bounding box center [830, 420] width 116 height 26
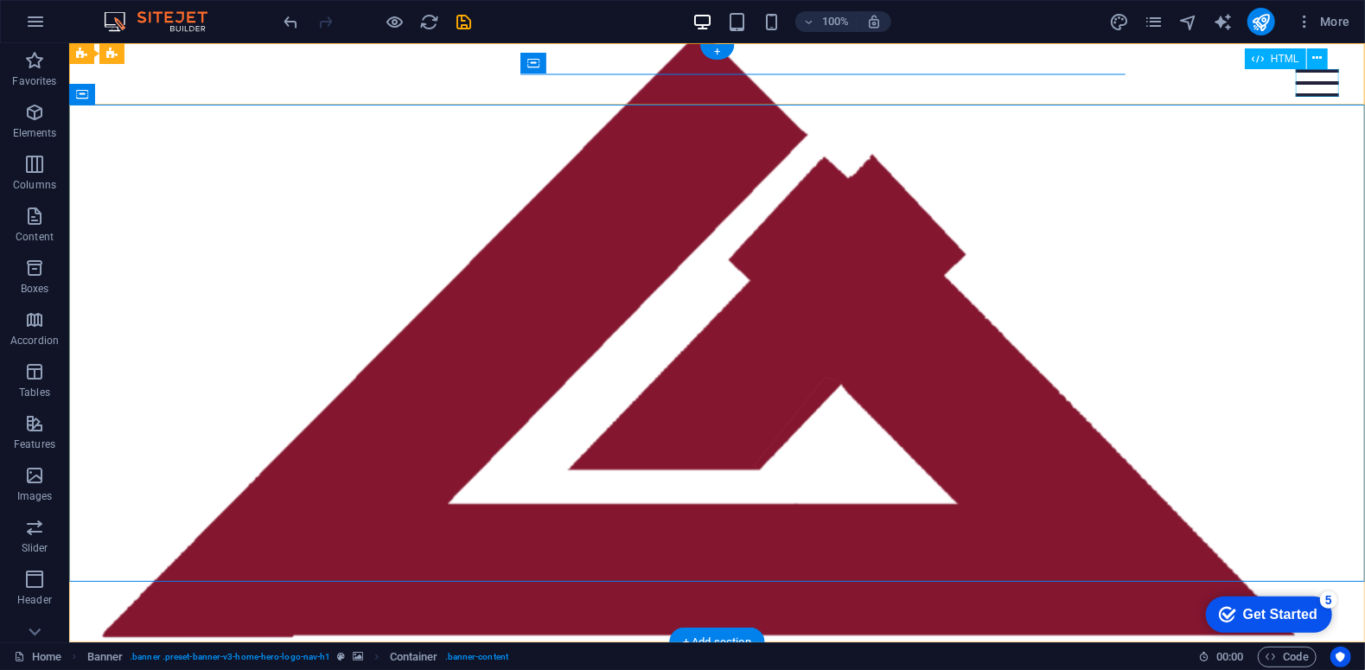
click at [1314, 79] on div at bounding box center [1316, 82] width 43 height 28
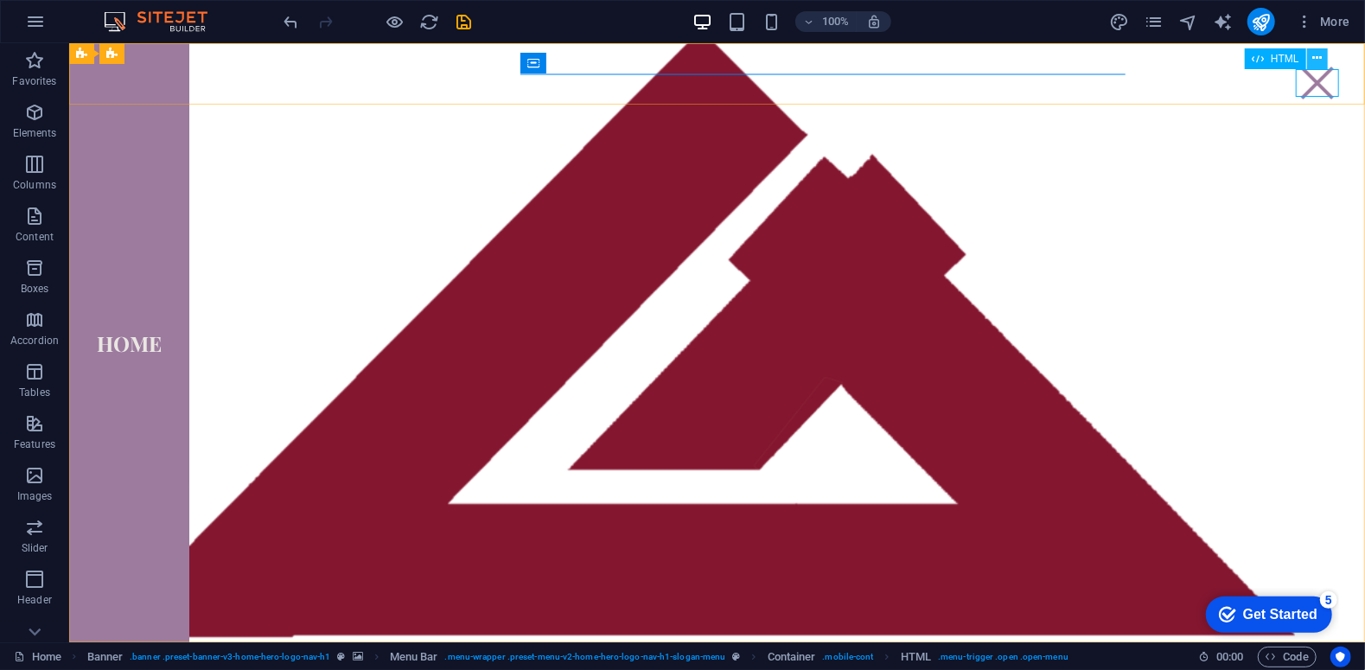
click at [1314, 61] on icon at bounding box center [1317, 58] width 10 height 18
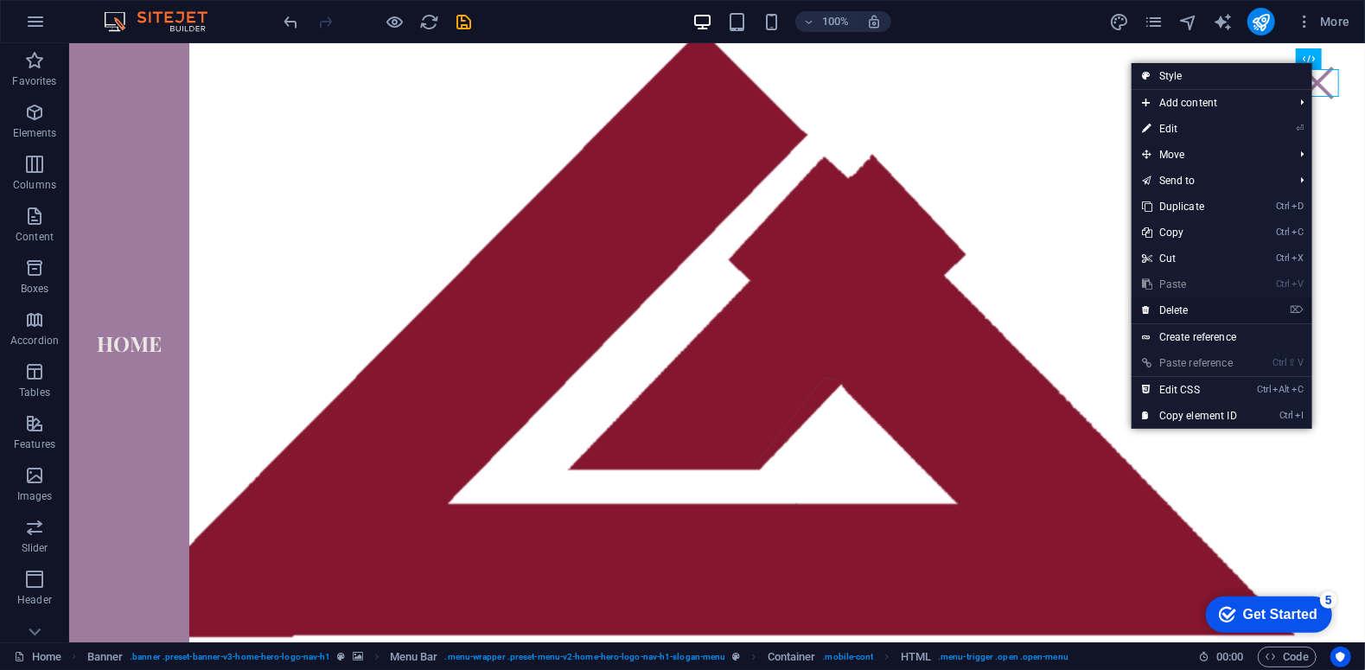
click at [1168, 309] on link "⌦ Delete" at bounding box center [1189, 310] width 116 height 26
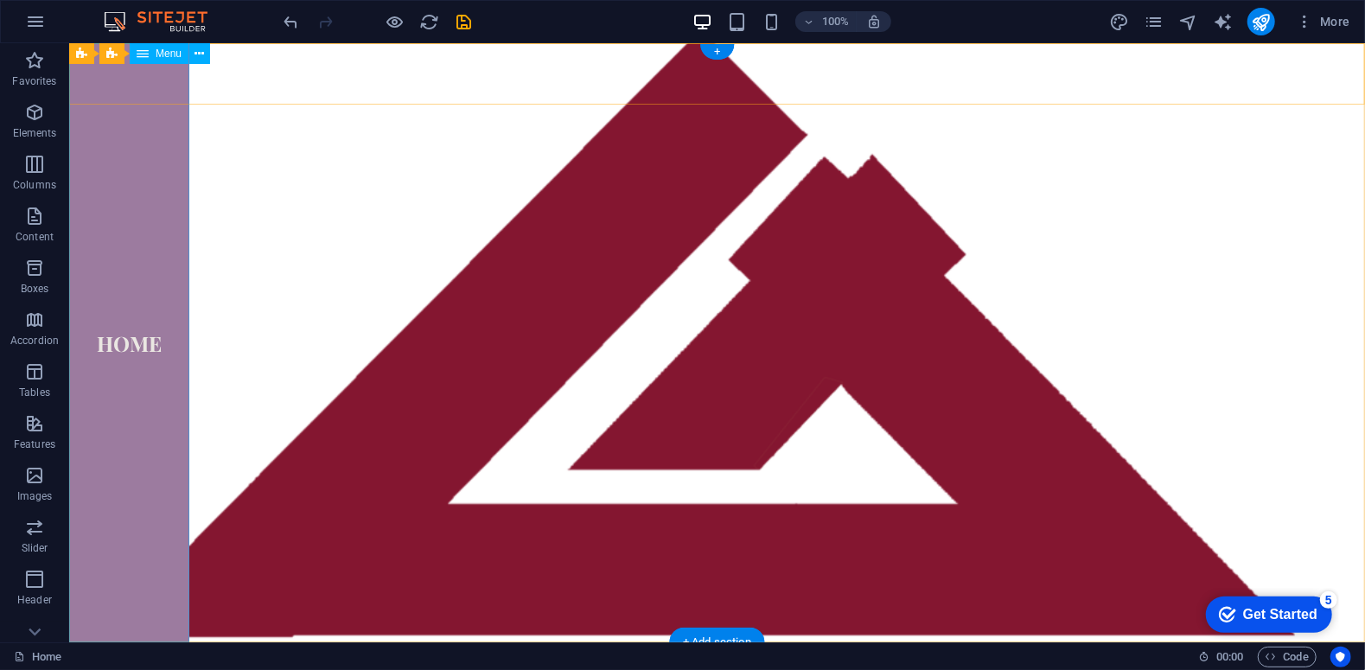
click at [134, 219] on nav "Home" at bounding box center [128, 341] width 120 height 599
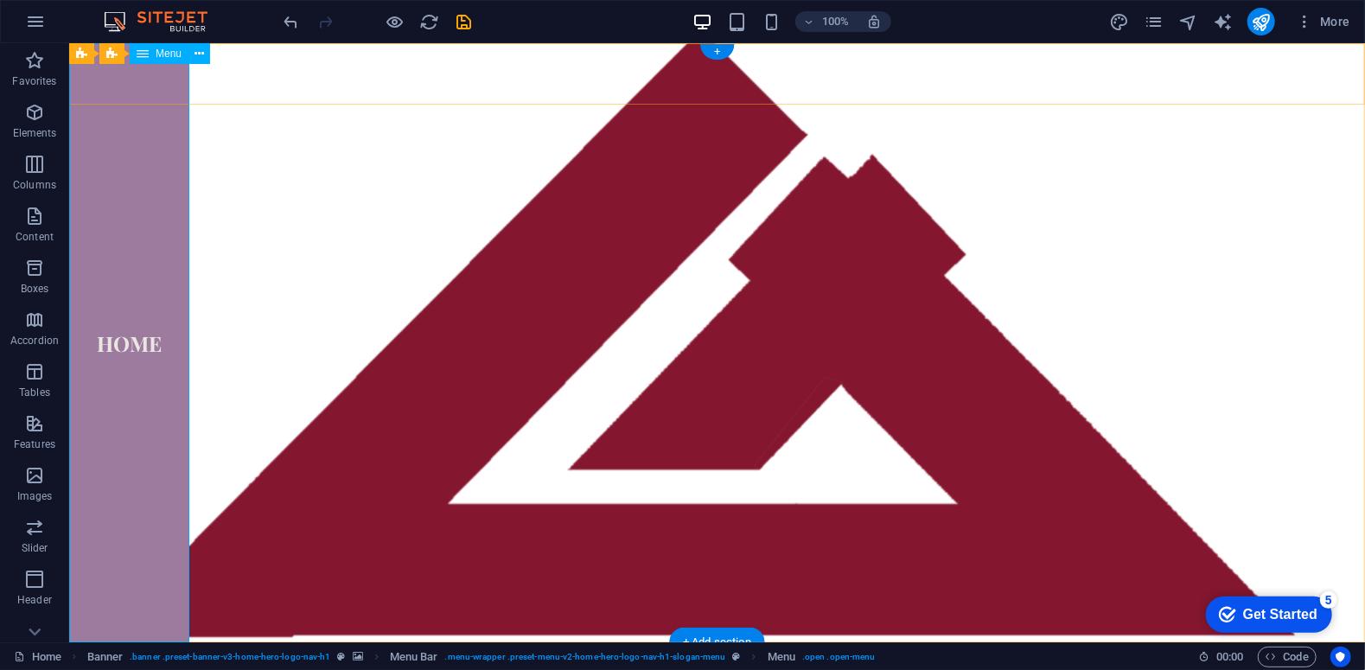
click at [138, 246] on nav "Home" at bounding box center [128, 341] width 120 height 599
select select
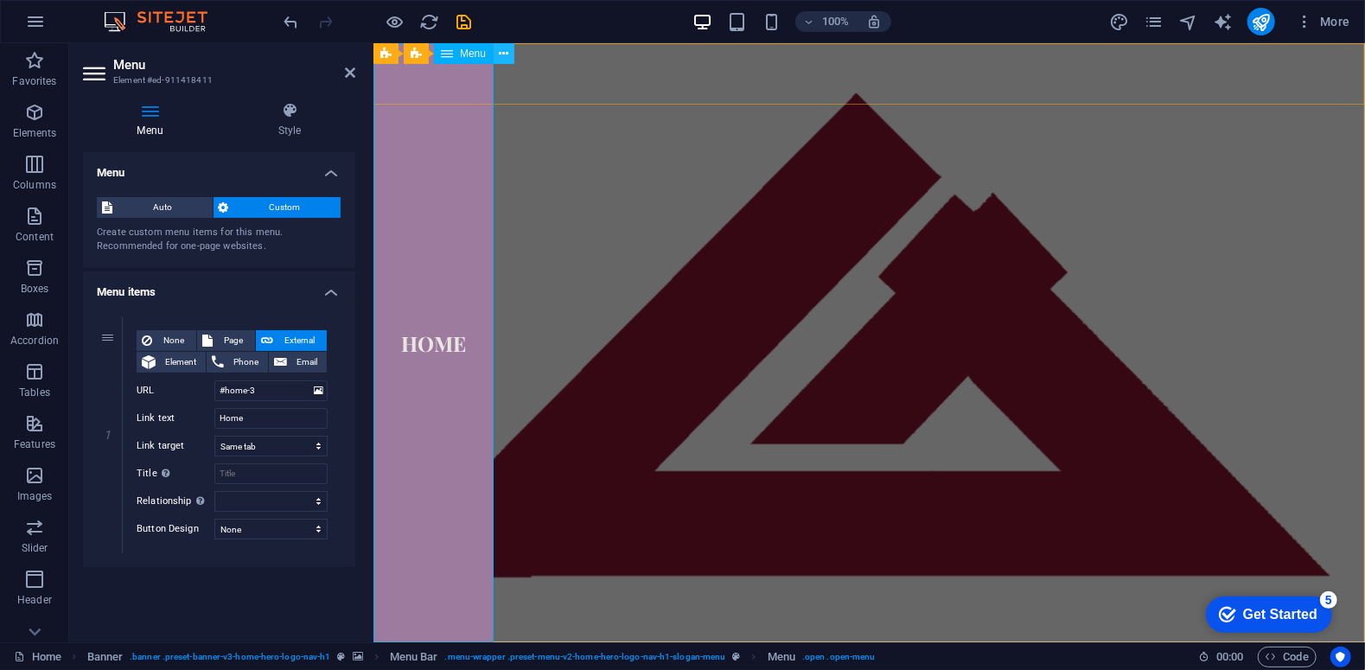
click at [507, 54] on icon at bounding box center [505, 54] width 10 height 18
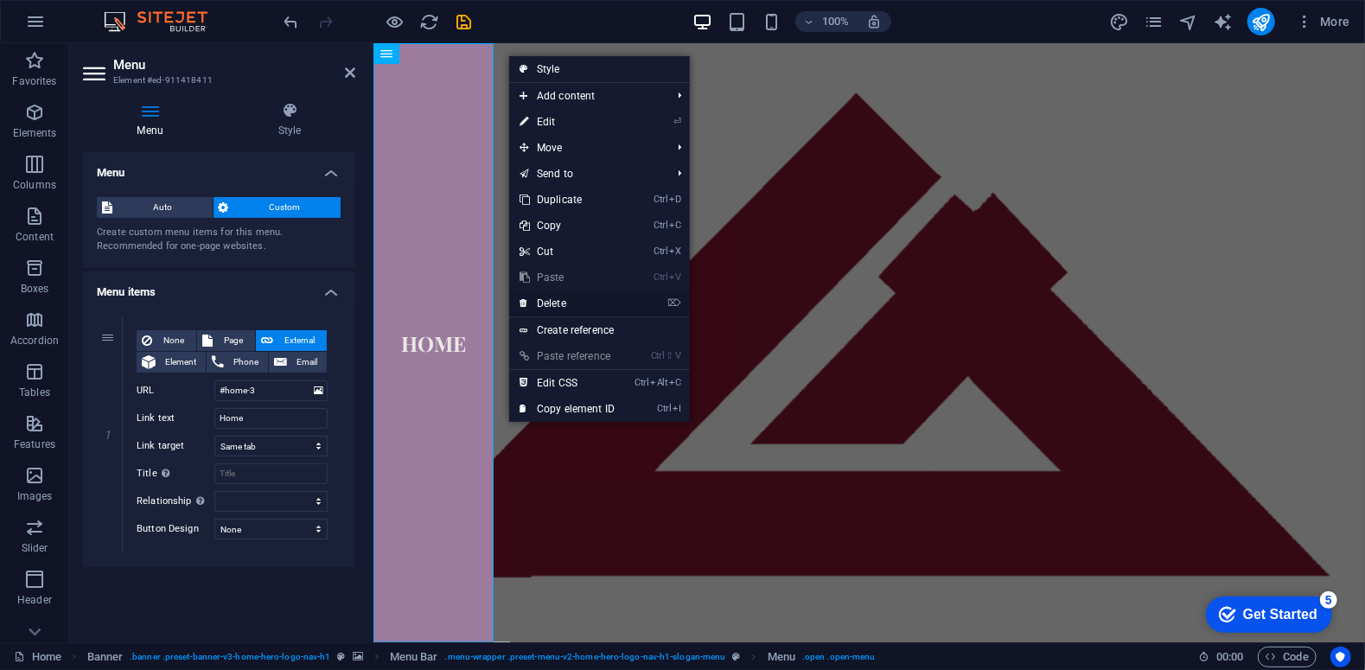
click at [562, 303] on link "⌦ Delete" at bounding box center [567, 303] width 116 height 26
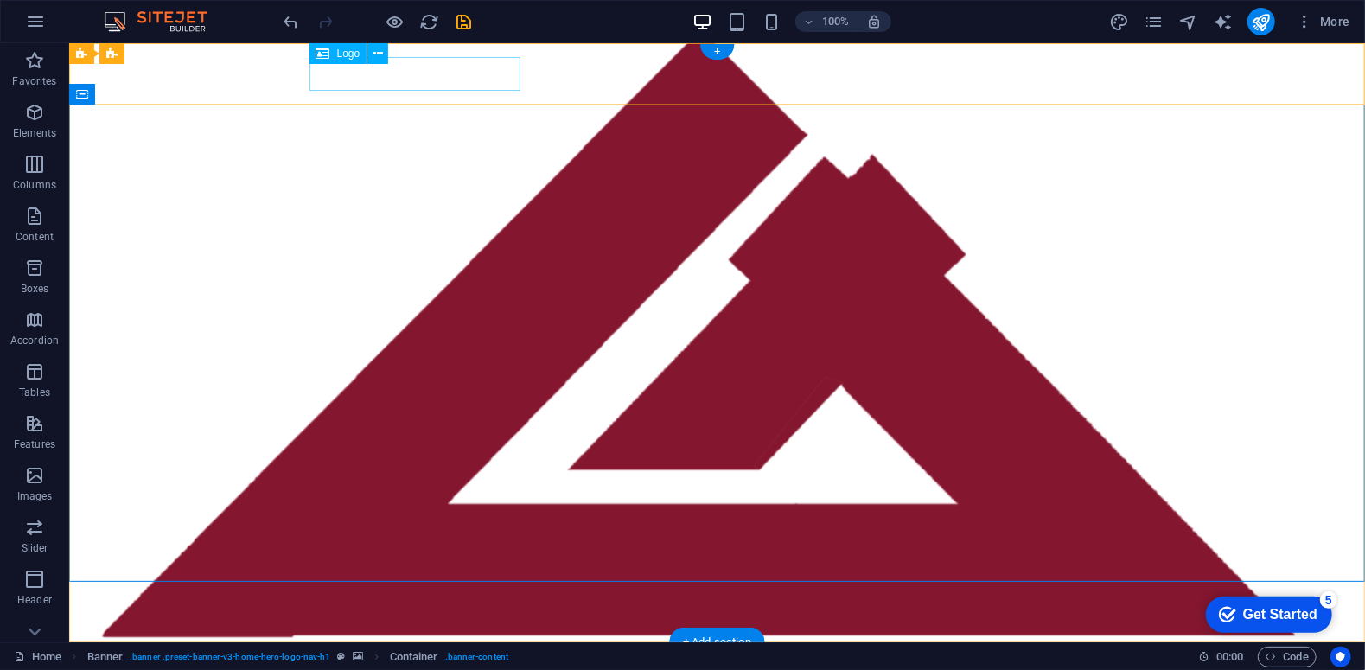
click at [429, 655] on div "[DOMAIN_NAME]" at bounding box center [717, 672] width 816 height 34
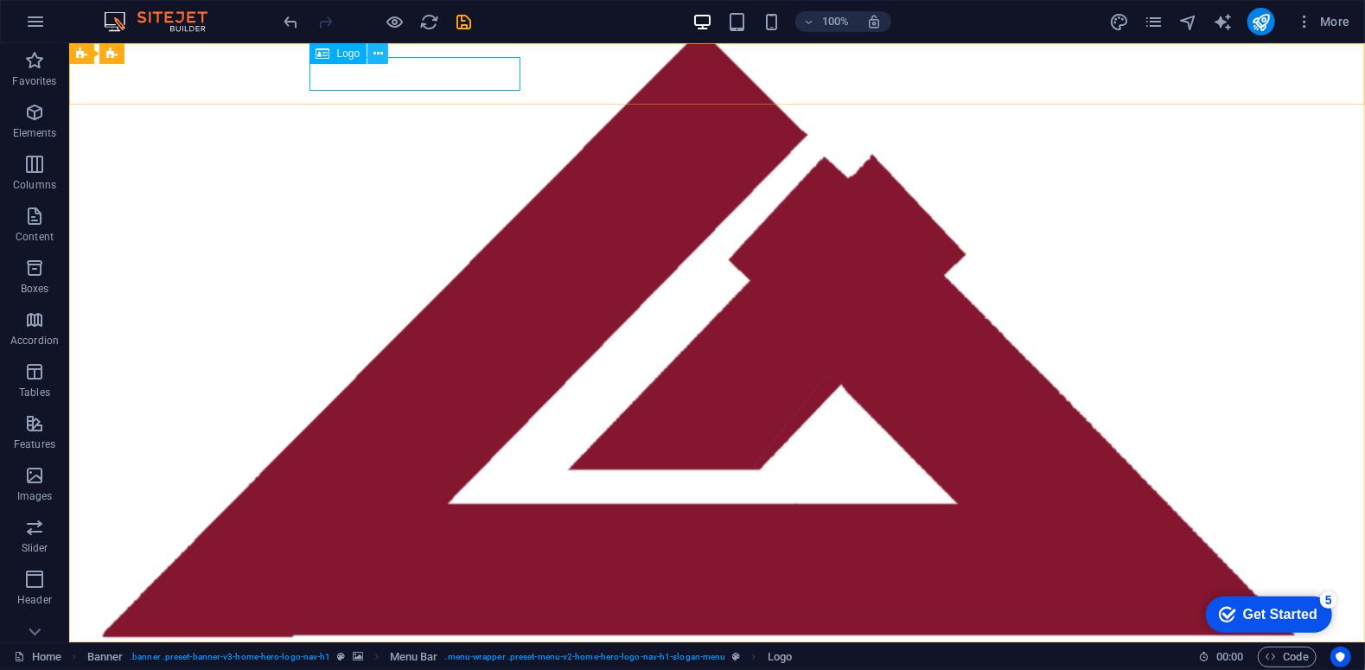
click at [375, 50] on icon at bounding box center [378, 54] width 10 height 18
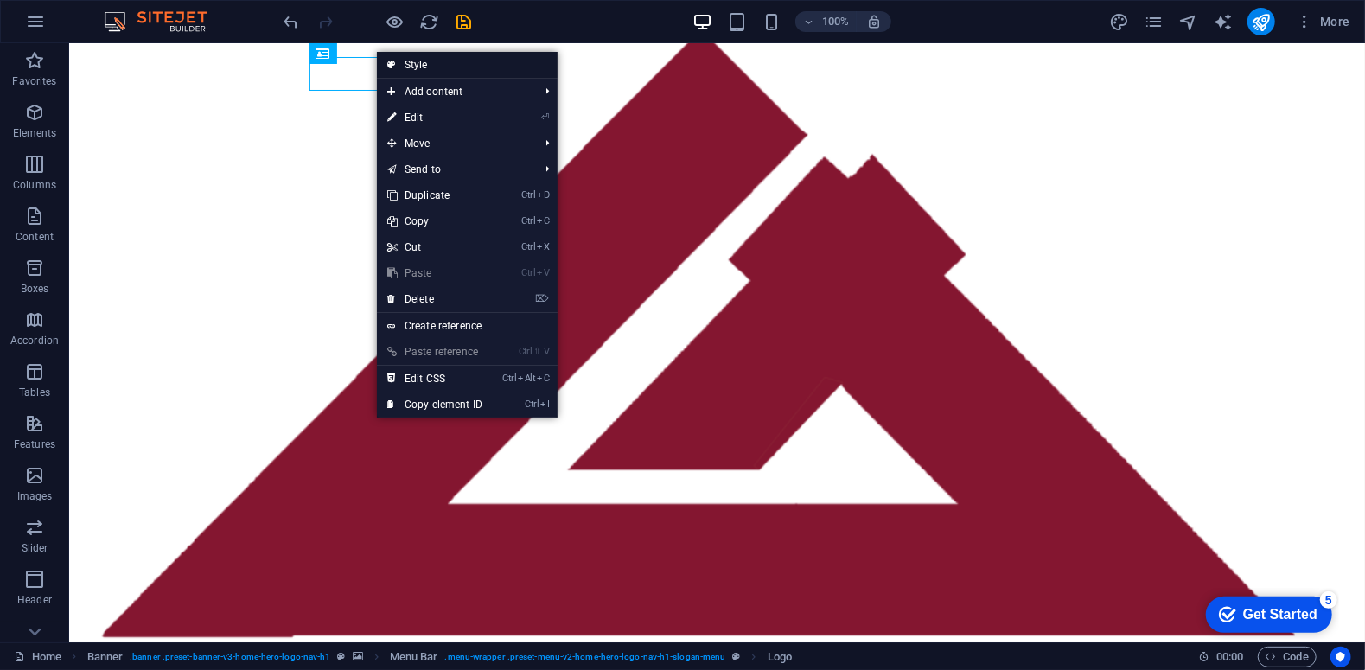
click at [424, 72] on link "Style" at bounding box center [467, 65] width 181 height 26
select select "rem"
select select "preset-menu-v2-home-hero-logo-nav-h1-slogan-menu"
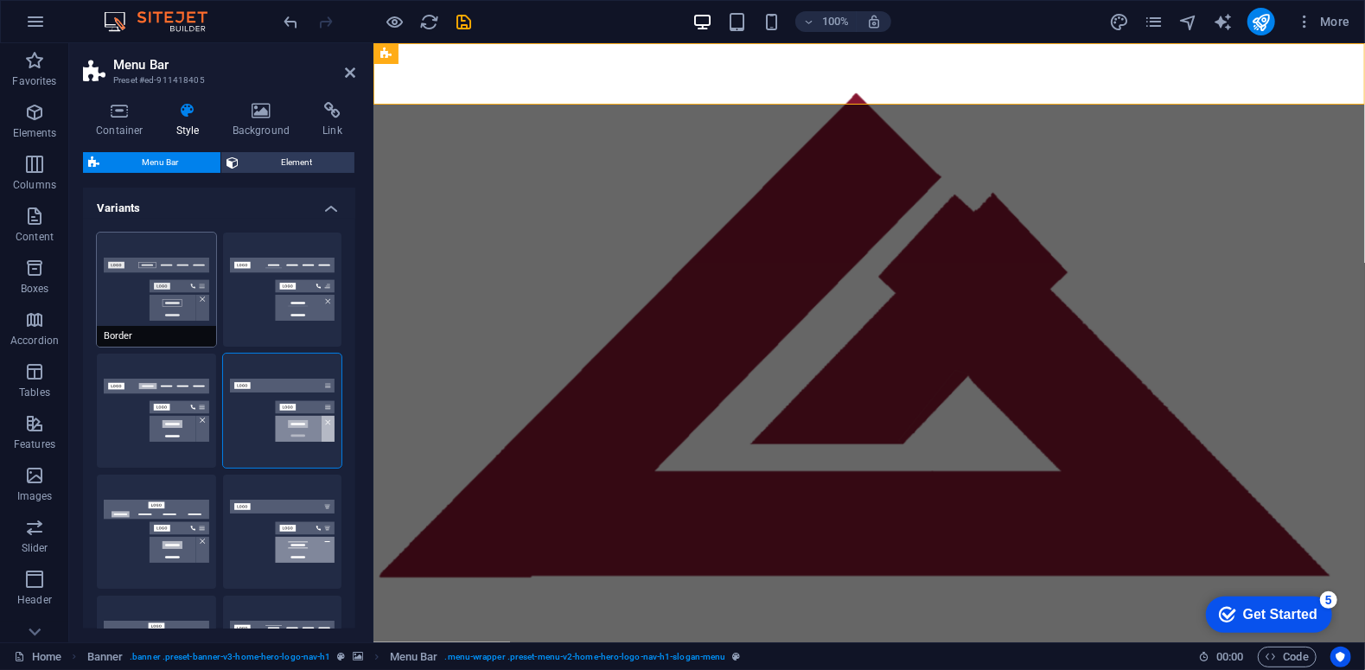
click at [176, 298] on button "Border" at bounding box center [156, 290] width 119 height 114
click at [264, 169] on span "Element" at bounding box center [296, 162] width 105 height 21
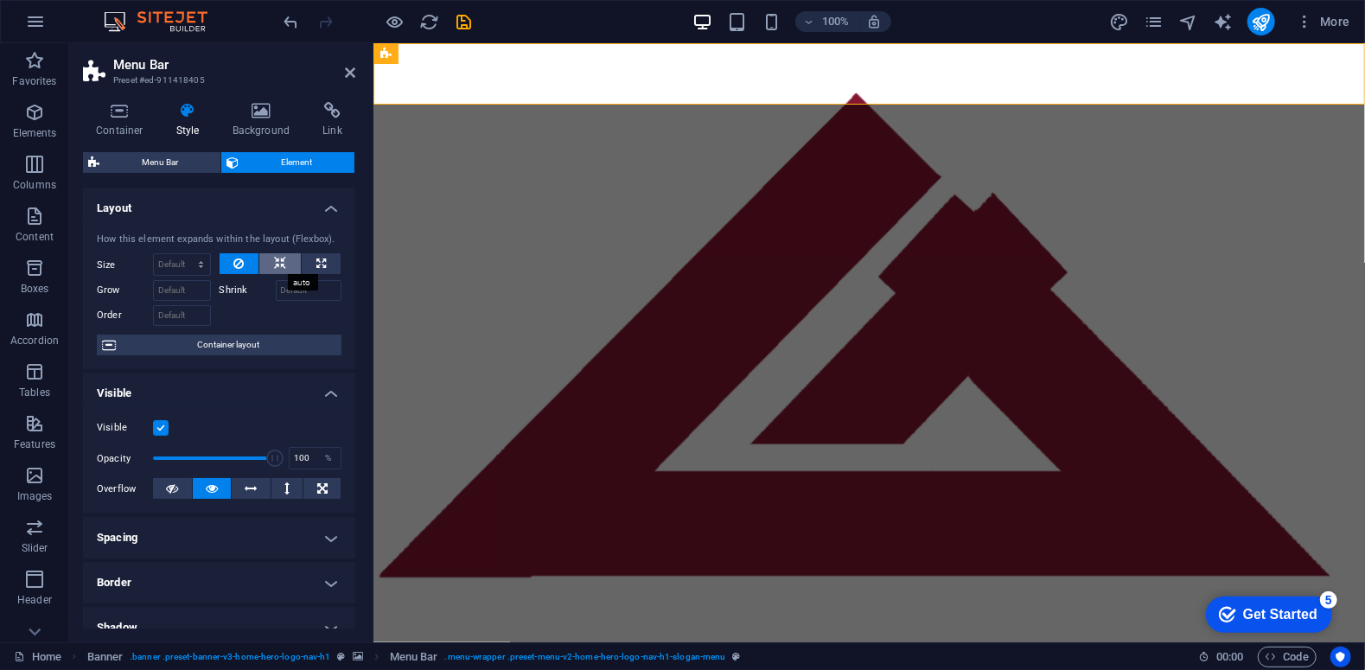
click at [288, 258] on button at bounding box center [279, 263] width 41 height 21
click at [243, 258] on button at bounding box center [240, 263] width 40 height 21
click at [172, 488] on icon at bounding box center [172, 488] width 12 height 21
click at [118, 117] on icon at bounding box center [119, 110] width 73 height 17
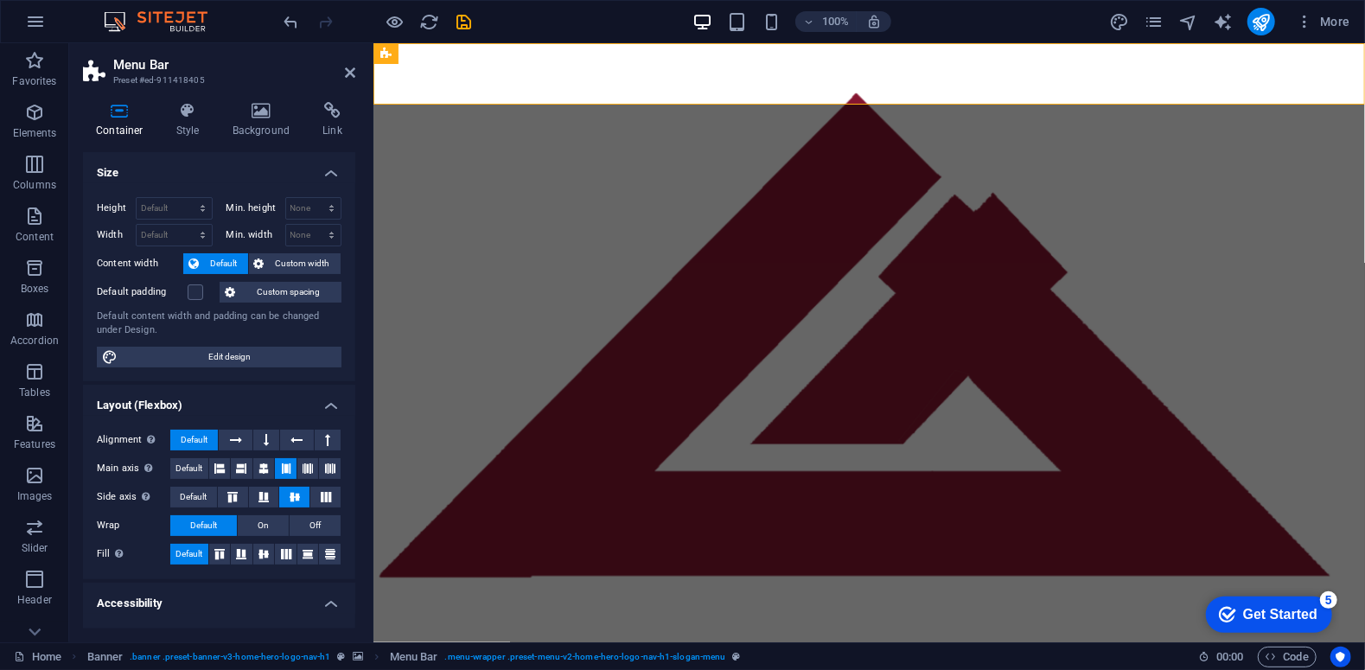
scroll to position [193, 0]
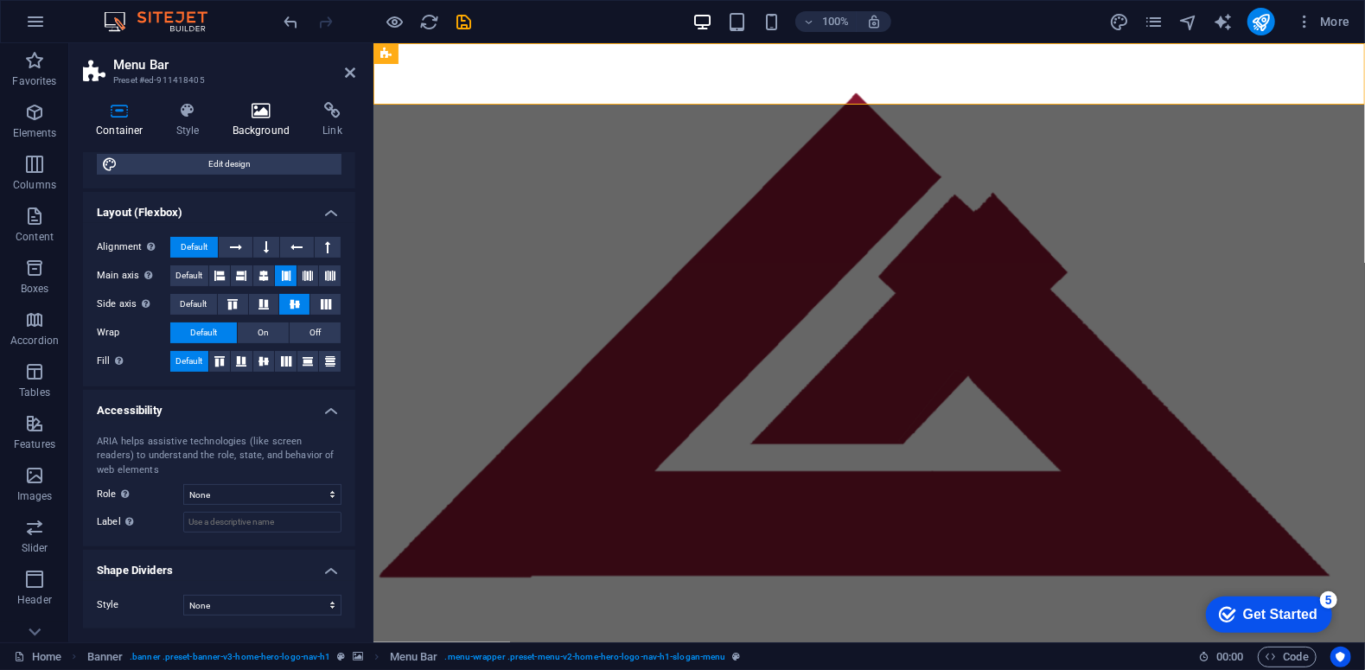
click at [254, 106] on icon at bounding box center [262, 110] width 84 height 17
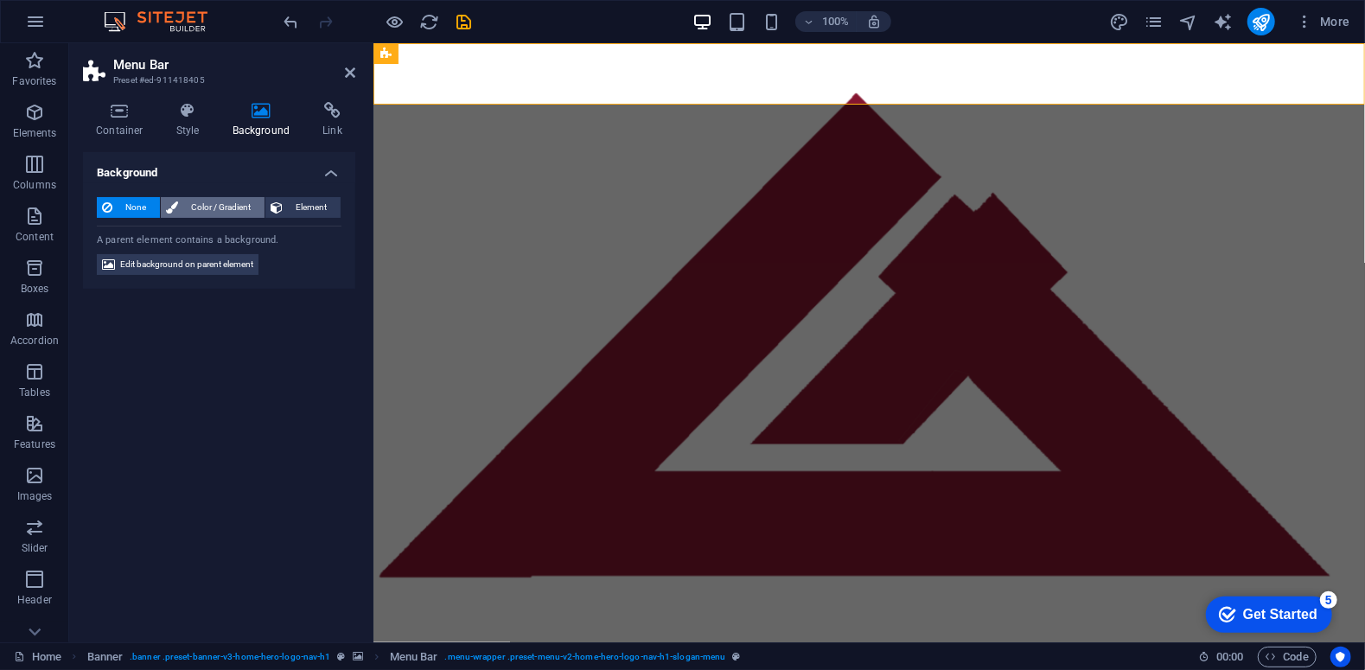
click at [236, 207] on span "Color / Gradient" at bounding box center [221, 207] width 76 height 21
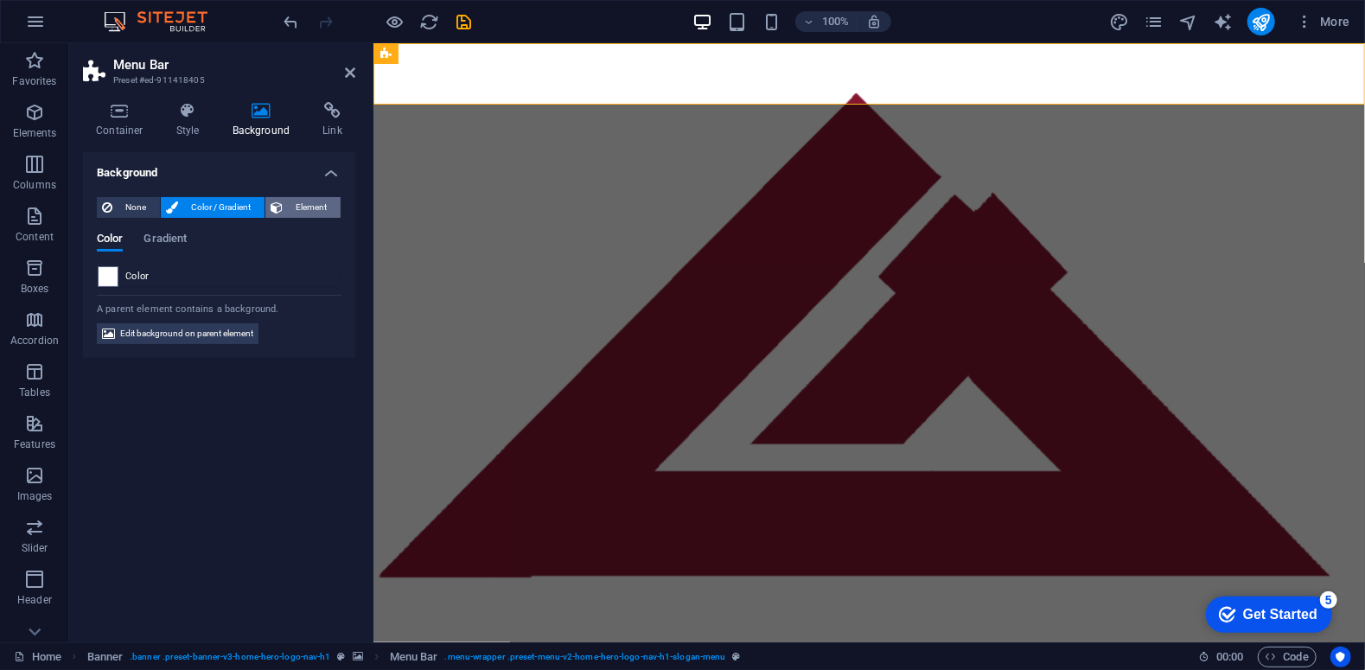
click at [301, 203] on span "Element" at bounding box center [312, 207] width 48 height 21
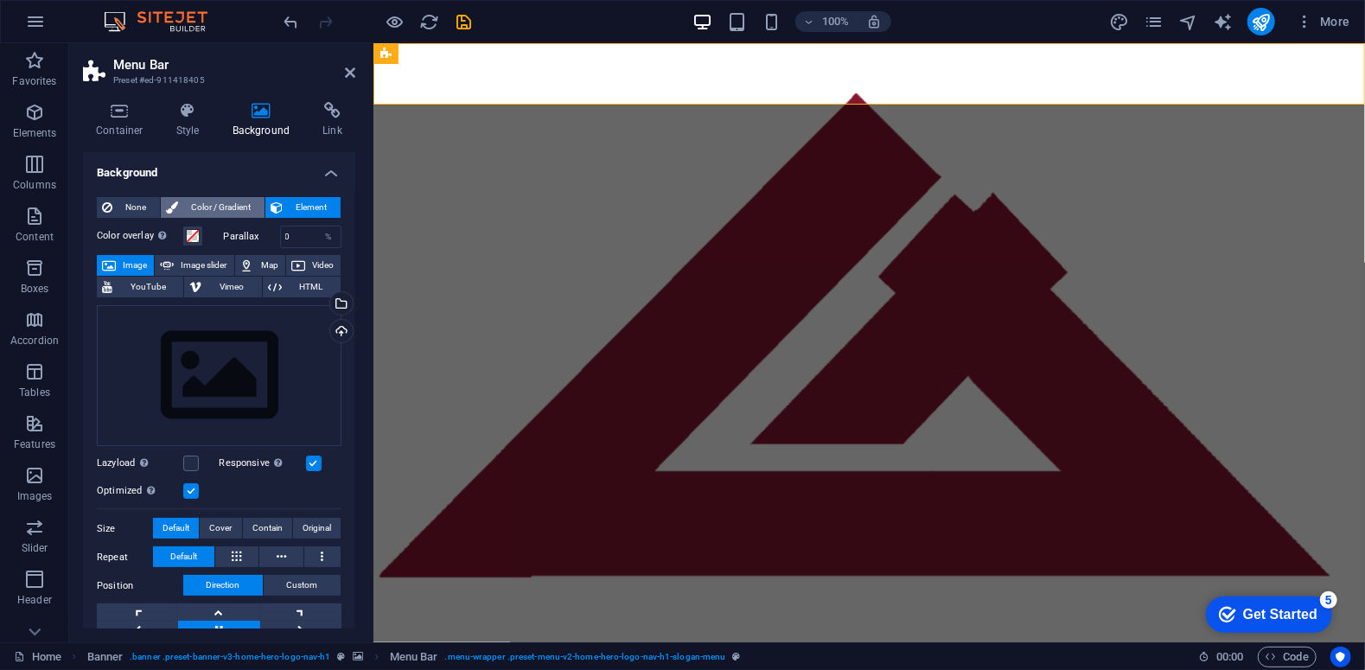
click at [214, 203] on span "Color / Gradient" at bounding box center [221, 207] width 76 height 21
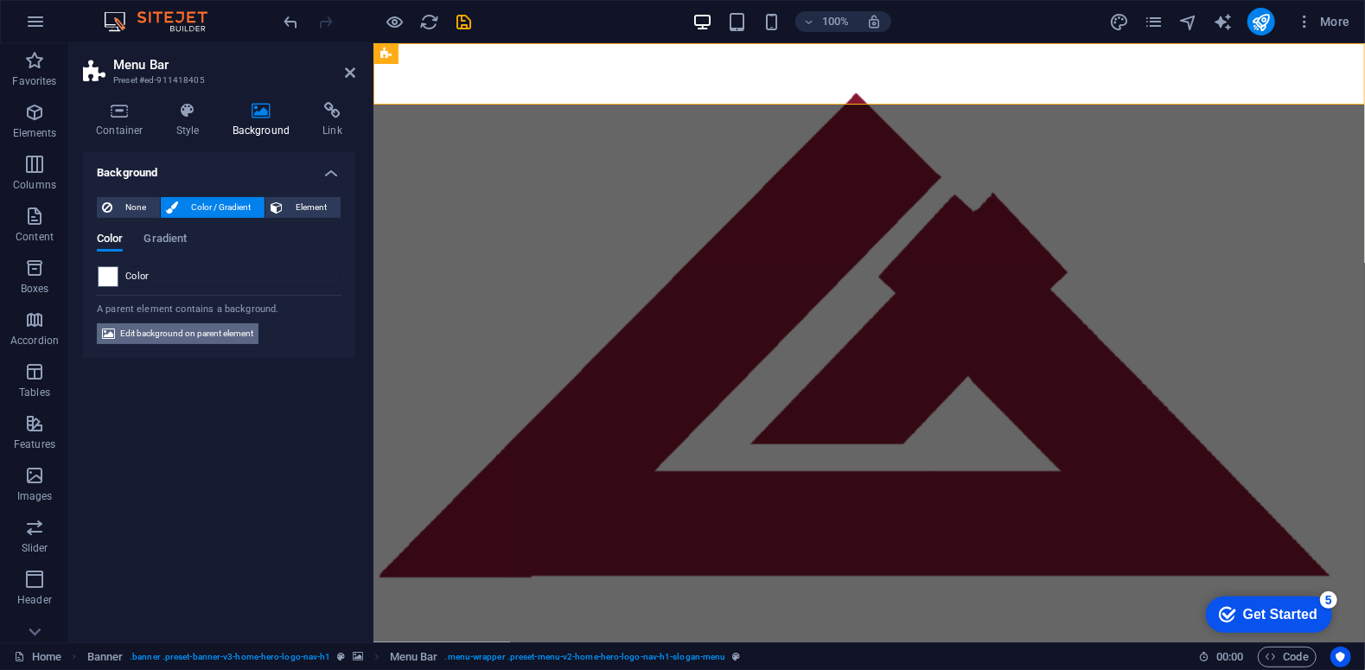
click at [188, 334] on span "Edit background on parent element" at bounding box center [186, 333] width 133 height 21
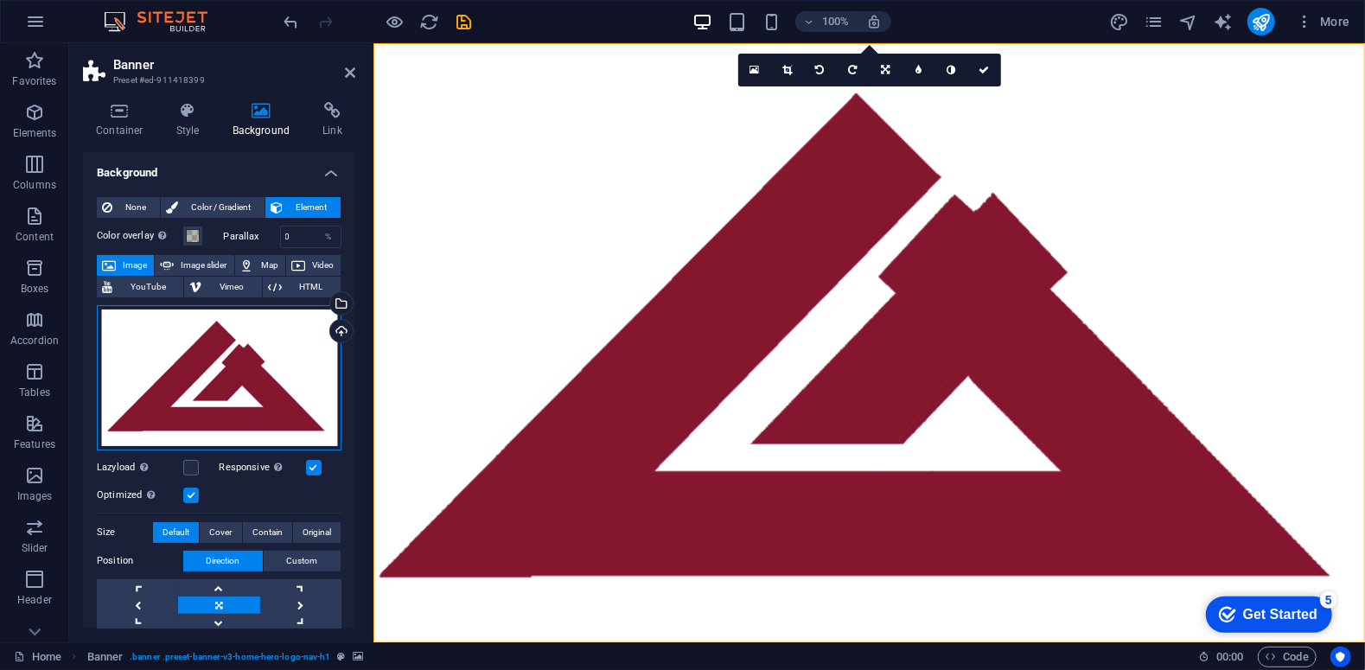
click at [264, 353] on div "Drag files here, click to choose files or select files from Files or our free s…" at bounding box center [219, 377] width 245 height 145
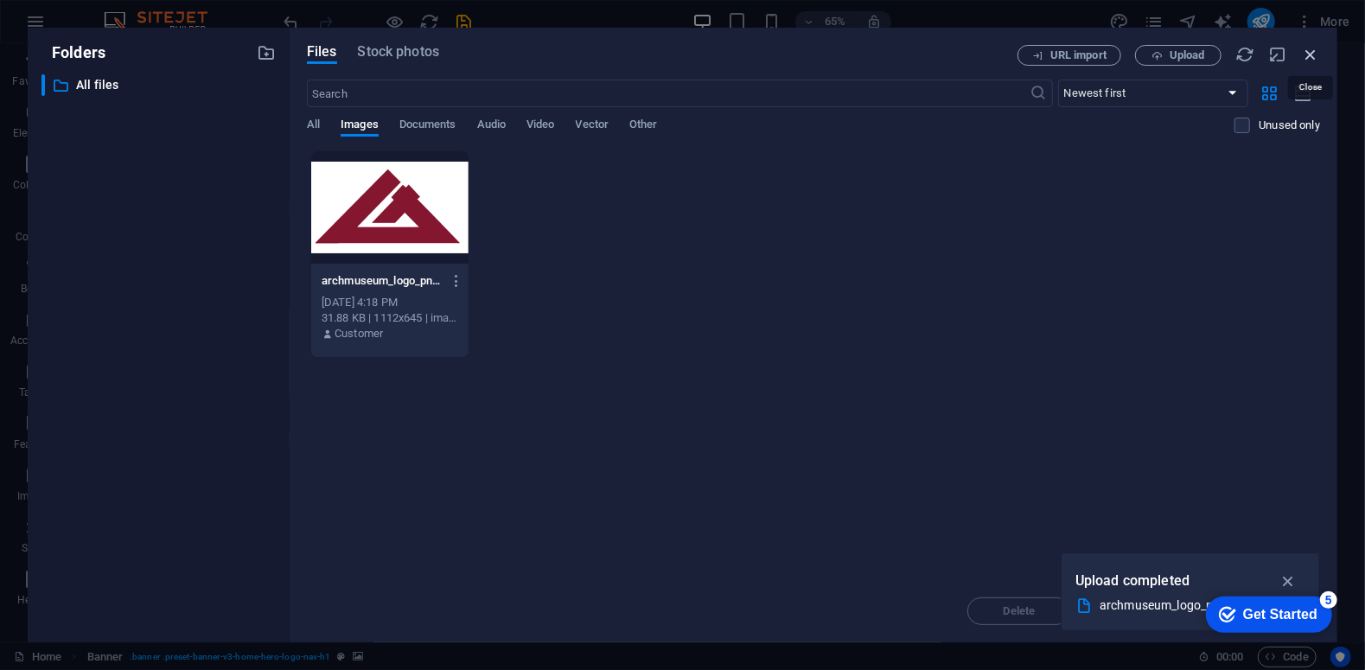
click at [1317, 60] on icon "button" at bounding box center [1310, 54] width 19 height 19
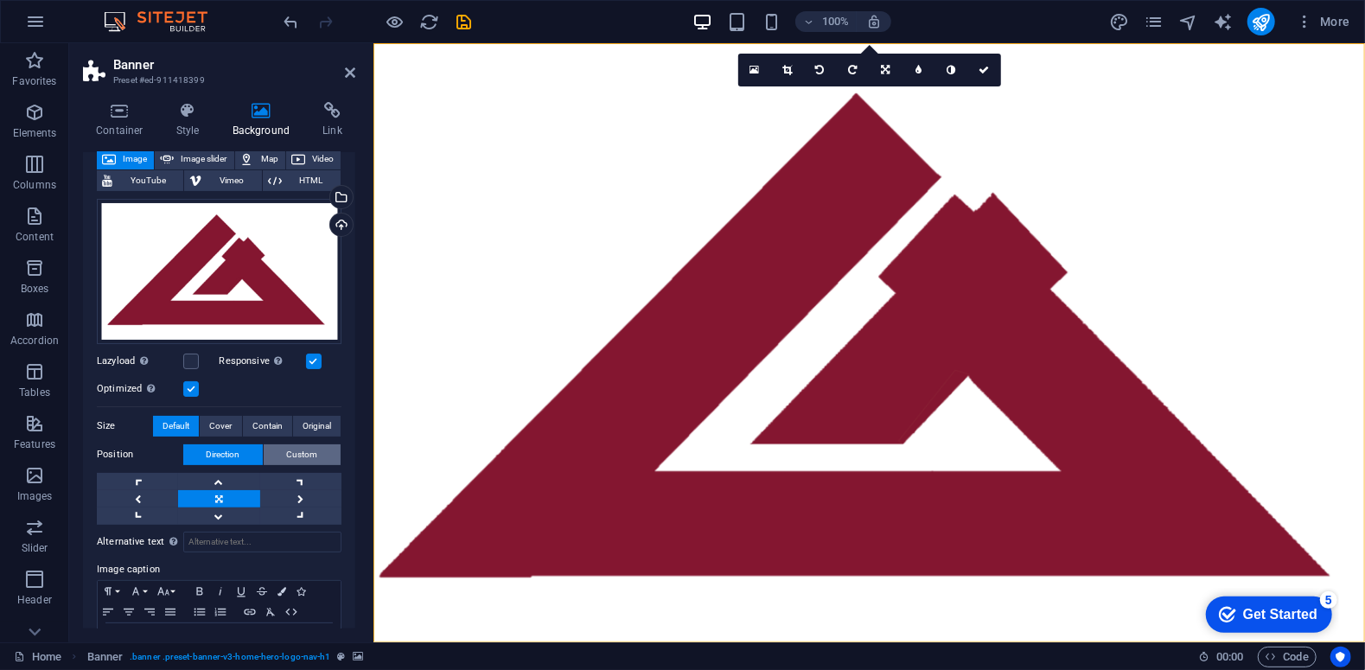
scroll to position [106, 0]
click at [220, 514] on link at bounding box center [218, 515] width 81 height 17
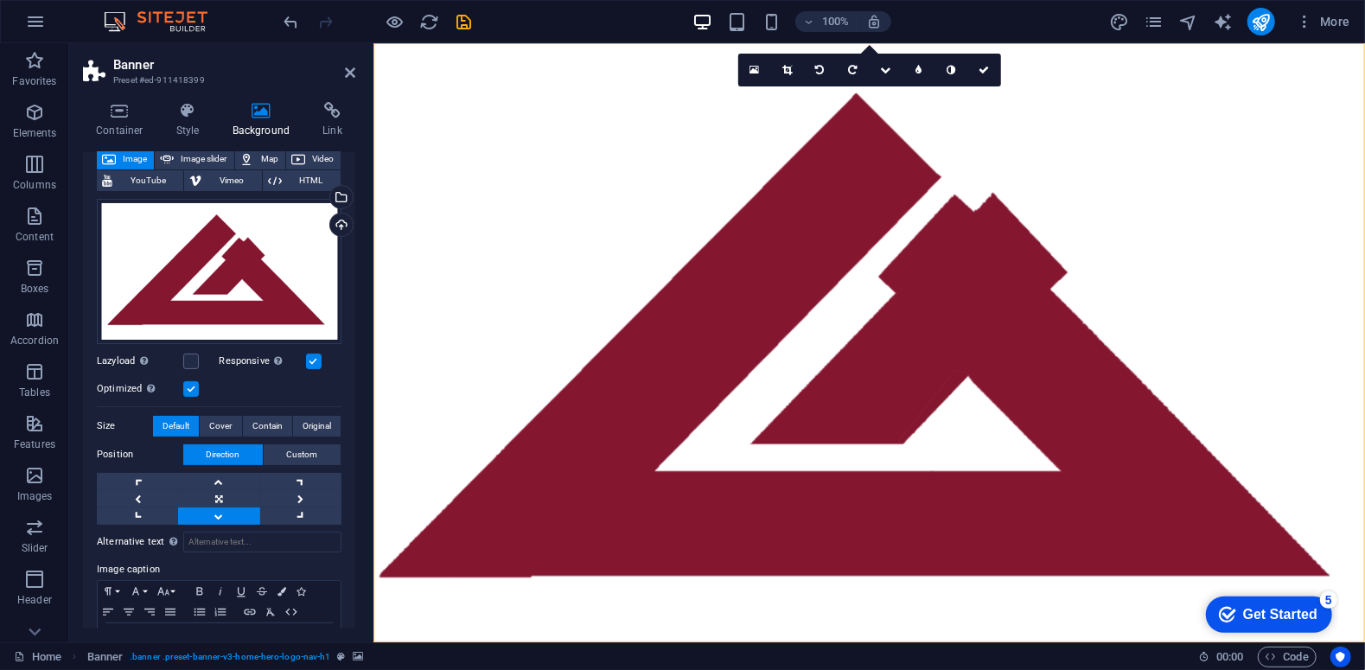
click at [220, 514] on link at bounding box center [218, 515] width 81 height 17
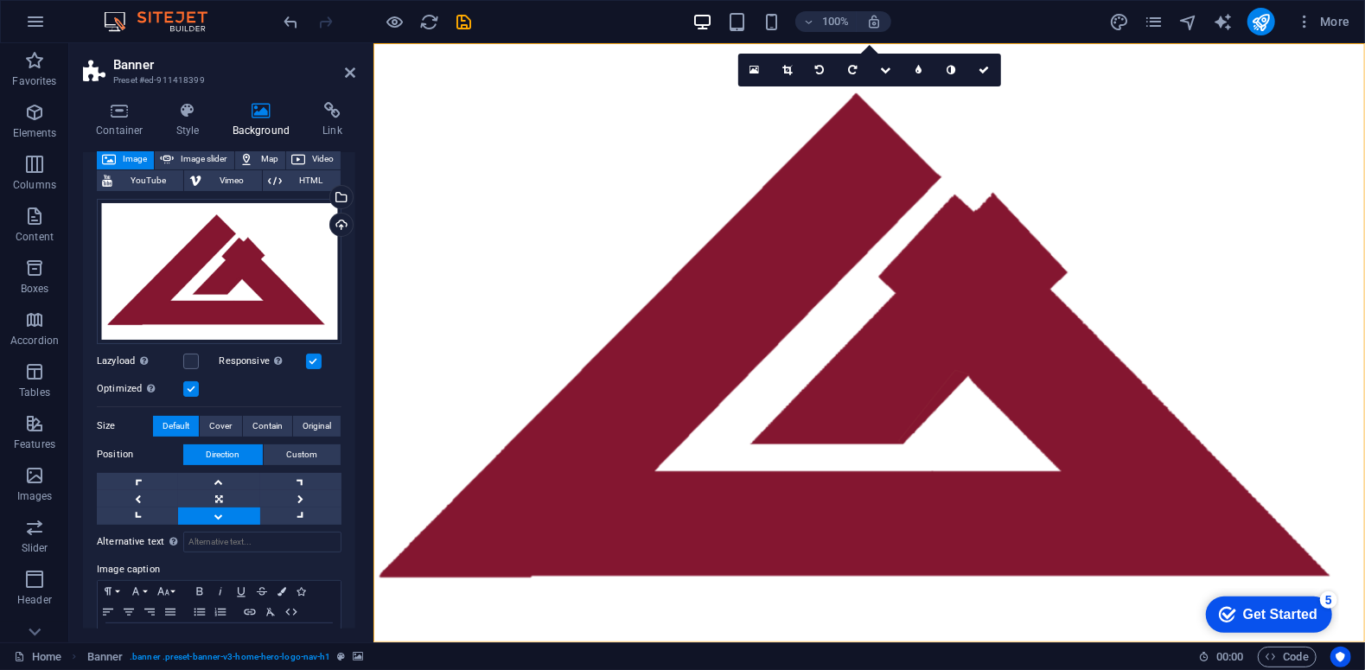
click at [220, 514] on link at bounding box center [218, 515] width 81 height 17
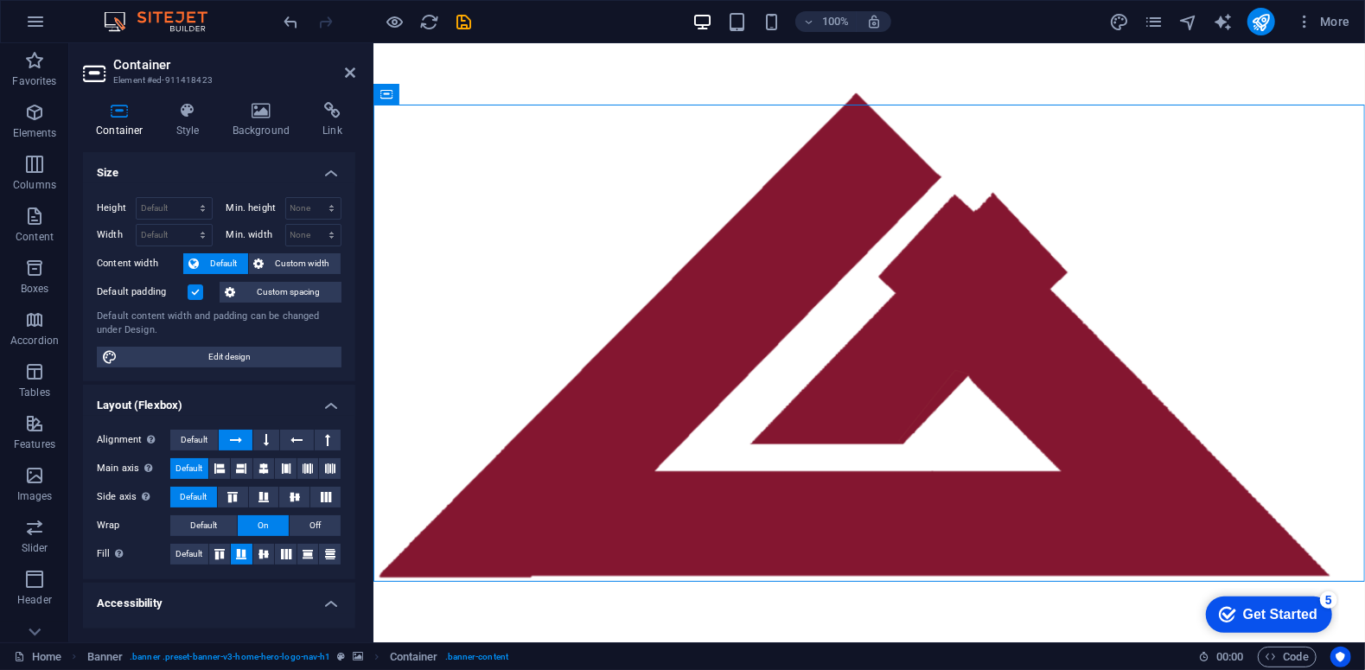
drag, startPoint x: 736, startPoint y: 385, endPoint x: 743, endPoint y: 424, distance: 38.7
drag, startPoint x: 743, startPoint y: 424, endPoint x: 753, endPoint y: 577, distance: 154.1
click at [269, 437] on button at bounding box center [266, 440] width 26 height 21
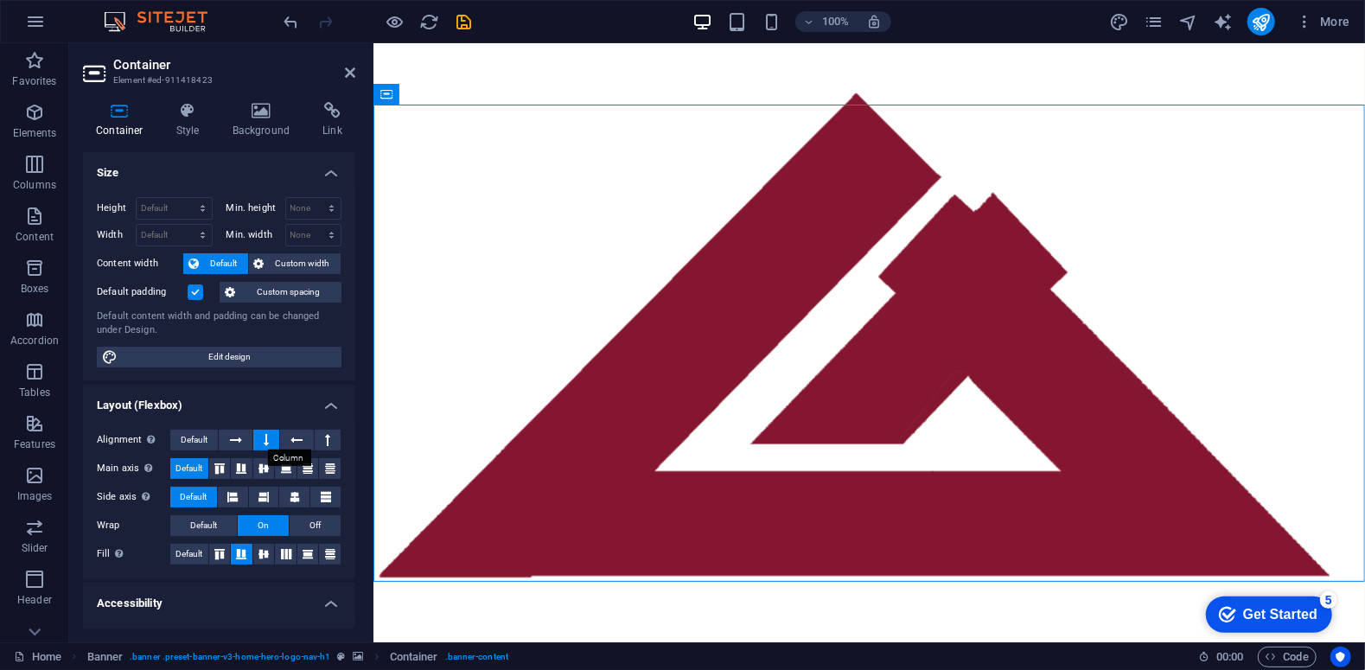
click at [268, 435] on button at bounding box center [266, 440] width 26 height 21
click at [233, 441] on icon at bounding box center [236, 440] width 12 height 21
click at [250, 349] on span "Edit design" at bounding box center [229, 357] width 213 height 21
select select "rem"
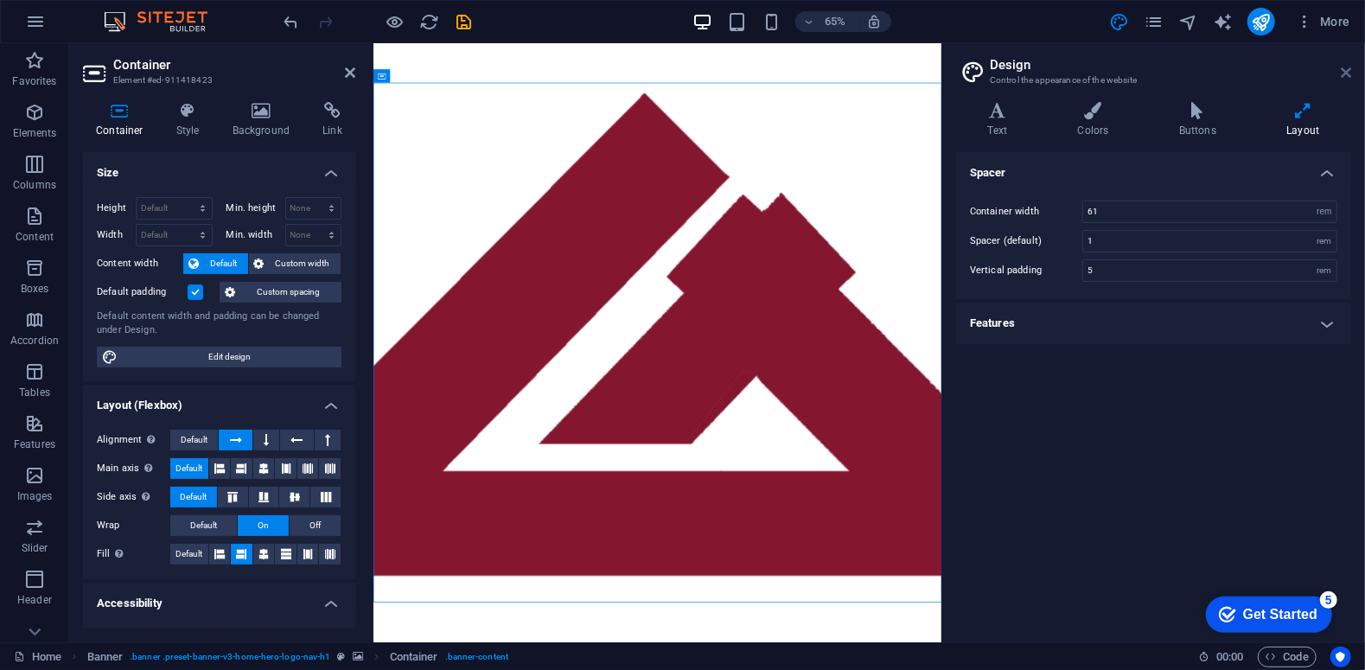
click at [1349, 71] on icon at bounding box center [1346, 73] width 10 height 14
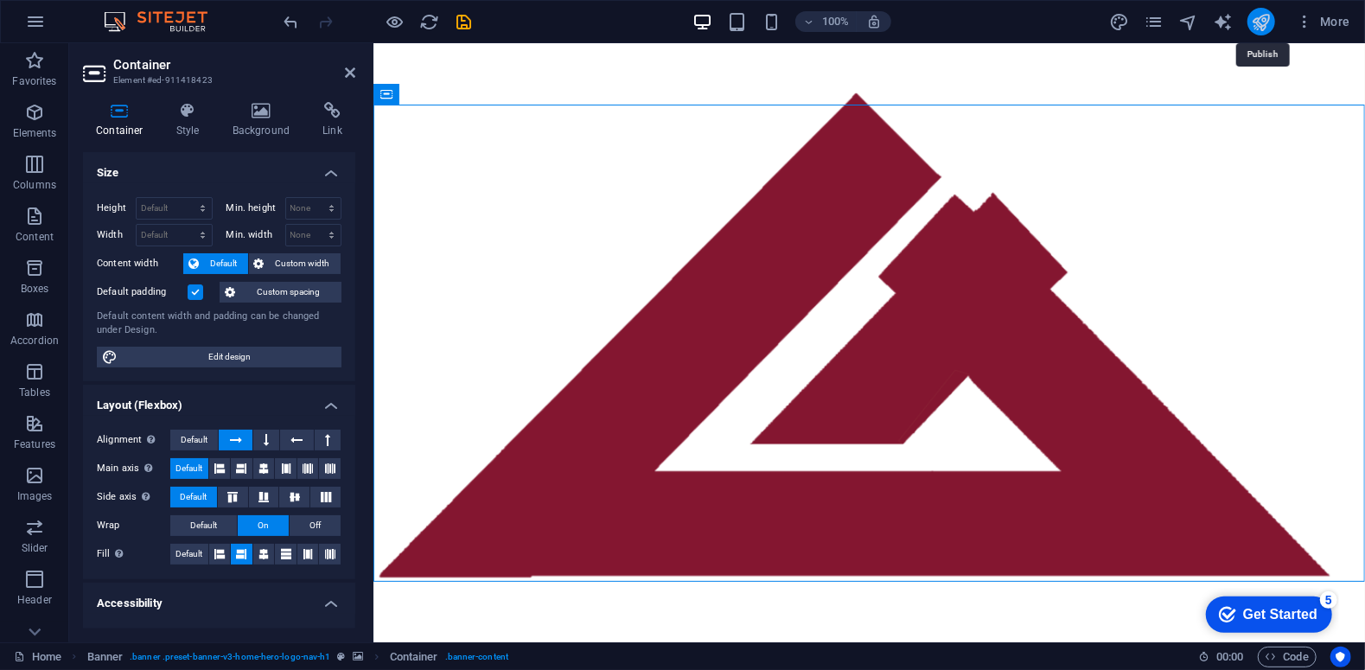
click at [1261, 26] on icon "publish" at bounding box center [1261, 22] width 20 height 20
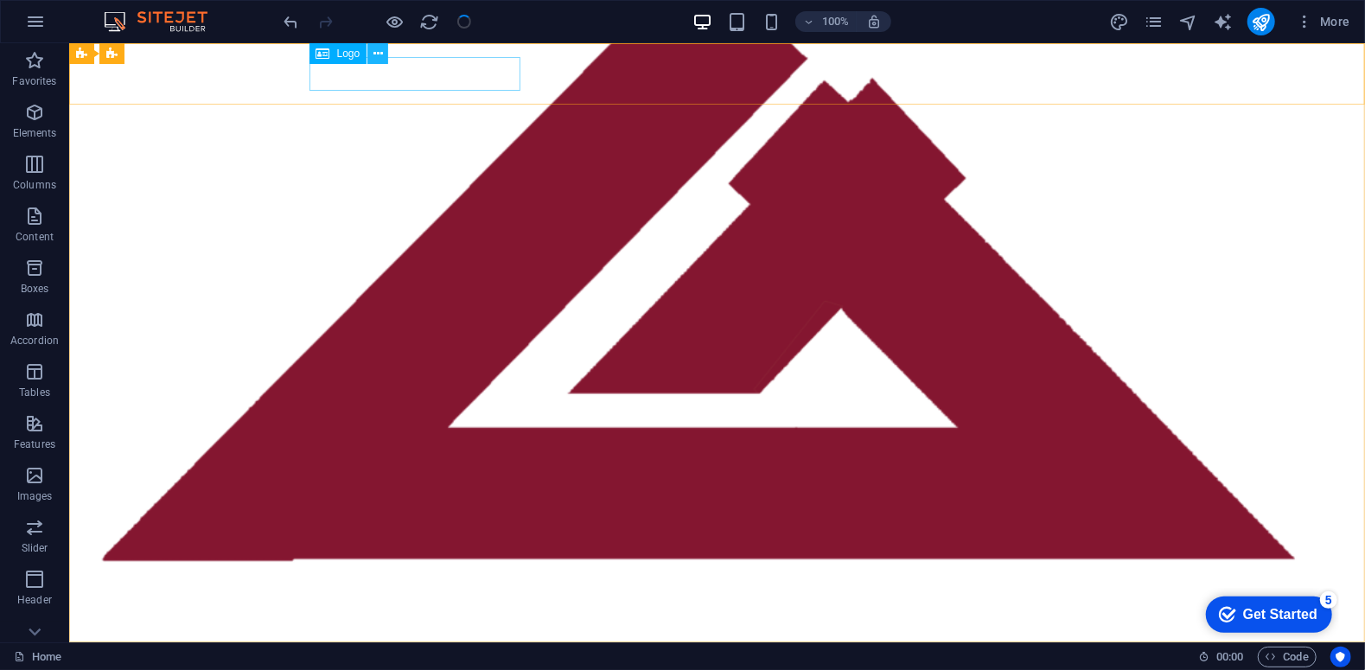
click at [375, 57] on icon at bounding box center [378, 54] width 10 height 18
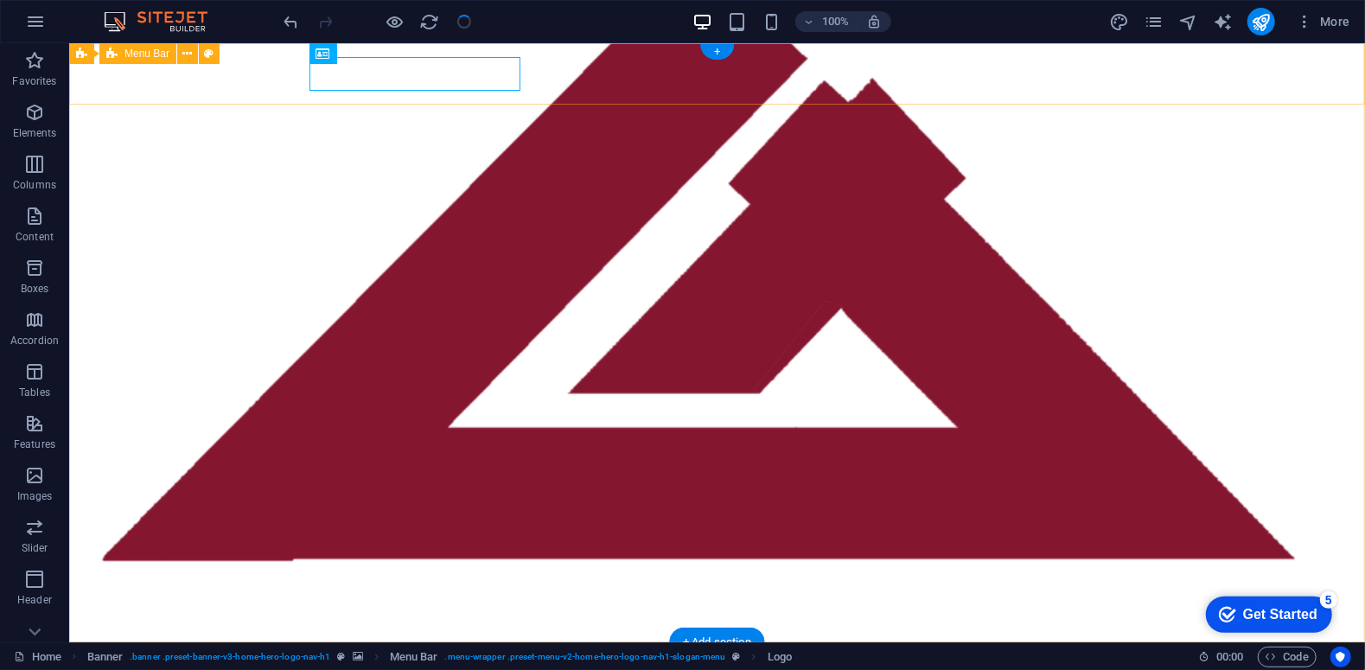
click at [242, 641] on div "[DOMAIN_NAME]" at bounding box center [716, 671] width 1296 height 61
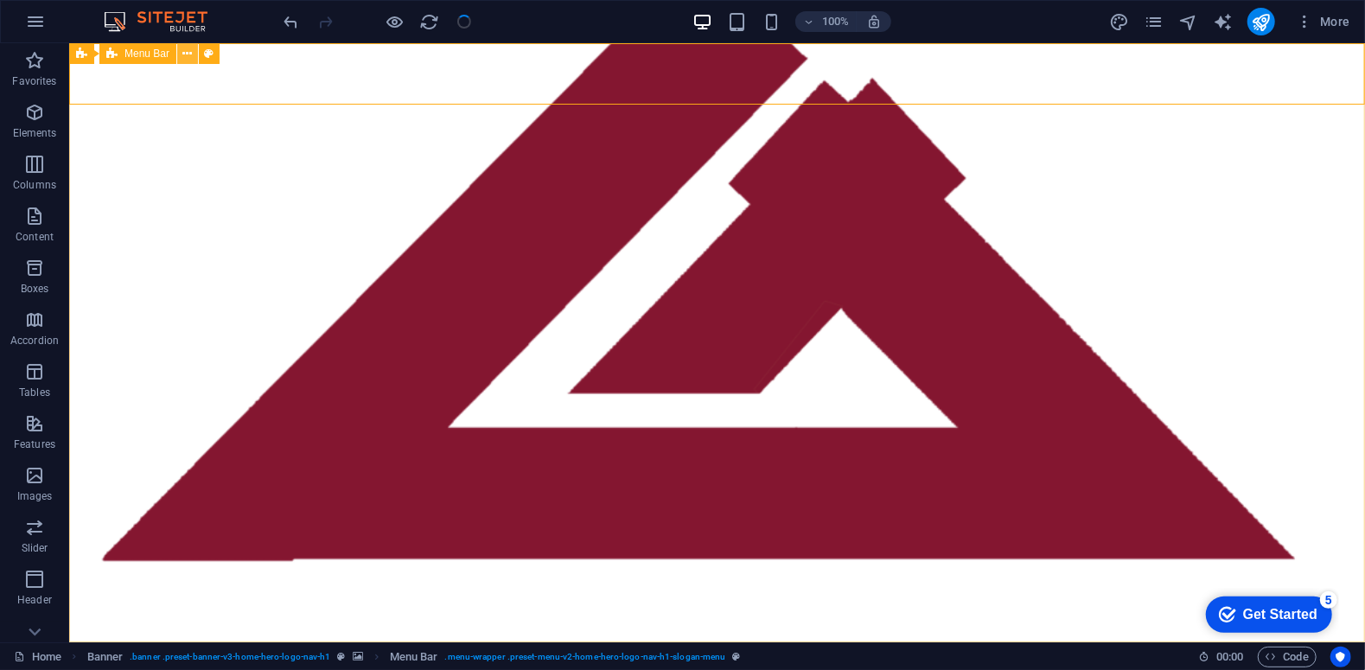
click at [190, 57] on icon at bounding box center [188, 54] width 10 height 18
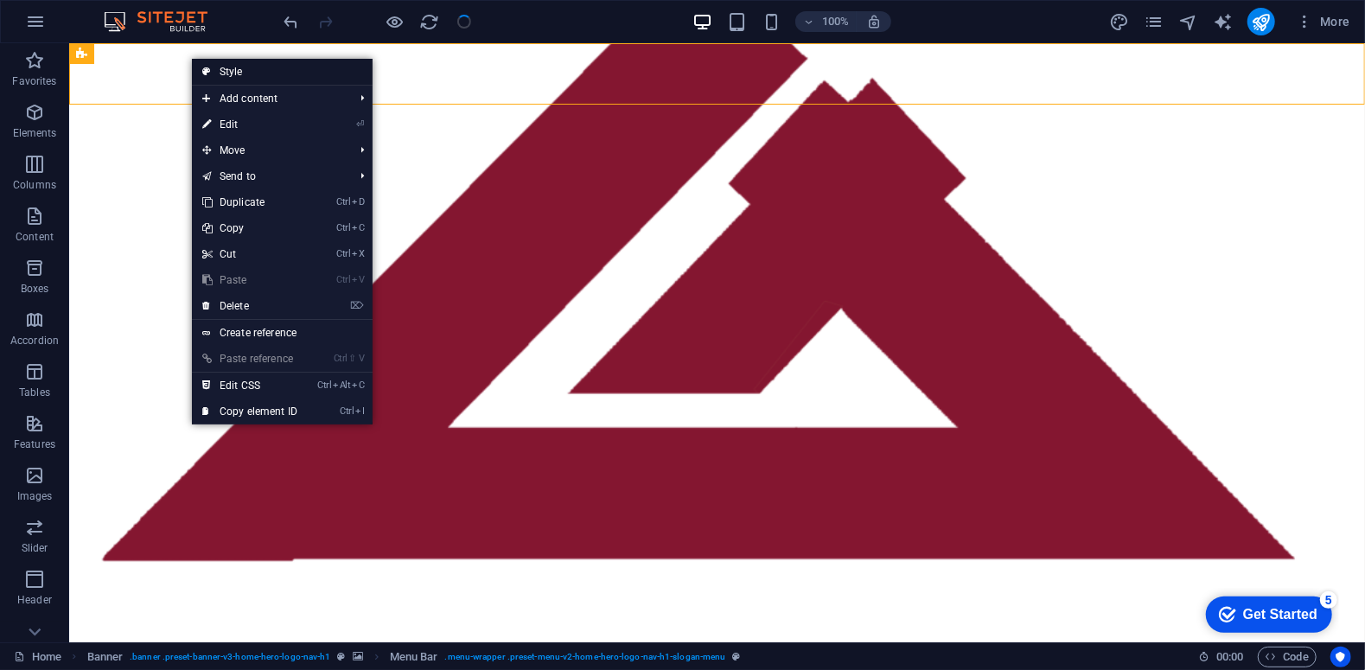
click at [292, 68] on link "Style" at bounding box center [282, 72] width 181 height 26
select select "rem"
select select "preset-menu-v2-home-hero-logo-nav-h1-slogan-menu"
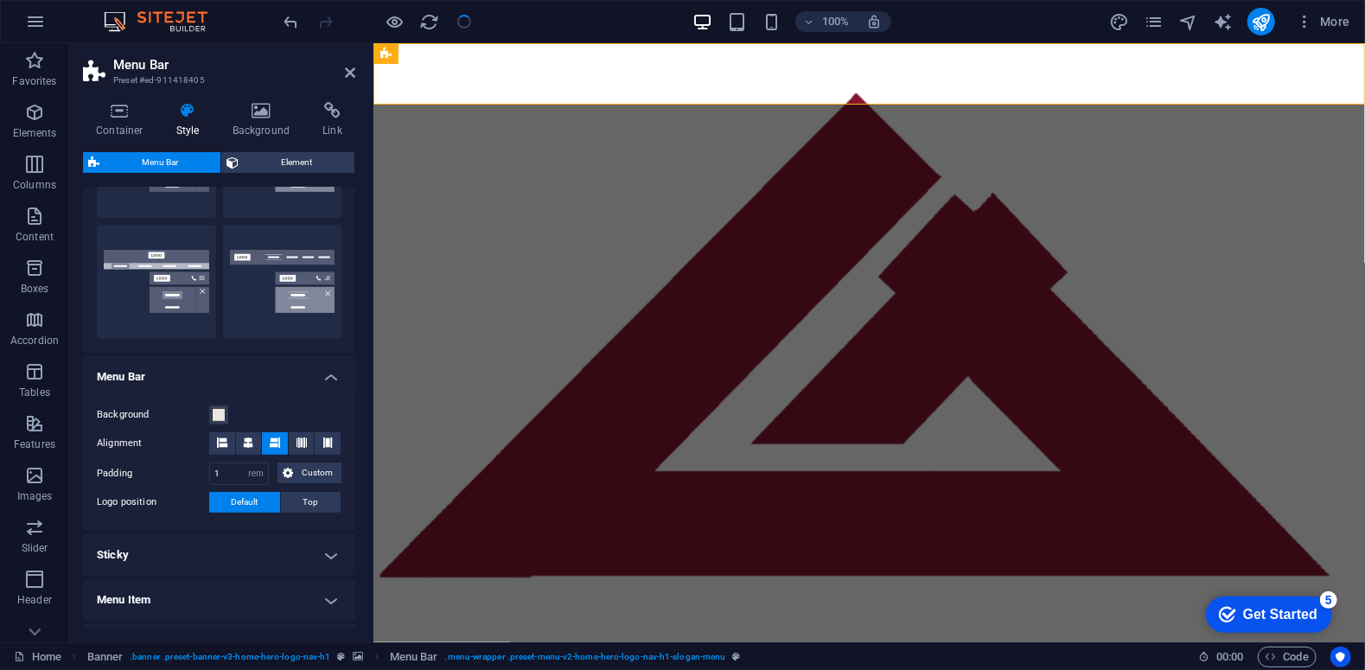
scroll to position [566, 0]
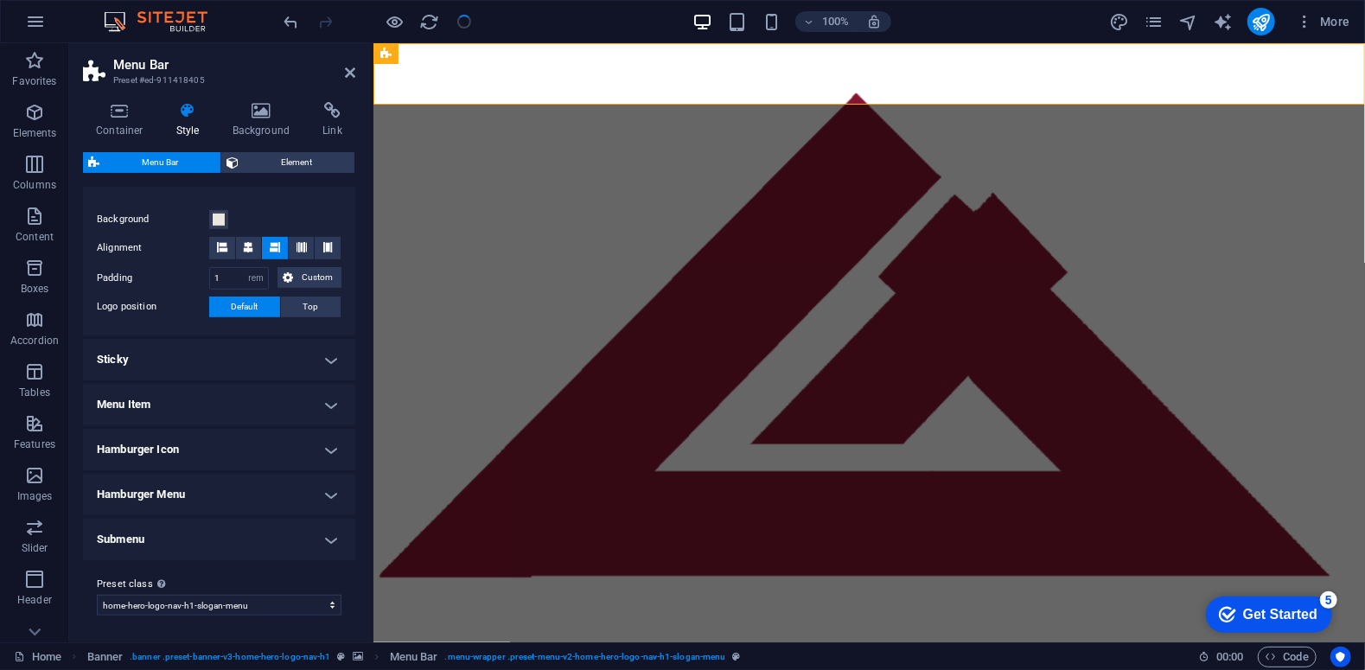
click at [169, 542] on h4 "Submenu" at bounding box center [219, 539] width 272 height 41
click at [169, 542] on h4 "Submenu" at bounding box center [219, 534] width 272 height 31
click at [264, 162] on span "Element" at bounding box center [296, 162] width 105 height 21
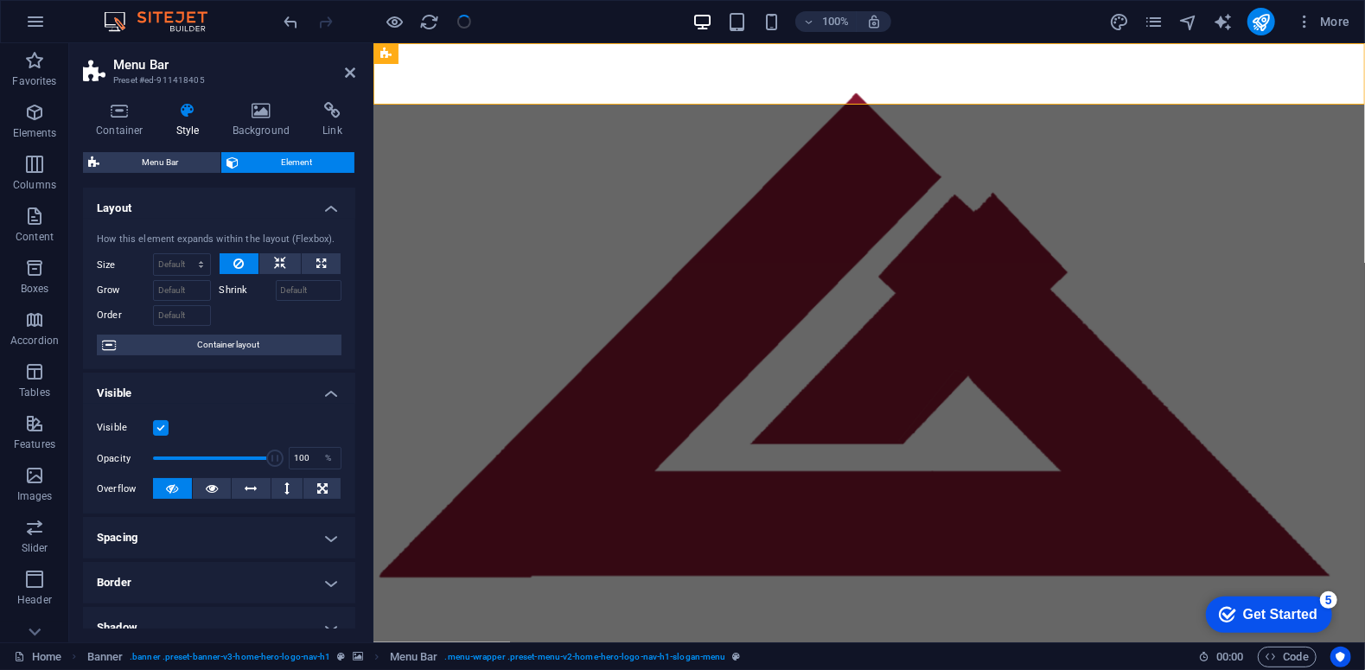
click at [162, 432] on label at bounding box center [161, 428] width 16 height 16
click at [0, 0] on input "Visible" at bounding box center [0, 0] width 0 height 0
click at [214, 490] on icon at bounding box center [212, 488] width 12 height 21
drag, startPoint x: 271, startPoint y: 458, endPoint x: 165, endPoint y: 458, distance: 106.3
click at [165, 458] on span at bounding box center [164, 457] width 17 height 17
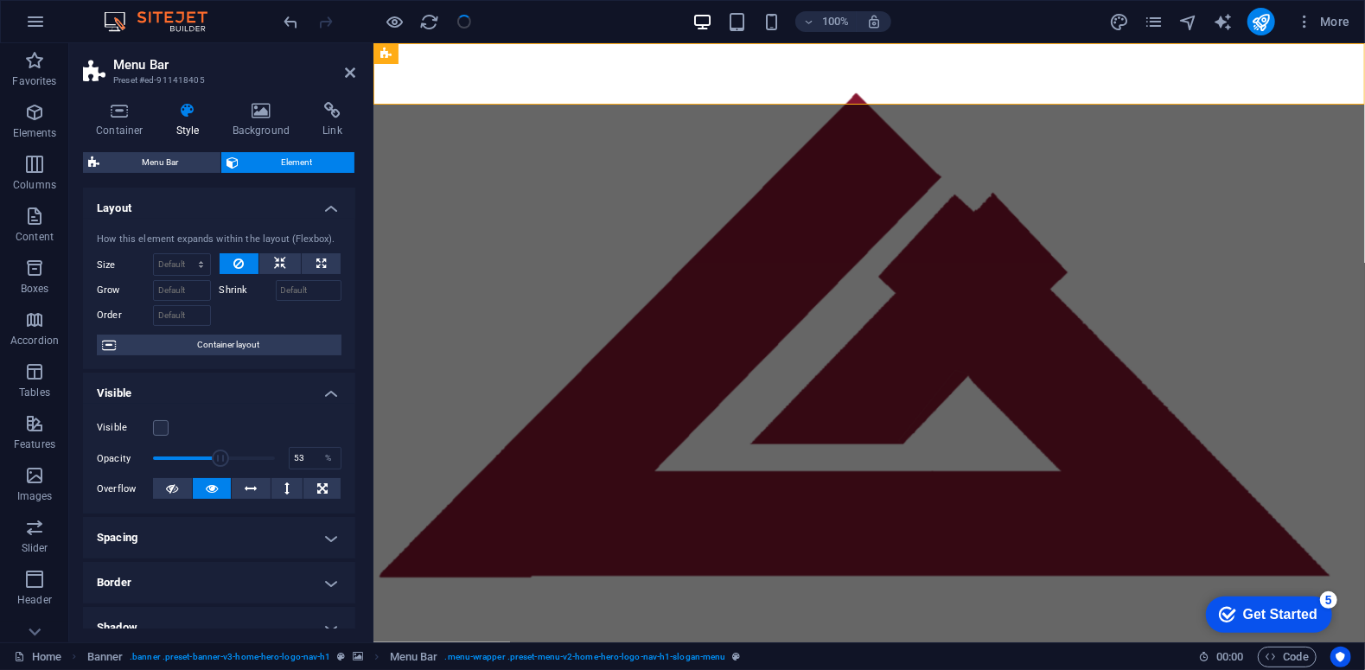
type input "52"
drag, startPoint x: 165, startPoint y: 458, endPoint x: 214, endPoint y: 460, distance: 49.3
click at [214, 460] on span at bounding box center [220, 457] width 17 height 17
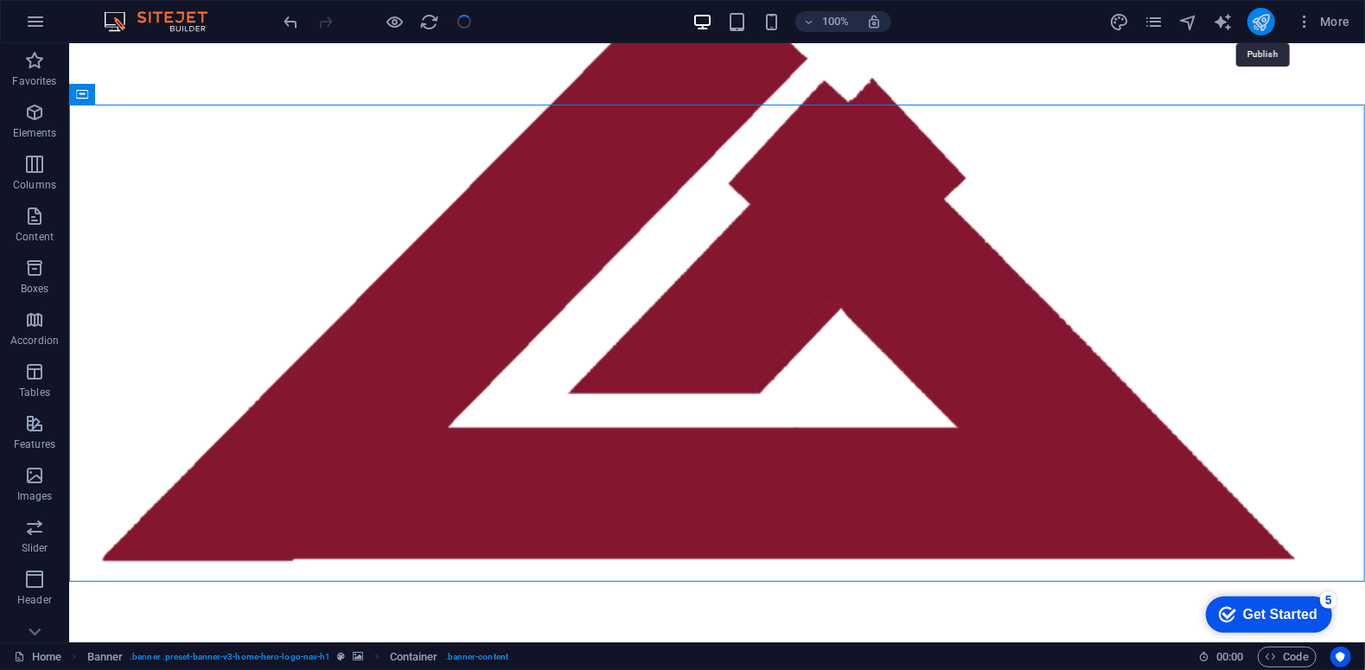
click at [1262, 20] on icon "publish" at bounding box center [1261, 22] width 20 height 20
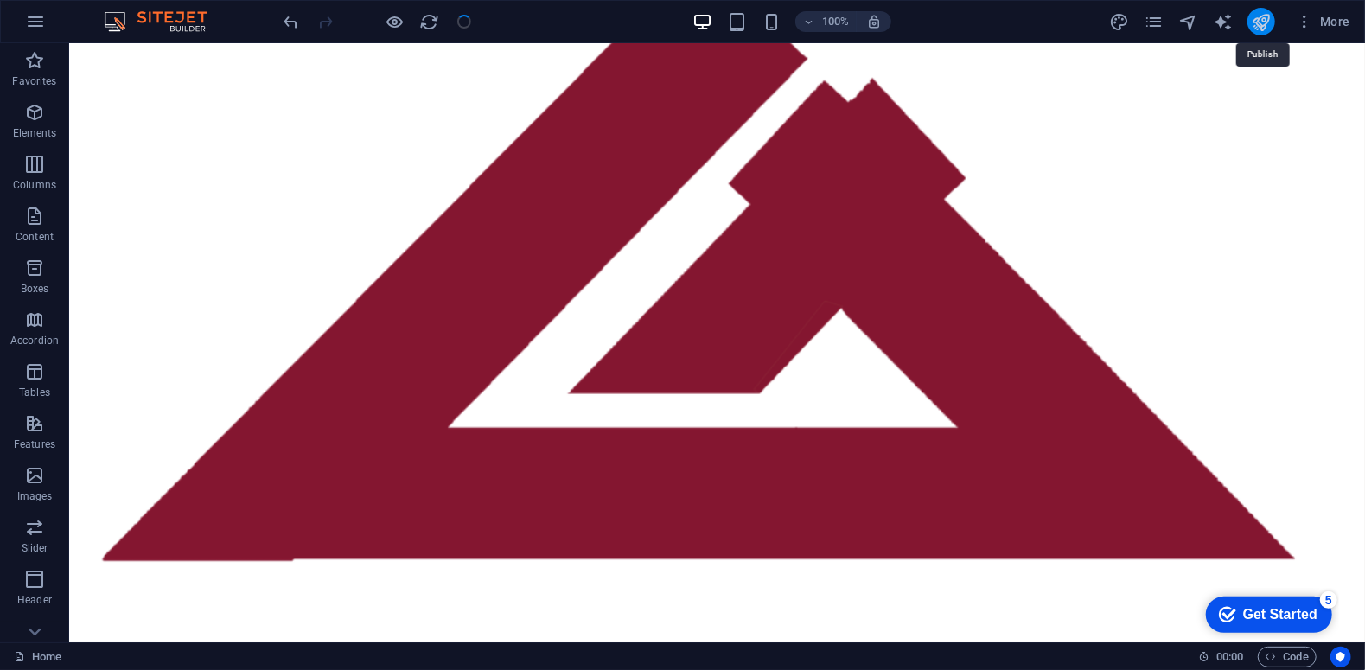
click at [1262, 20] on icon "publish" at bounding box center [1261, 22] width 20 height 20
click at [1292, 655] on span "Code" at bounding box center [1286, 657] width 43 height 21
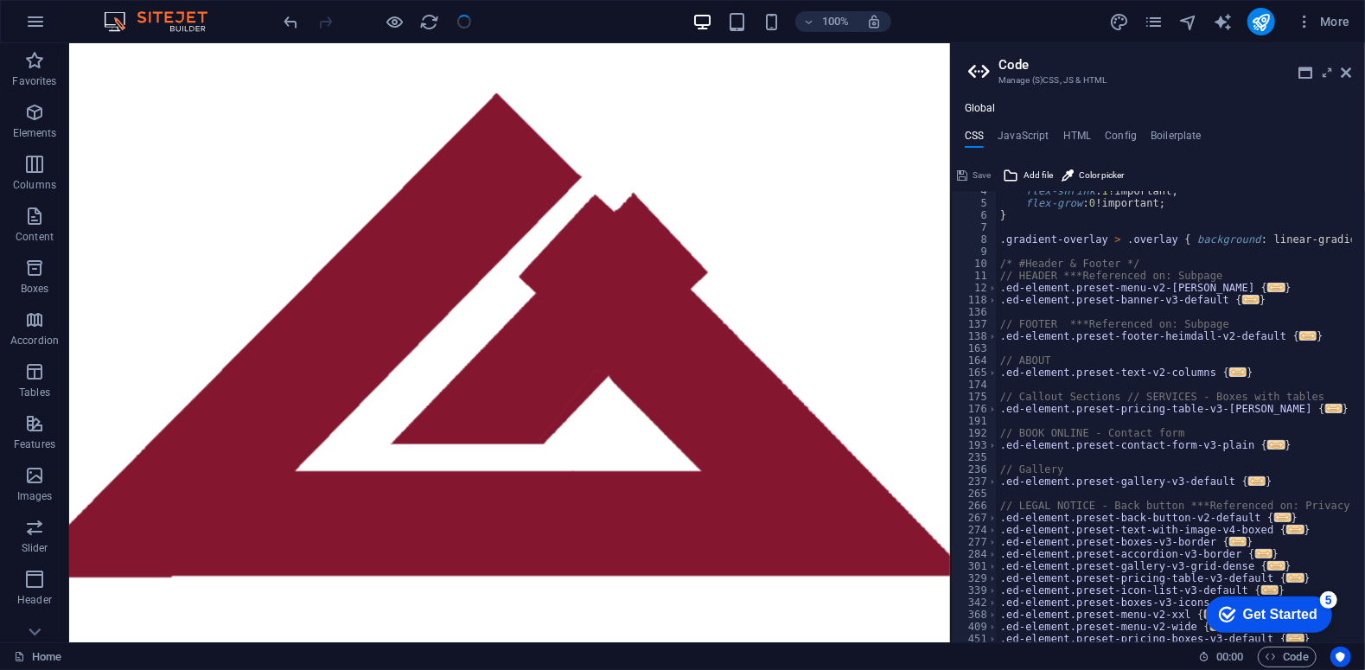
scroll to position [0, 0]
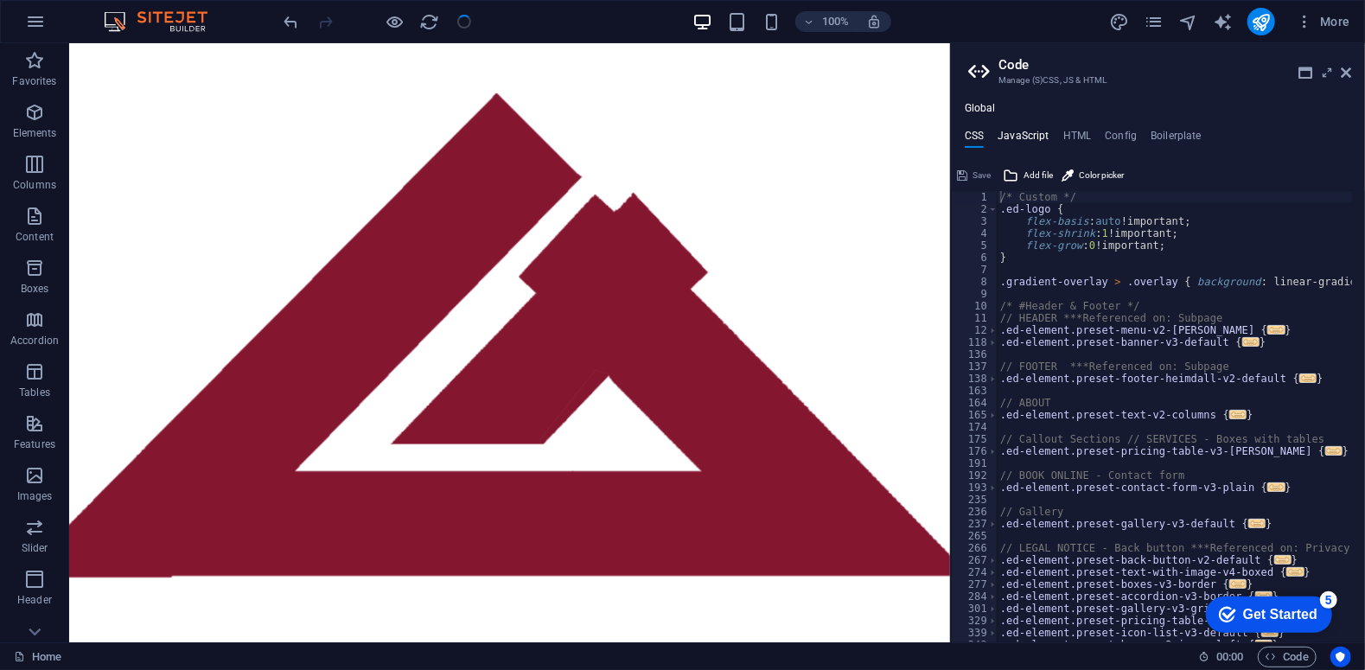
click at [1027, 130] on h4 "JavaScript" at bounding box center [1022, 139] width 51 height 19
type textarea "/* JS for preset "Menu V2" */"
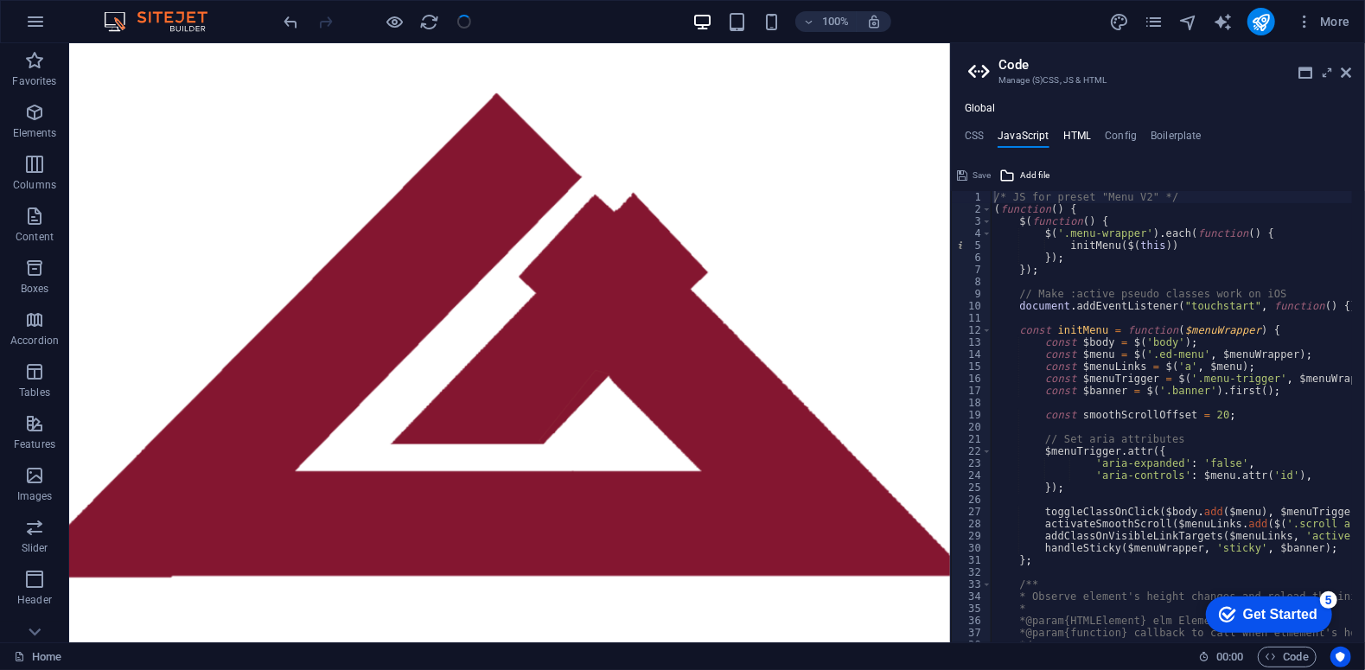
click at [1074, 137] on h4 "HTML" at bounding box center [1077, 139] width 29 height 19
type textarea "<a href="#main-content" class="wv-link-content button">Skip to main content</a>"
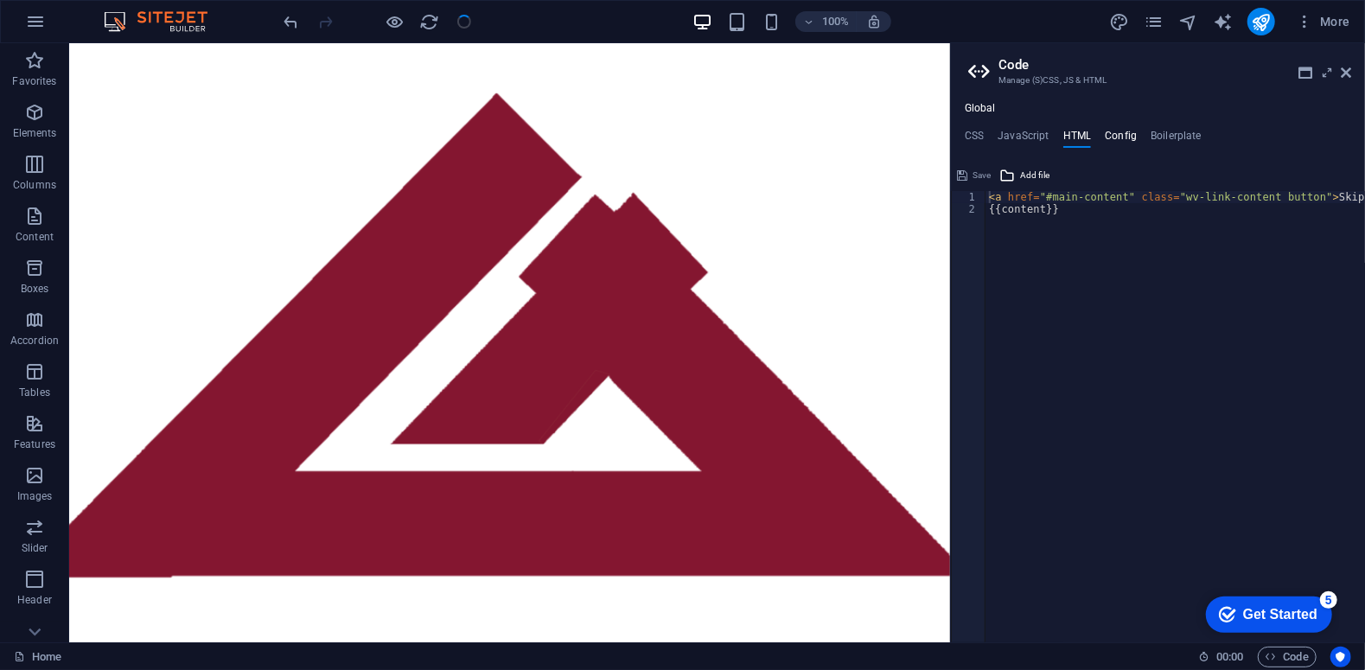
click at [1110, 138] on h4 "Config" at bounding box center [1121, 139] width 32 height 19
type textarea "$color-background: #EAE7E2;"
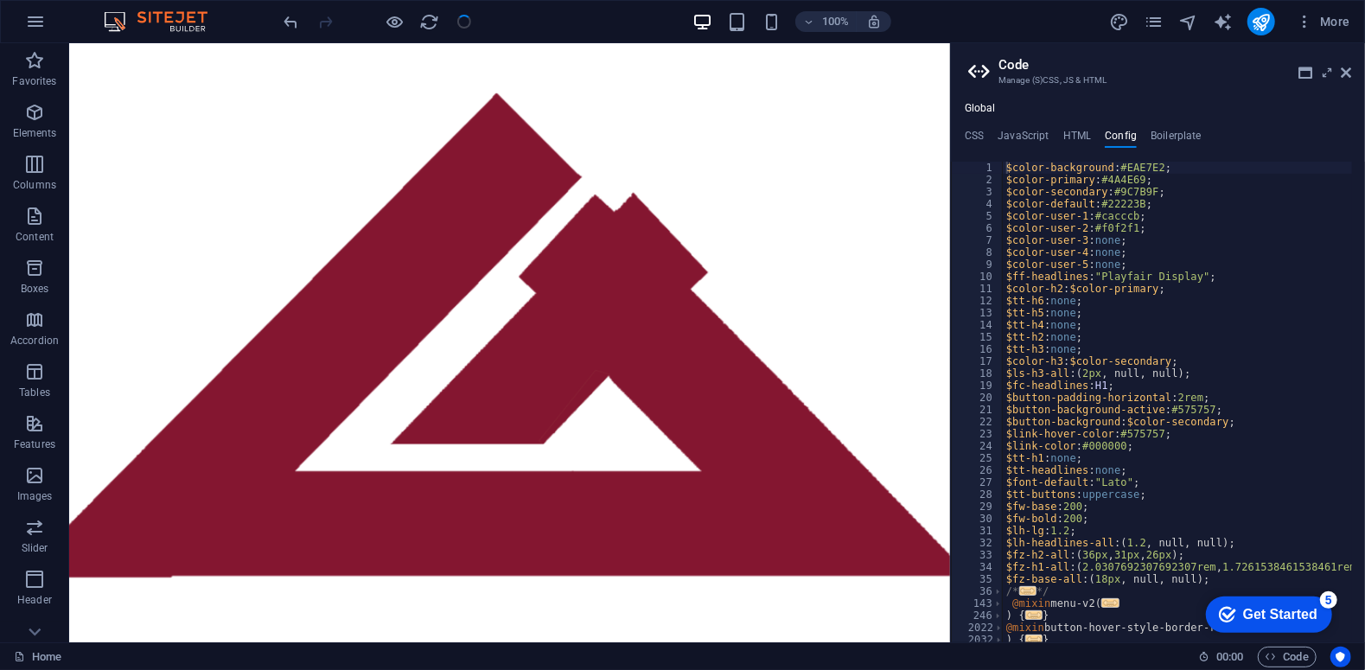
click at [1148, 136] on ul "CSS JavaScript HTML Config Boilerplate" at bounding box center [1158, 139] width 414 height 19
click at [1161, 136] on h4 "Boilerplate" at bounding box center [1175, 139] width 51 height 19
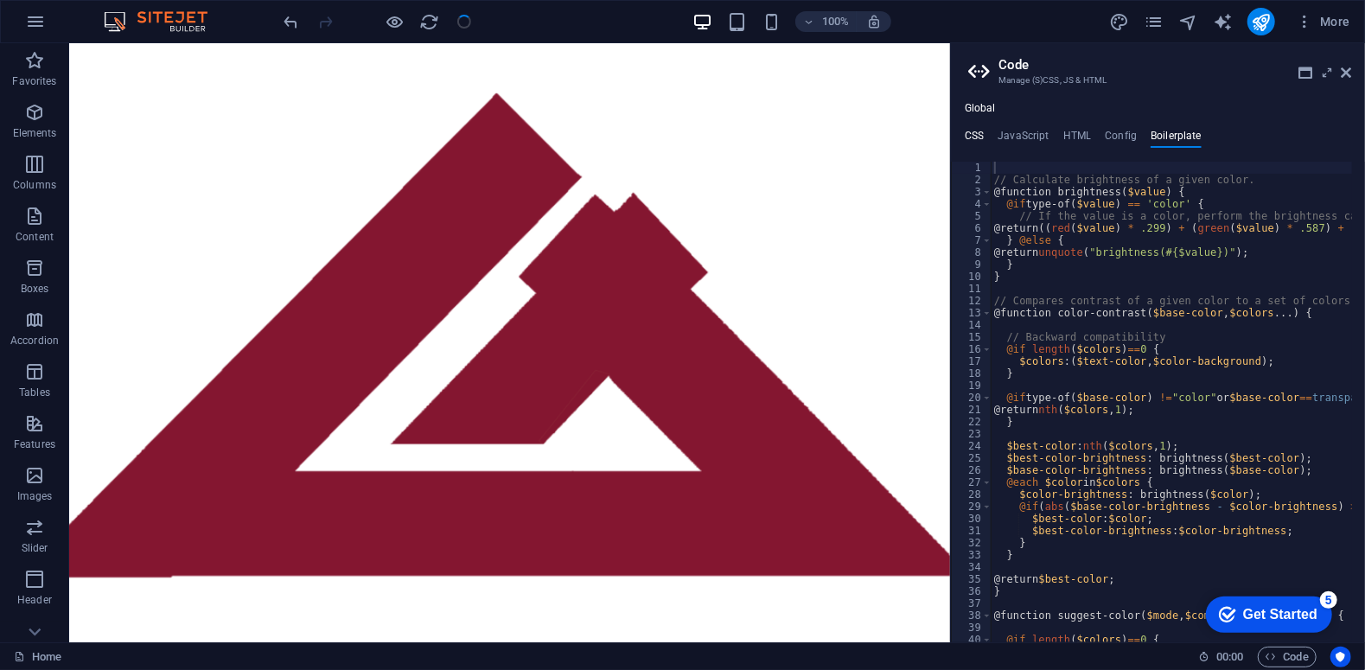
click at [979, 132] on h4 "CSS" at bounding box center [974, 139] width 19 height 19
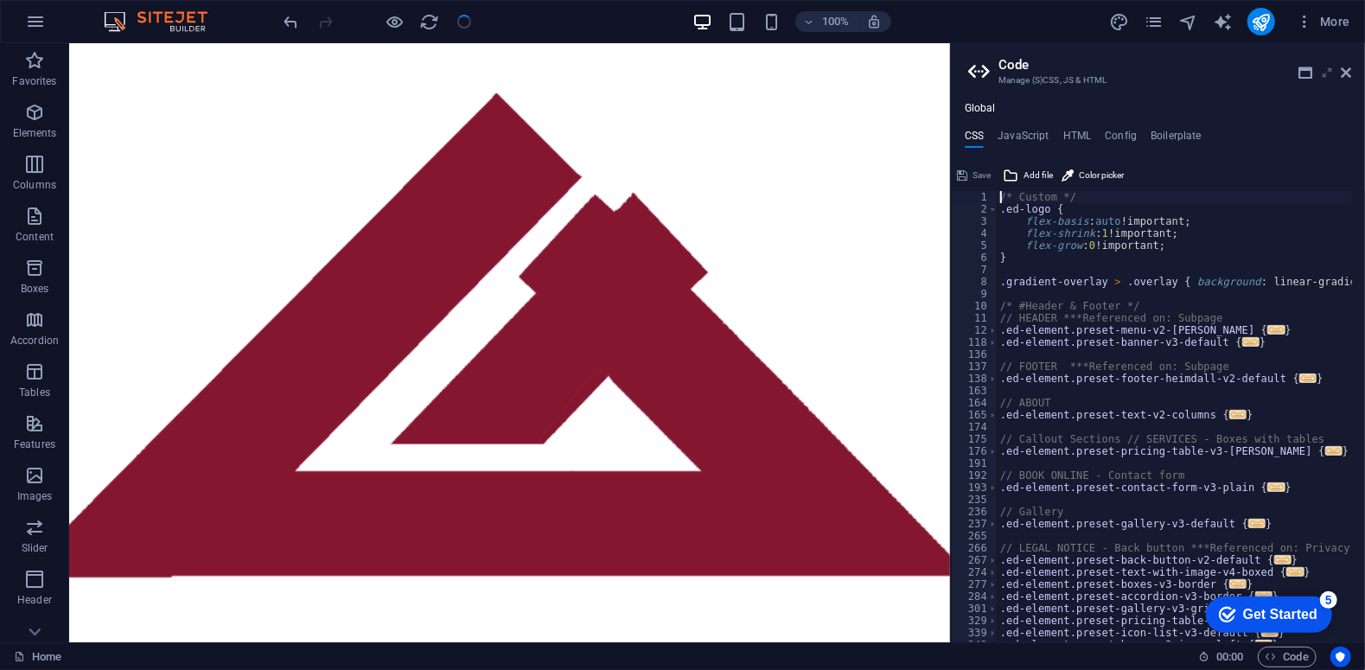
click at [1327, 73] on icon at bounding box center [1327, 73] width 0 height 14
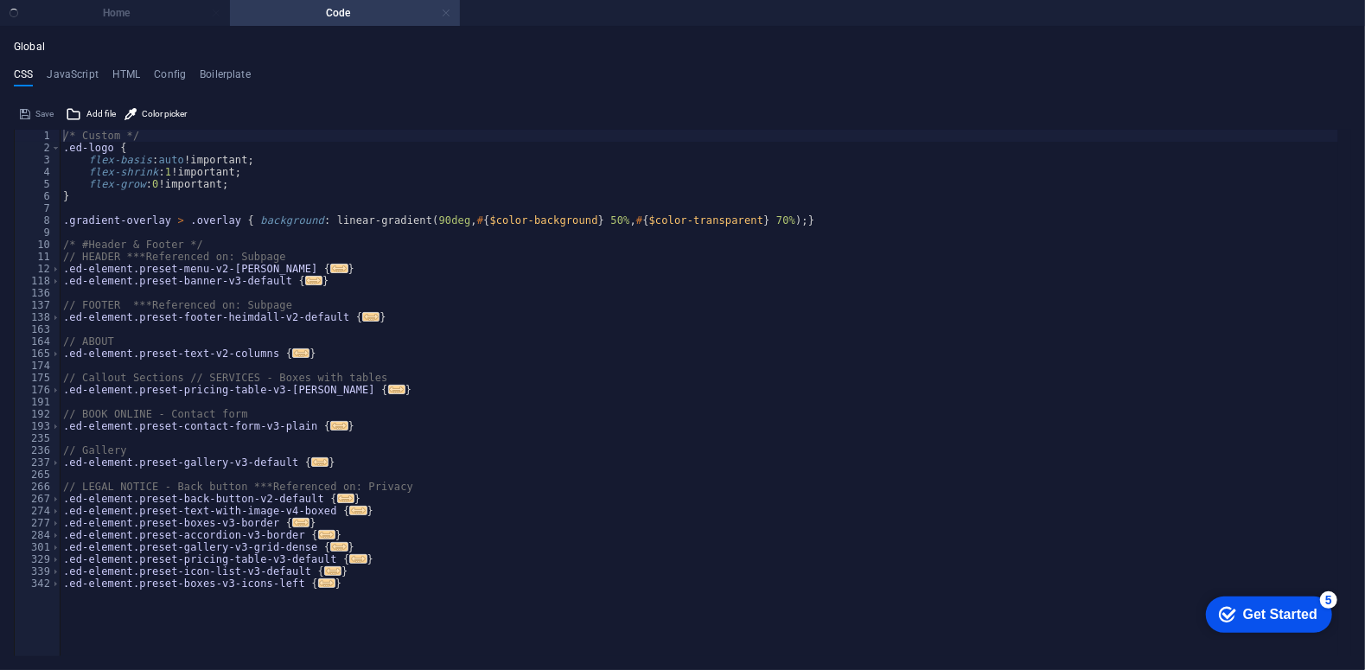
click at [450, 14] on link at bounding box center [446, 13] width 10 height 16
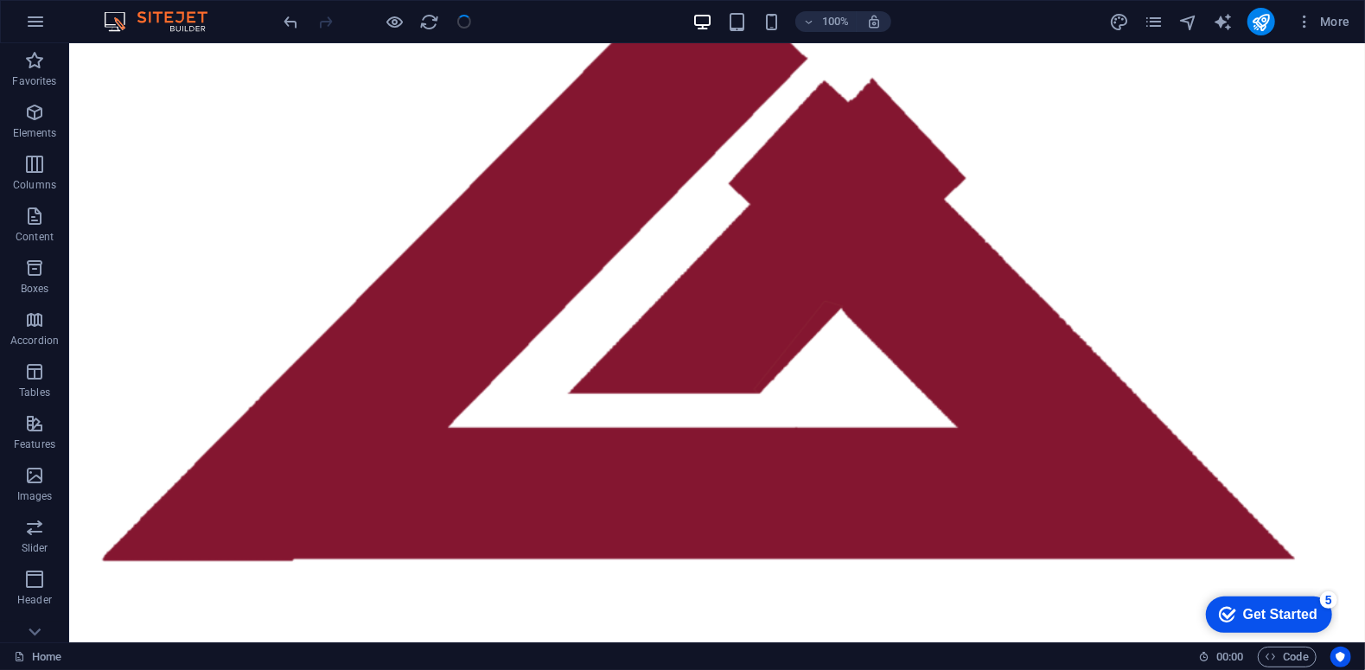
click at [1310, 614] on div "Get Started" at bounding box center [1279, 614] width 74 height 16
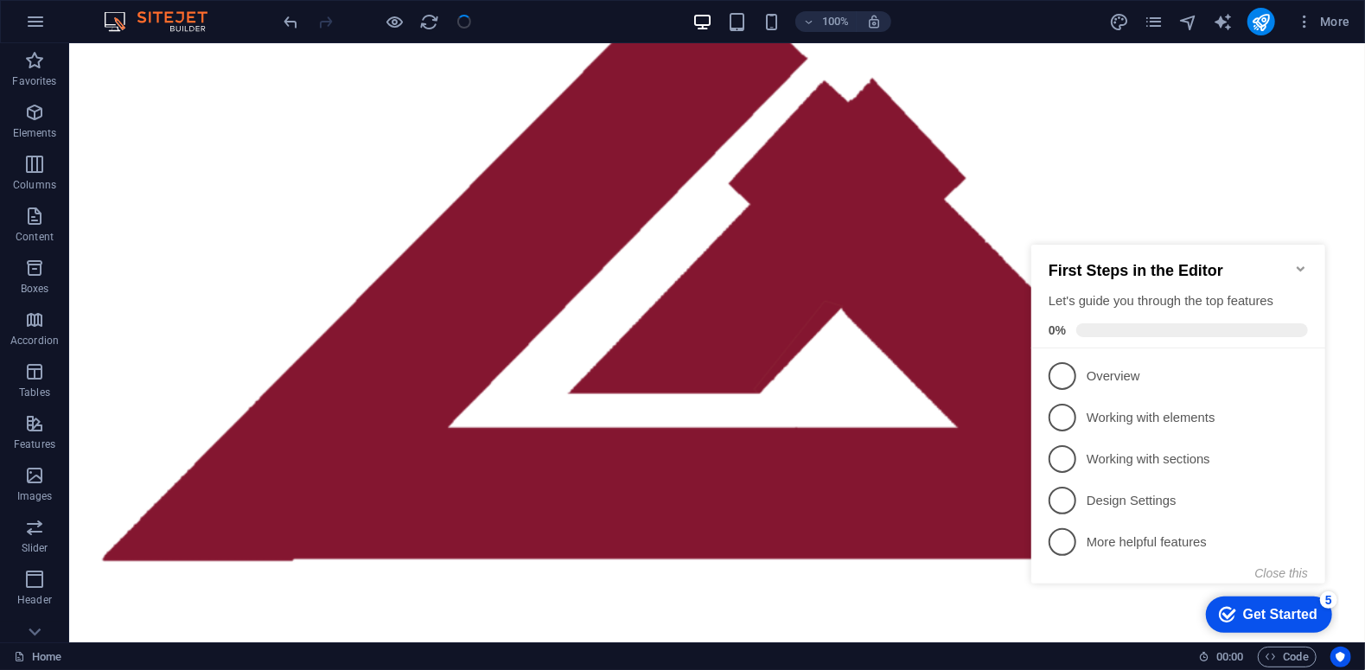
click at [1310, 614] on div "Get Started" at bounding box center [1279, 614] width 74 height 16
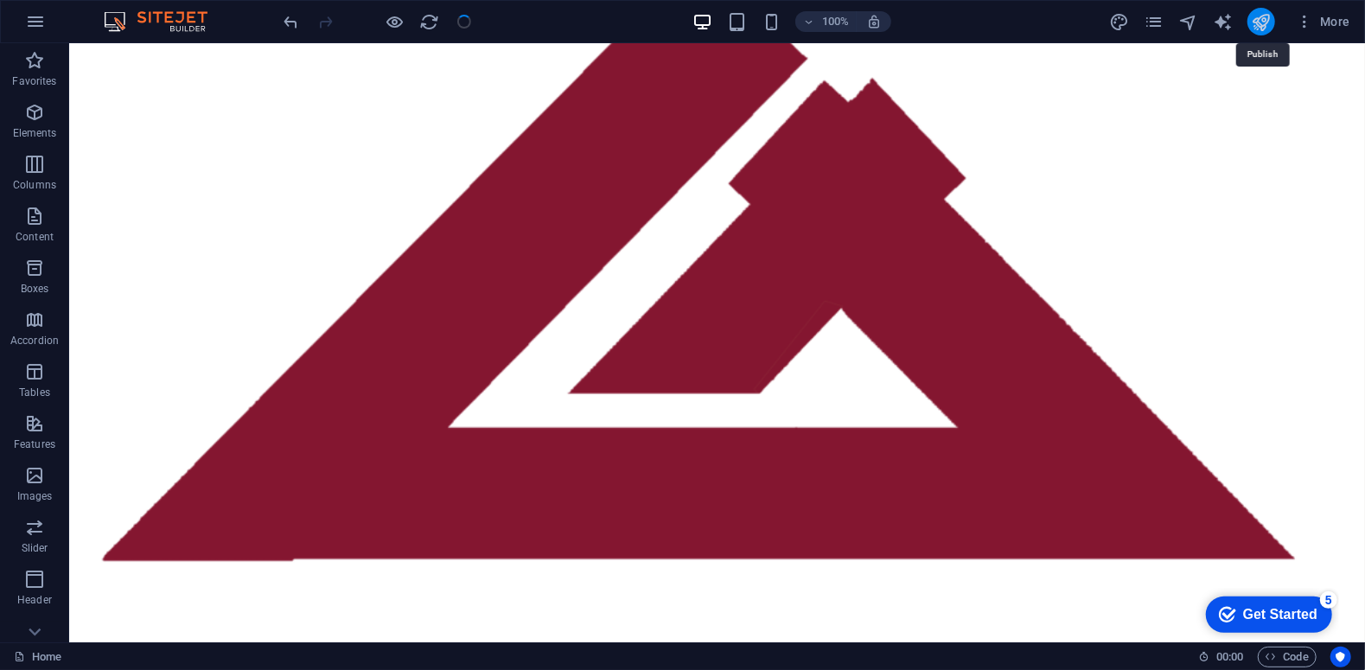
click at [1256, 27] on icon "publish" at bounding box center [1261, 22] width 20 height 20
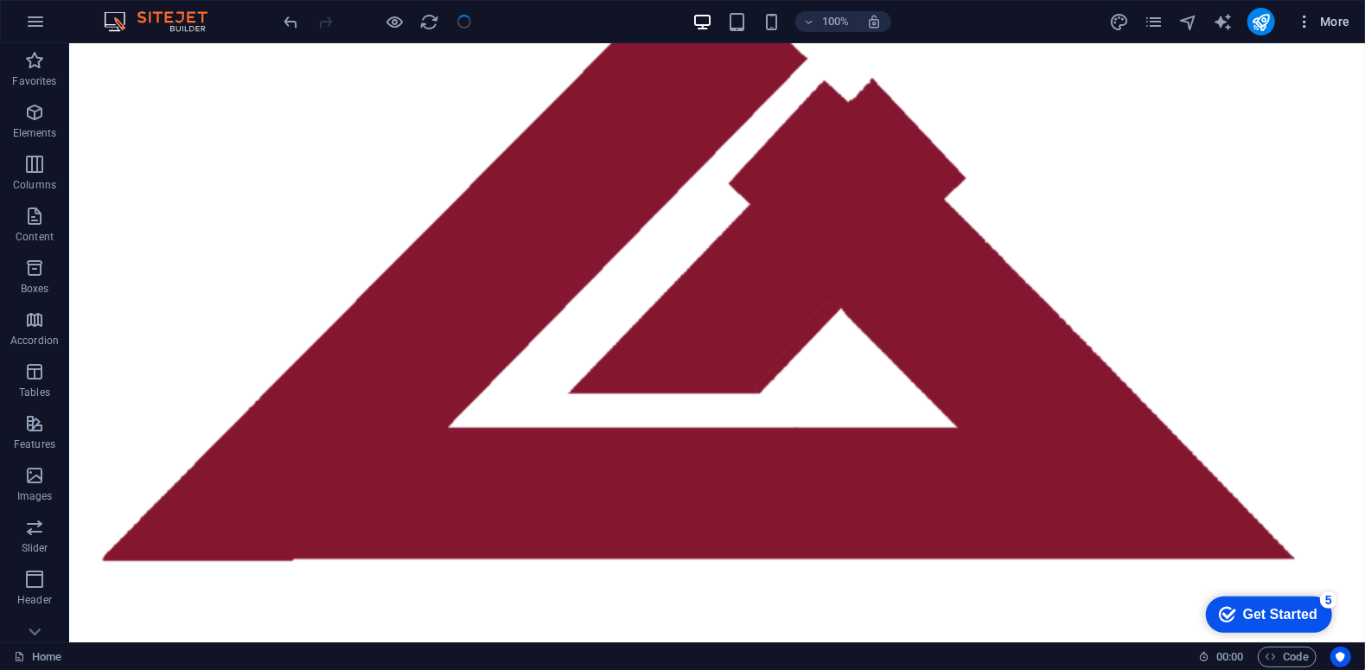
click at [1305, 22] on icon "button" at bounding box center [1304, 21] width 17 height 17
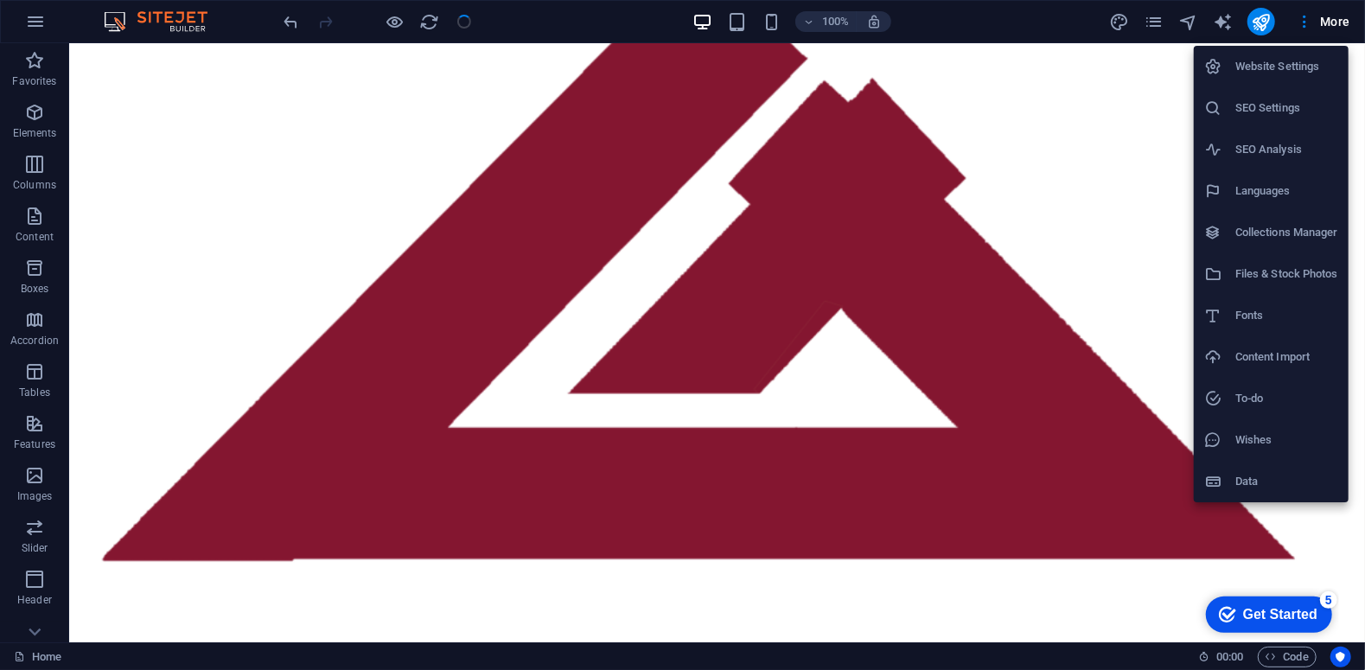
click at [1073, 186] on div at bounding box center [682, 335] width 1365 height 670
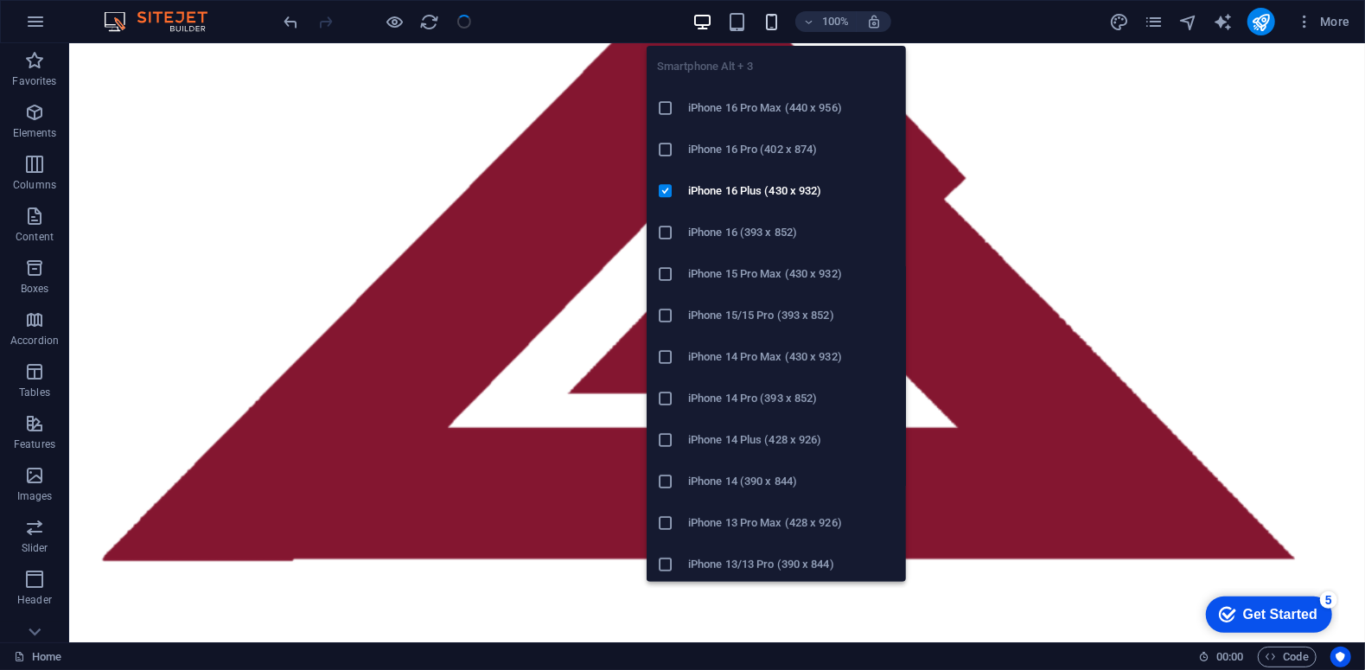
click at [777, 20] on icon "button" at bounding box center [771, 22] width 20 height 20
